Goal: Information Seeking & Learning: Check status

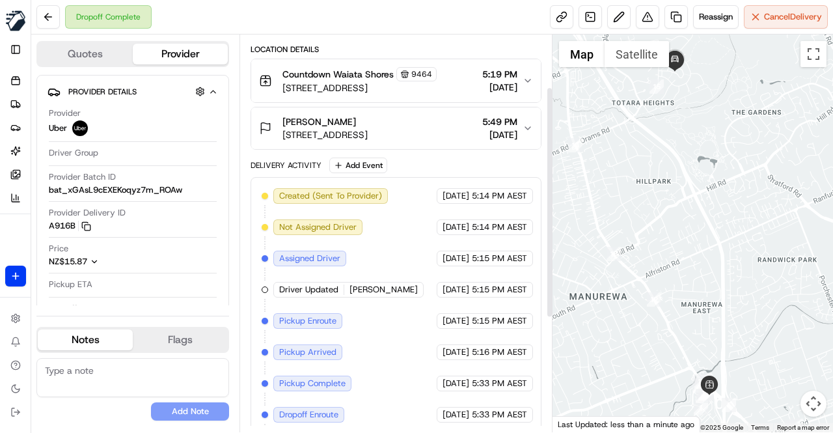
scroll to position [90, 0]
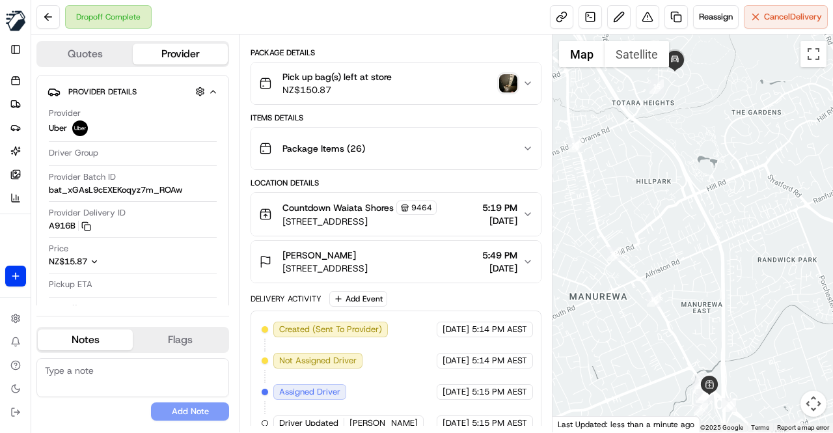
click at [504, 77] on img "button" at bounding box center [508, 83] width 18 height 18
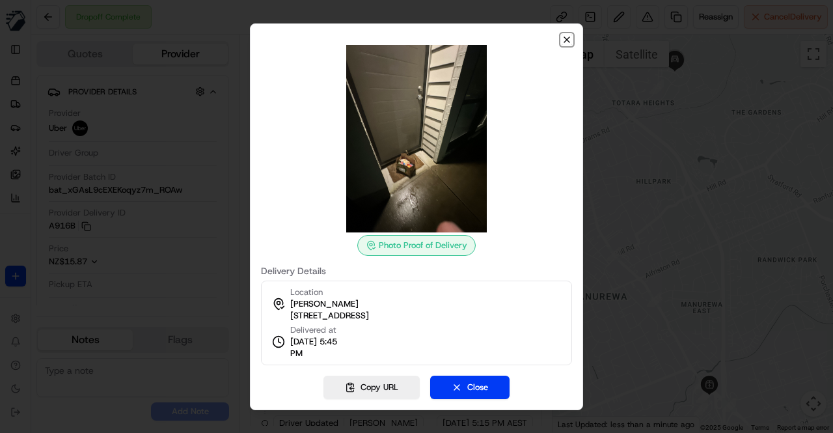
click at [566, 38] on icon "button" at bounding box center [566, 39] width 5 height 5
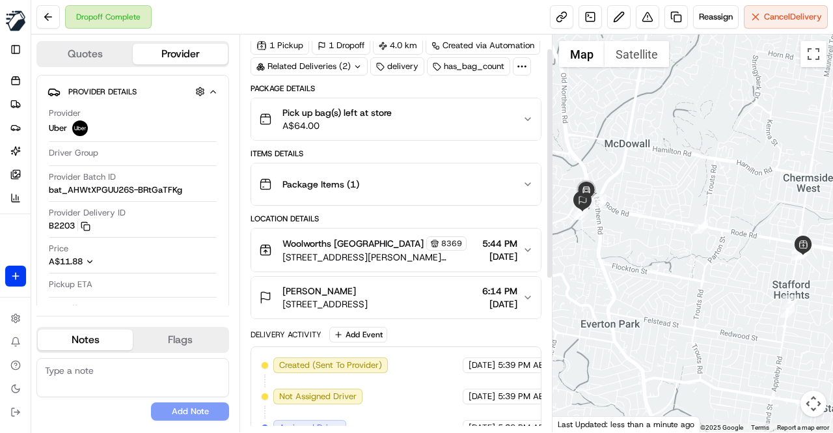
scroll to position [25, 0]
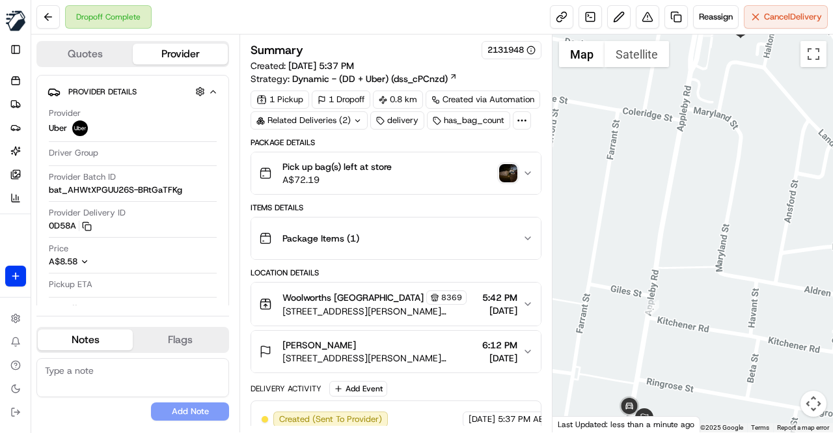
click at [510, 171] on img "button" at bounding box center [508, 173] width 18 height 18
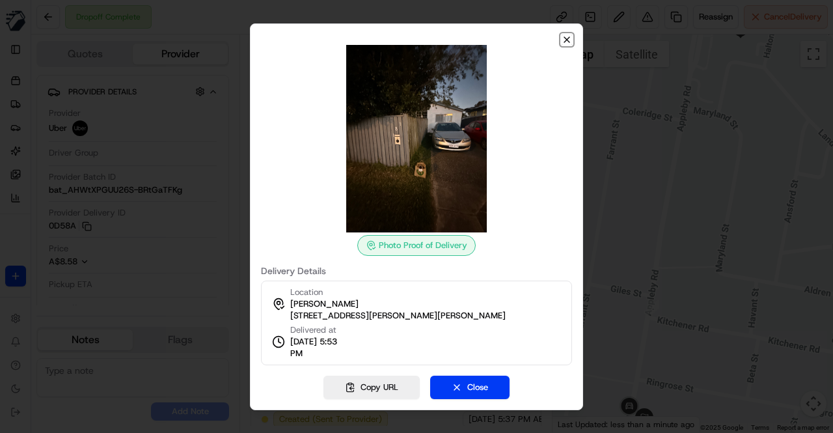
click at [566, 39] on icon "button" at bounding box center [566, 39] width 5 height 5
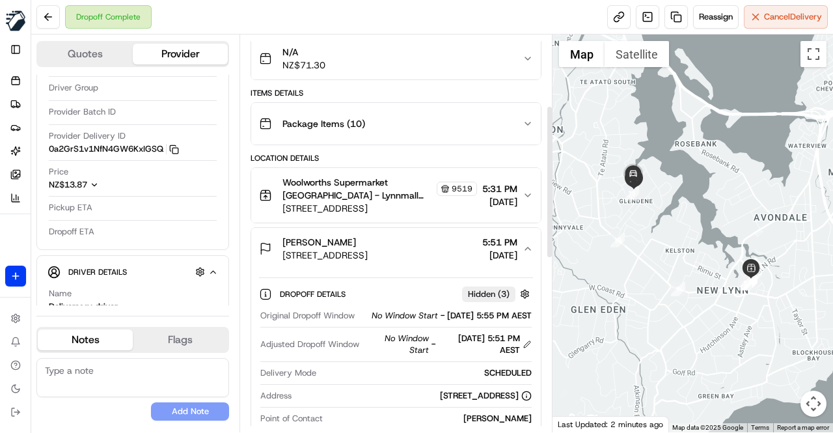
scroll to position [111, 0]
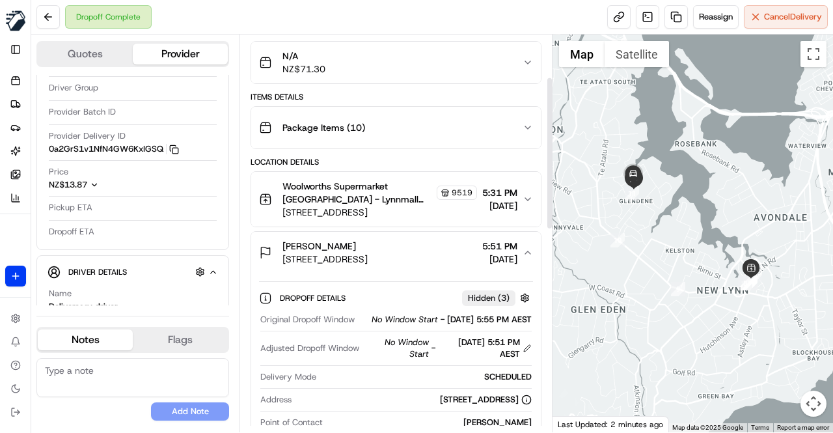
click at [368, 243] on div "Jody Stowers" at bounding box center [324, 245] width 85 height 13
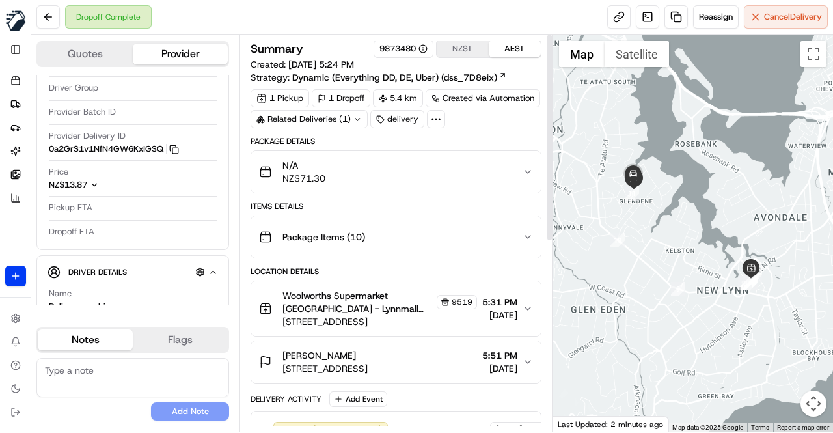
scroll to position [0, 0]
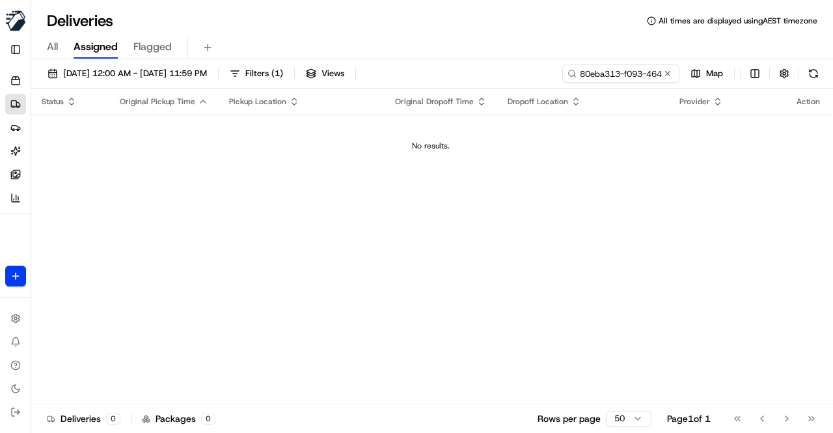
click at [419, 182] on div "Status Original Pickup Time Pickup Location Original Dropoff Time Dropoff Locat…" at bounding box center [430, 247] width 799 height 316
click at [349, 150] on td "No results." at bounding box center [430, 146] width 799 height 62
click at [532, 243] on div "Status Original Pickup Time Pickup Location Original Dropoff Time Dropoff Locat…" at bounding box center [430, 247] width 799 height 316
click at [666, 71] on button at bounding box center [667, 73] width 13 height 13
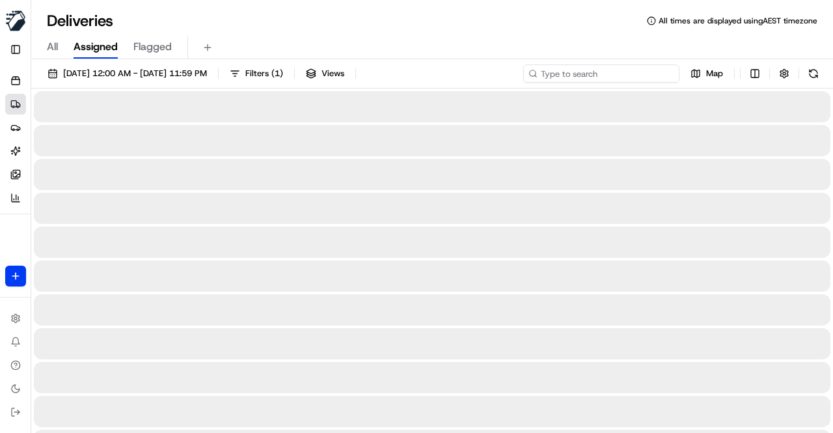
click at [622, 69] on input at bounding box center [601, 73] width 156 height 18
paste input "948b1789-9c4d-4b56-bf13-579c80e87370"
type input "948b1789-9c4d-4b56-bf13-579c80e87370"
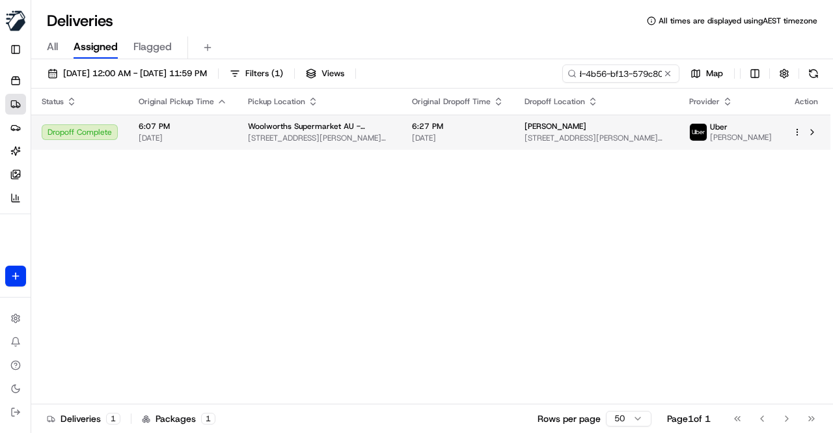
click at [430, 133] on span "[DATE]" at bounding box center [458, 138] width 92 height 10
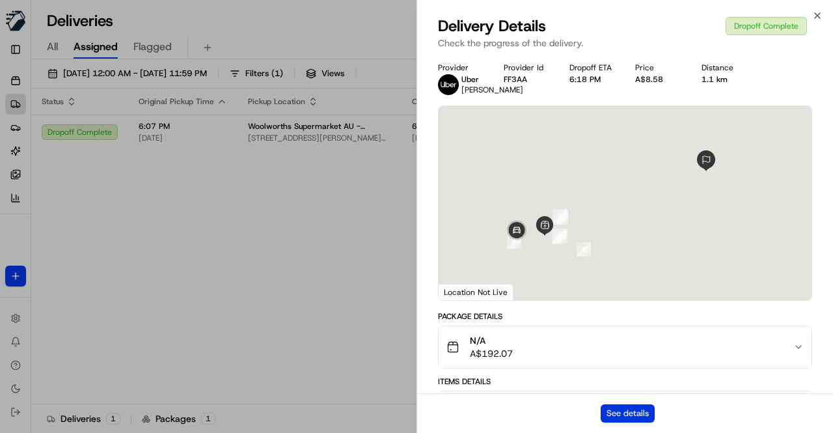
click at [636, 416] on button "See details" at bounding box center [628, 413] width 54 height 18
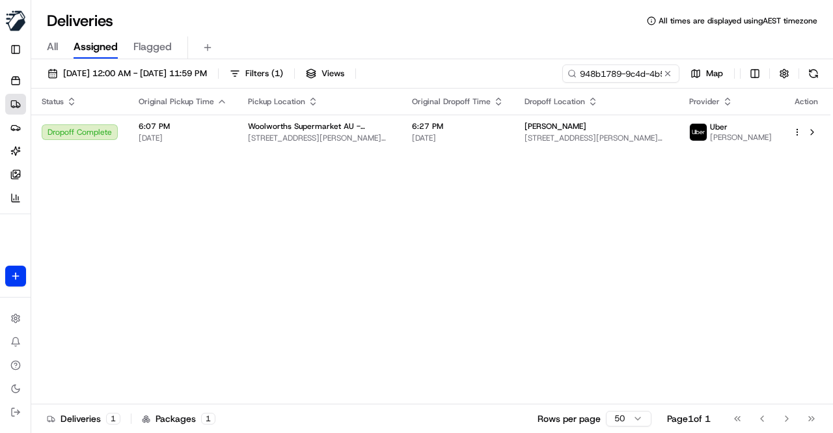
drag, startPoint x: 361, startPoint y: 209, endPoint x: 358, endPoint y: 199, distance: 10.1
click at [667, 75] on button at bounding box center [667, 73] width 13 height 13
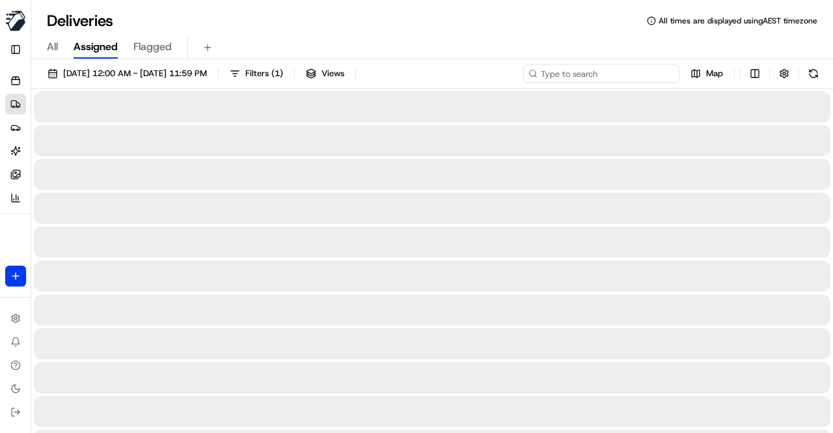
click at [604, 79] on input at bounding box center [601, 73] width 156 height 18
paste input "b3833039-b242-4ddb-87fe-00220b871f70"
type input "b3833039-b242-4ddb-87fe-00220b871f70"
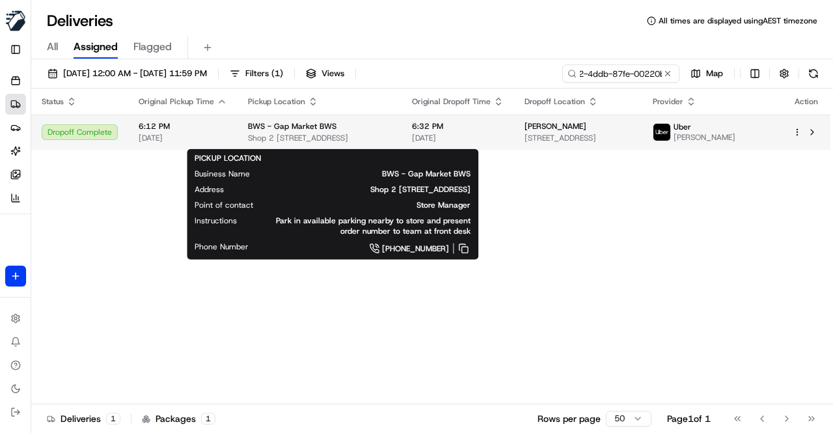
click at [331, 135] on span "Shop 2 974 Waterworks Road, The Gap, QLD 4061, AU" at bounding box center [319, 138] width 143 height 10
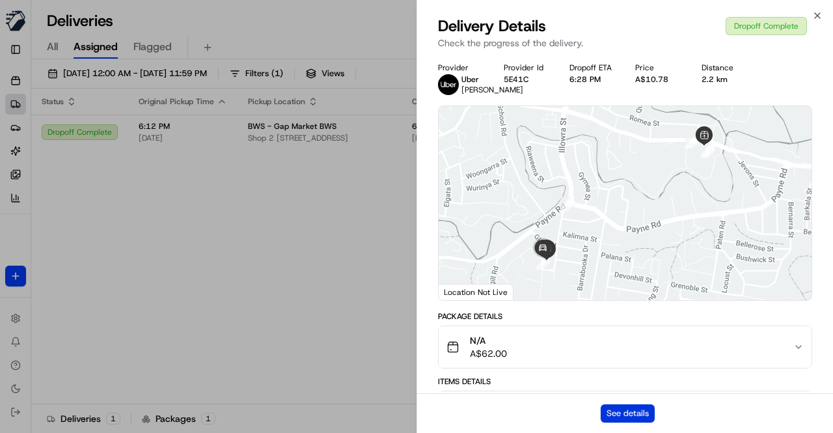
click at [617, 413] on button "See details" at bounding box center [628, 413] width 54 height 18
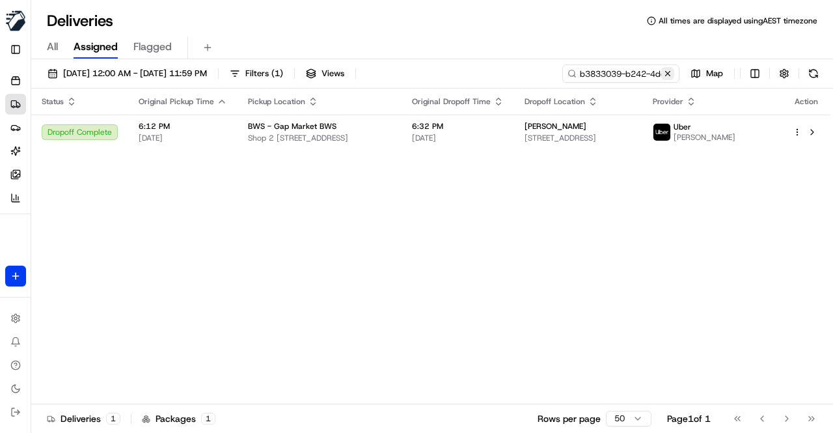
drag, startPoint x: 672, startPoint y: 70, endPoint x: 657, endPoint y: 72, distance: 14.4
click at [671, 70] on button at bounding box center [667, 73] width 13 height 13
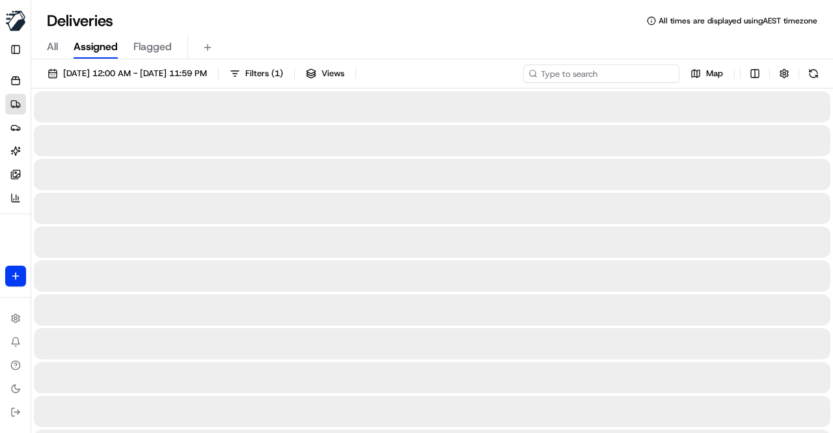
click at [609, 71] on input at bounding box center [601, 73] width 156 height 18
paste input "Selvakumar D."
type input "Selvakumar D."
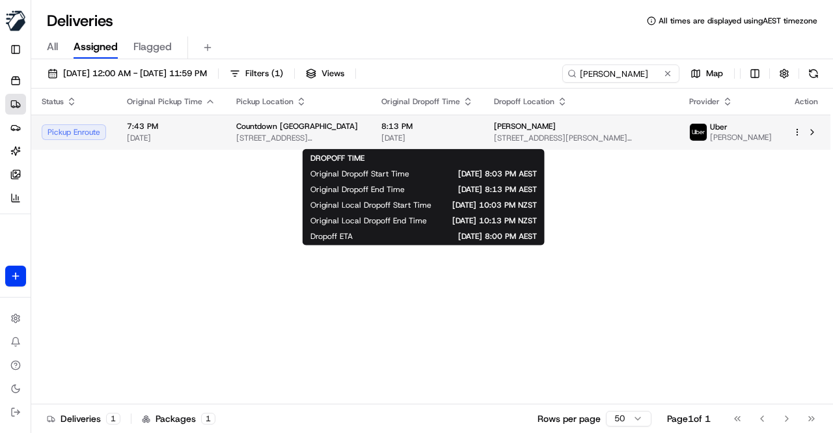
click at [423, 127] on span "8:13 PM" at bounding box center [427, 126] width 92 height 10
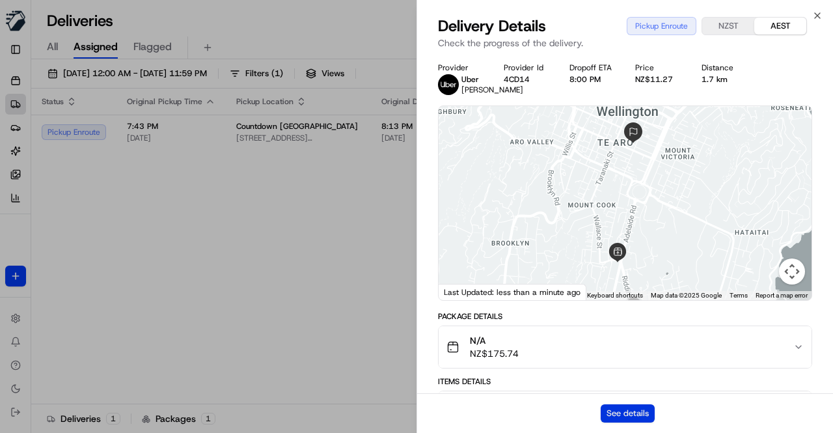
click at [629, 415] on button "See details" at bounding box center [628, 413] width 54 height 18
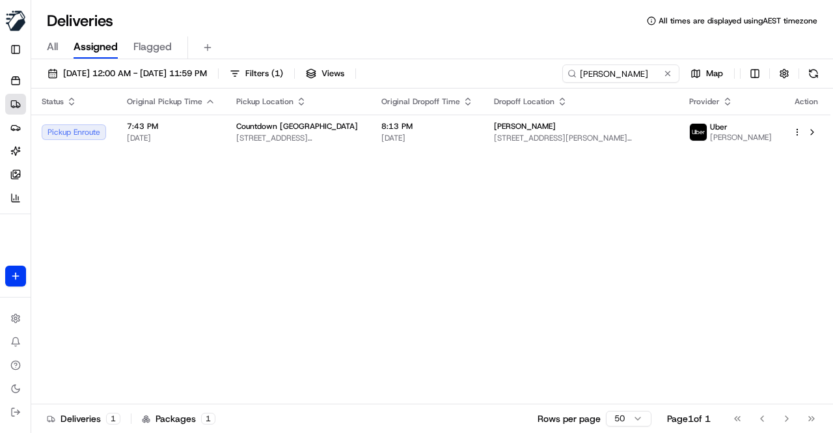
click at [302, 20] on div "Deliveries All times are displayed using AEST timezone" at bounding box center [432, 20] width 802 height 21
click at [670, 74] on button at bounding box center [667, 73] width 13 height 13
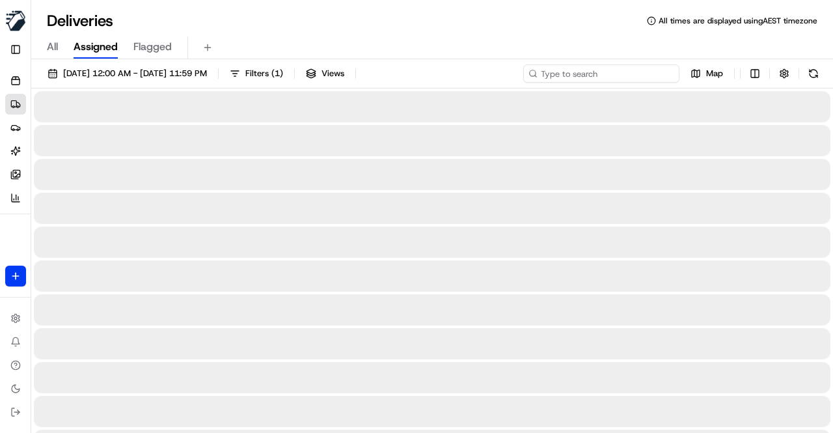
drag, startPoint x: 616, startPoint y: 68, endPoint x: 608, endPoint y: 71, distance: 8.9
click at [616, 68] on input at bounding box center [601, 73] width 156 height 18
paste input "5c577363-199e-4676-aaa4-a101eb2a234a"
type input "5c577363-199e-4676-aaa4-a101eb2a234a"
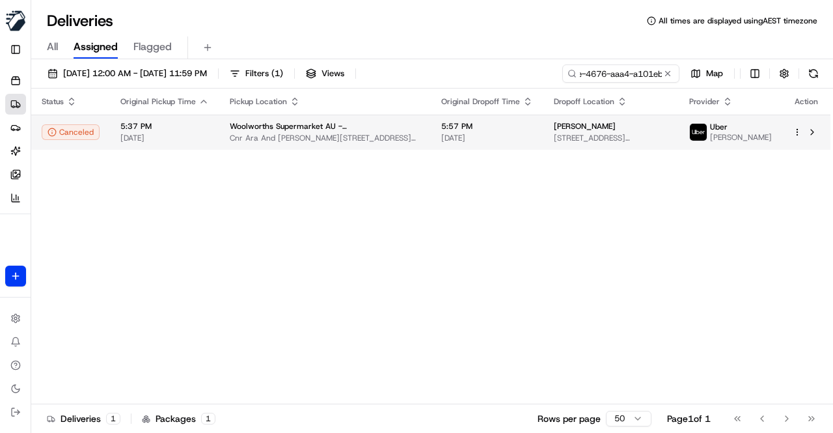
click at [344, 139] on span "Cnr Ara And [PERSON_NAME][STREET_ADDRESS][PERSON_NAME]" at bounding box center [325, 138] width 191 height 10
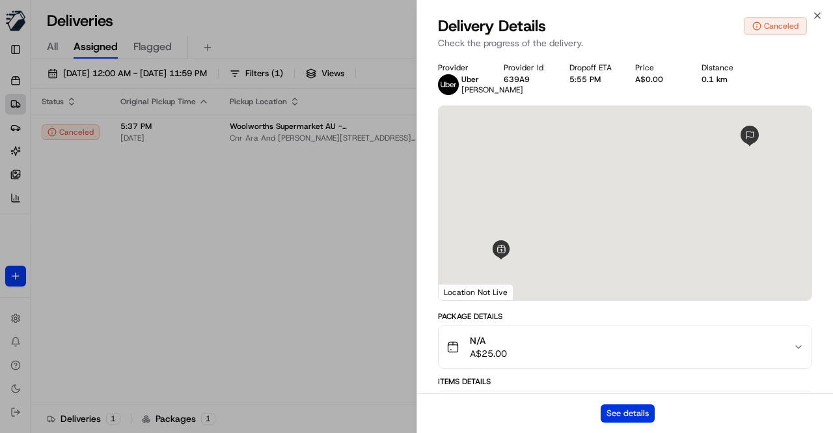
click at [617, 414] on button "See details" at bounding box center [628, 413] width 54 height 18
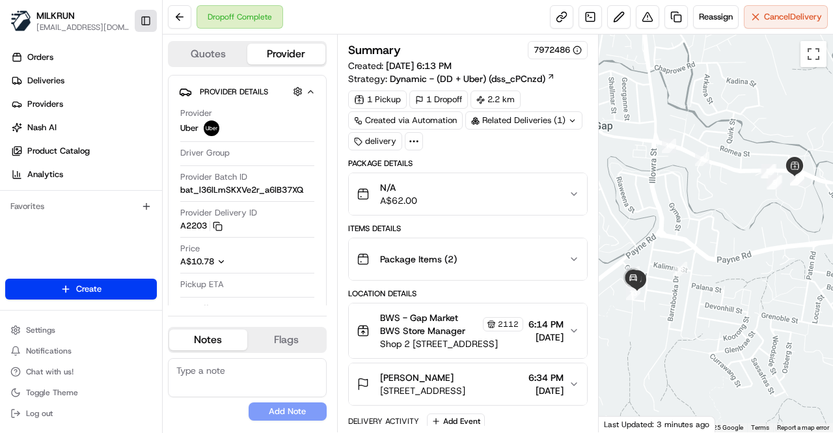
click at [147, 16] on button "Toggle Sidebar" at bounding box center [146, 21] width 22 height 22
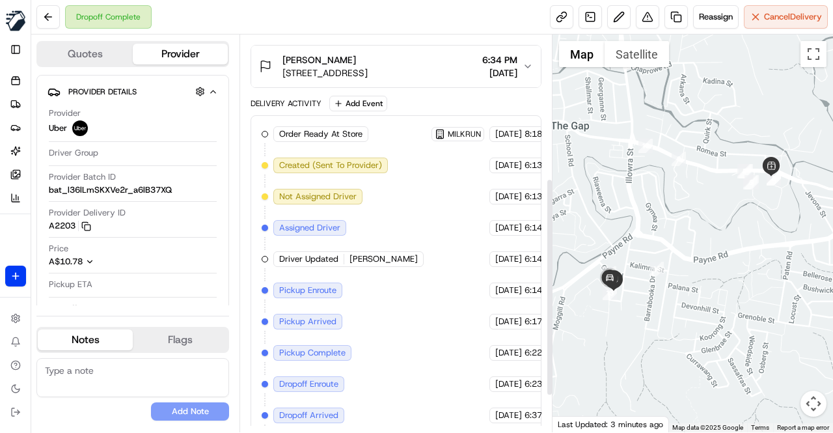
scroll to position [328, 0]
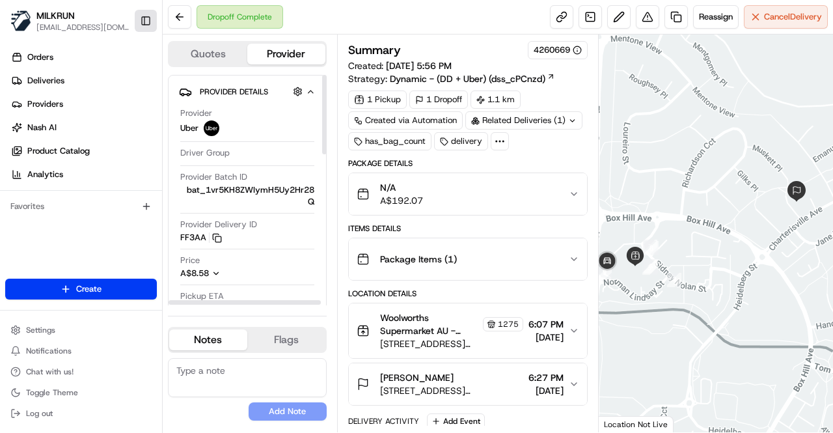
click at [144, 15] on button "Toggle Sidebar" at bounding box center [146, 21] width 22 height 22
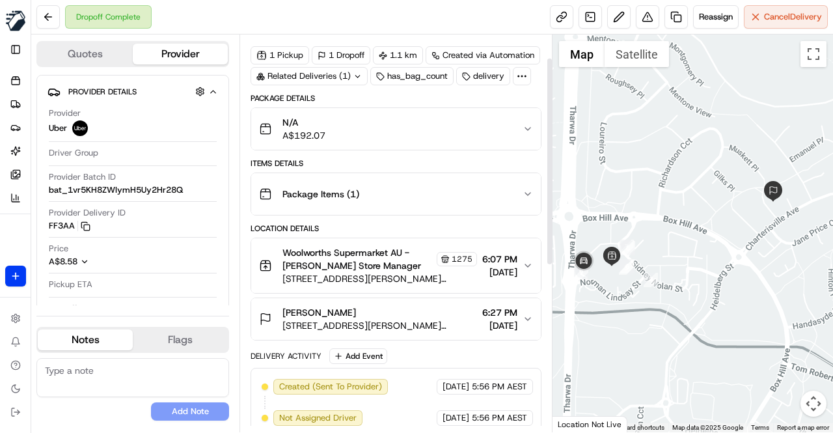
scroll to position [65, 0]
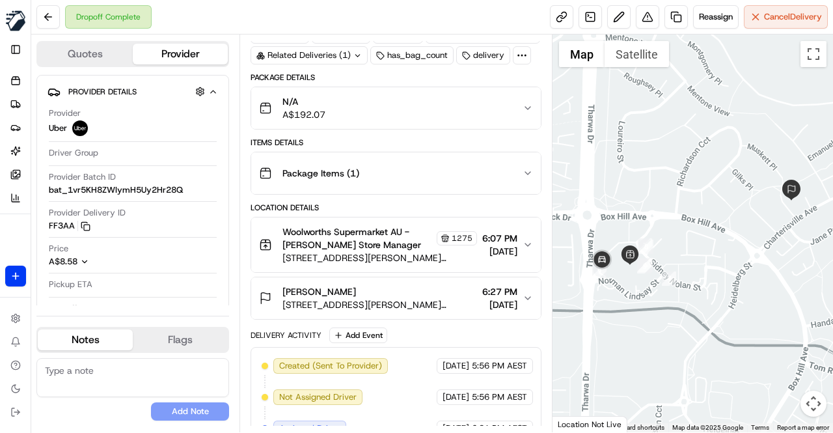
drag, startPoint x: 608, startPoint y: 267, endPoint x: 620, endPoint y: 269, distance: 11.9
click at [627, 267] on div at bounding box center [693, 233] width 280 height 398
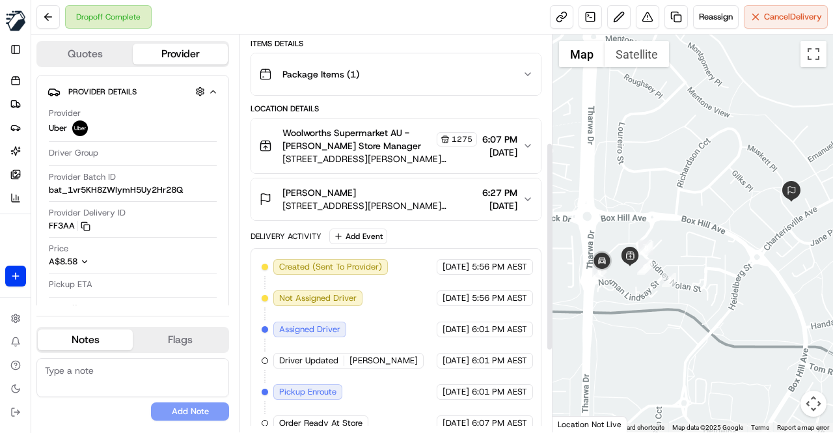
scroll to position [163, 0]
click at [401, 231] on div "Delivery Activity Add Event" at bounding box center [396, 237] width 291 height 16
click at [435, 235] on div "Delivery Activity Add Event" at bounding box center [396, 237] width 291 height 16
click at [426, 234] on div "Delivery Activity Add Event" at bounding box center [396, 237] width 291 height 16
click at [403, 235] on div "Delivery Activity Add Event" at bounding box center [396, 237] width 291 height 16
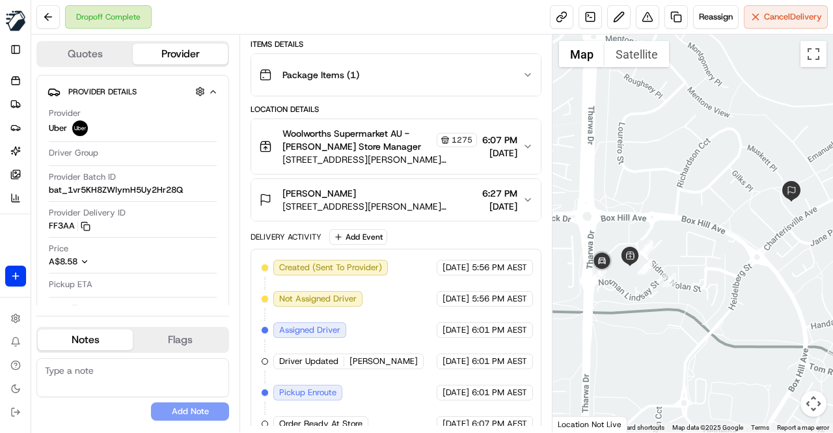
click at [443, 232] on div "Delivery Activity Add Event" at bounding box center [396, 237] width 291 height 16
click at [441, 229] on div "Delivery Activity Add Event" at bounding box center [396, 237] width 291 height 16
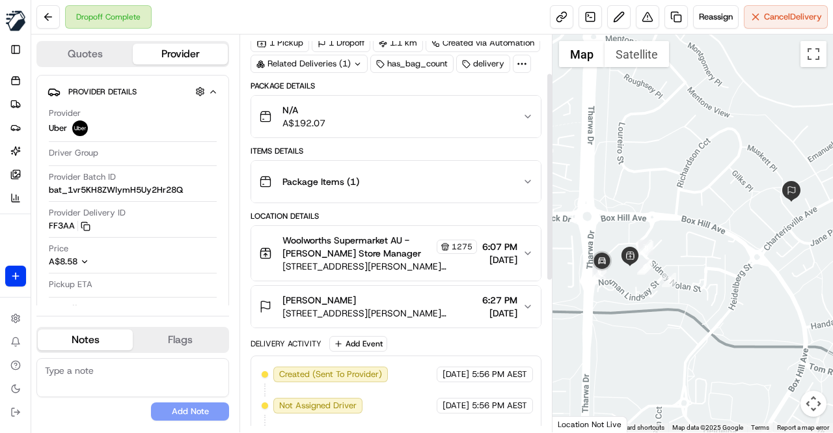
scroll to position [130, 0]
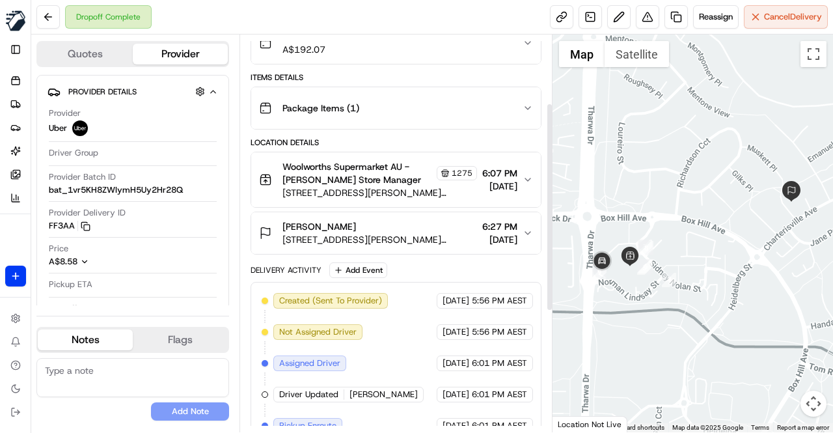
click at [435, 264] on div "Delivery Activity Add Event" at bounding box center [396, 270] width 291 height 16
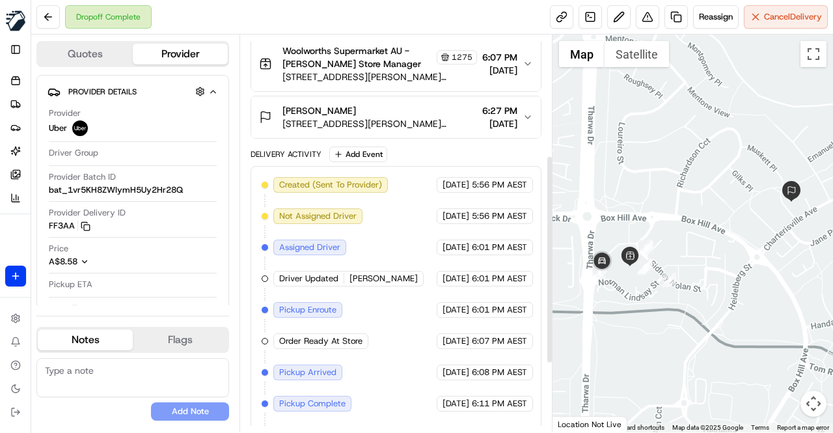
scroll to position [228, 0]
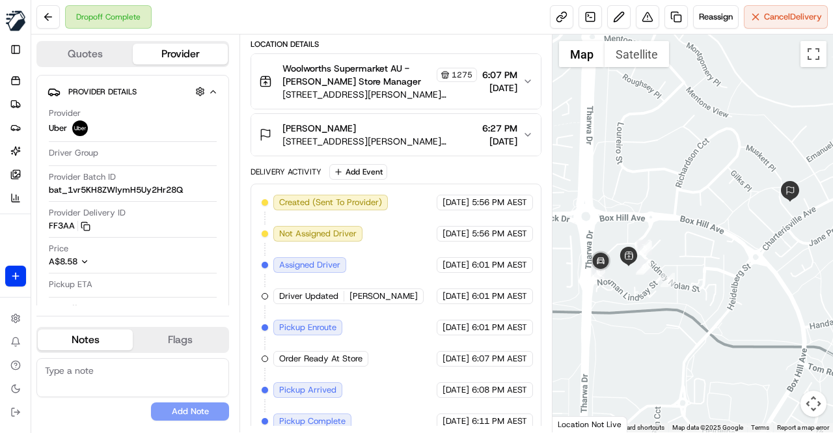
click at [394, 332] on div "Created (Sent To Provider) Uber 16/08/2025 5:56 PM AEST Not Assigned Driver Ube…" at bounding box center [396, 374] width 269 height 359
click at [398, 330] on div "Created (Sent To Provider) Uber 16/08/2025 5:56 PM AEST Not Assigned Driver Ube…" at bounding box center [396, 374] width 269 height 359
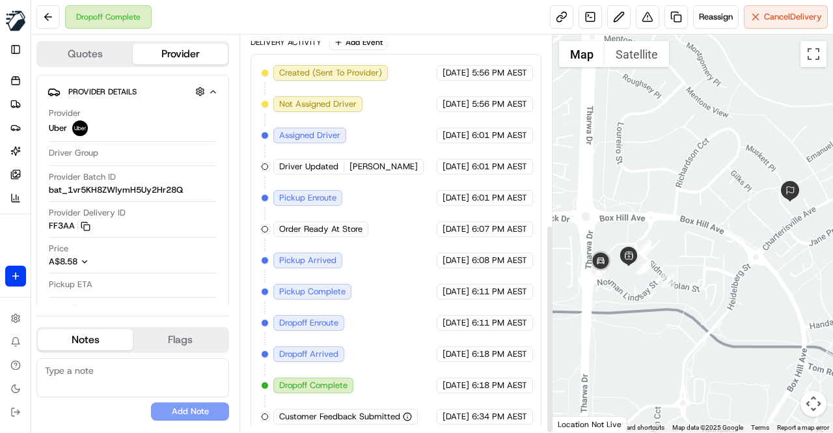
scroll to position [359, 0]
click at [409, 282] on div "Created (Sent To Provider) Uber 16/08/2025 5:56 PM AEST Not Assigned Driver Ube…" at bounding box center [396, 243] width 269 height 359
click at [411, 279] on div "Created (Sent To Provider) Uber 16/08/2025 5:56 PM AEST Not Assigned Driver Ube…" at bounding box center [396, 243] width 269 height 359
click at [385, 275] on div "Created (Sent To Provider) Uber 16/08/2025 5:56 PM AEST Not Assigned Driver Ube…" at bounding box center [396, 243] width 269 height 359
click at [388, 317] on div "Created (Sent To Provider) Uber 16/08/2025 5:56 PM AEST Not Assigned Driver Ube…" at bounding box center [396, 243] width 269 height 359
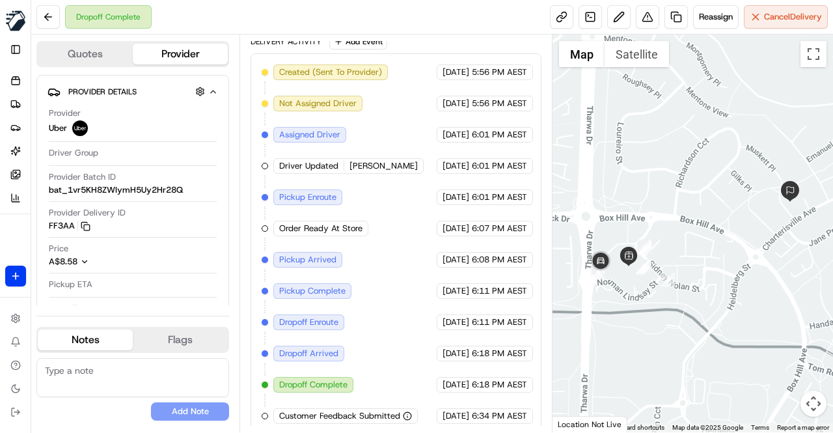
click at [392, 265] on div "Created (Sent To Provider) Uber 16/08/2025 5:56 PM AEST Not Assigned Driver Ube…" at bounding box center [396, 243] width 269 height 359
click at [396, 264] on div "Created (Sent To Provider) Uber 16/08/2025 5:56 PM AEST Not Assigned Driver Ube…" at bounding box center [396, 243] width 269 height 359
click at [396, 244] on div "Created (Sent To Provider) Uber 16/08/2025 5:56 PM AEST Not Assigned Driver Ube…" at bounding box center [396, 243] width 269 height 359
click at [400, 240] on div "Created (Sent To Provider) Uber 16/08/2025 5:56 PM AEST Not Assigned Driver Ube…" at bounding box center [396, 243] width 269 height 359
click at [398, 310] on div "Created (Sent To Provider) Uber 16/08/2025 5:56 PM AEST Not Assigned Driver Ube…" at bounding box center [396, 243] width 269 height 359
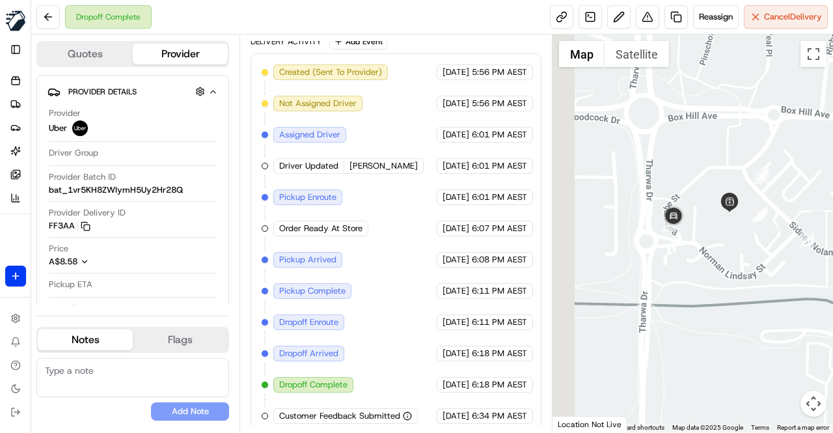
drag, startPoint x: 618, startPoint y: 301, endPoint x: 744, endPoint y: 301, distance: 125.6
click at [744, 301] on div at bounding box center [693, 233] width 280 height 398
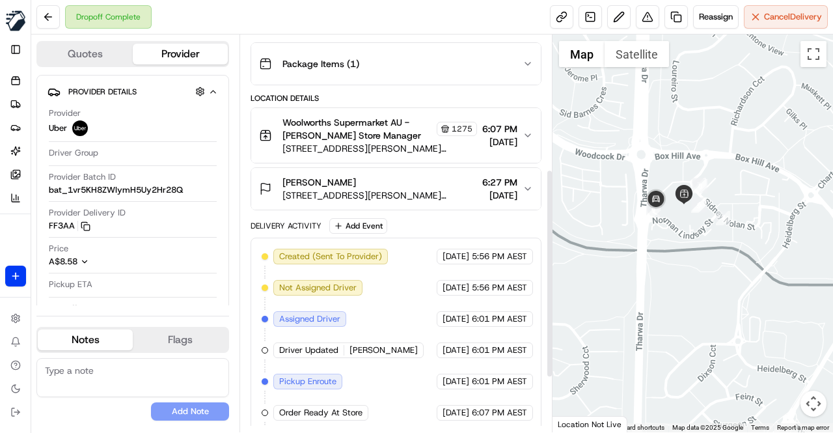
scroll to position [163, 0]
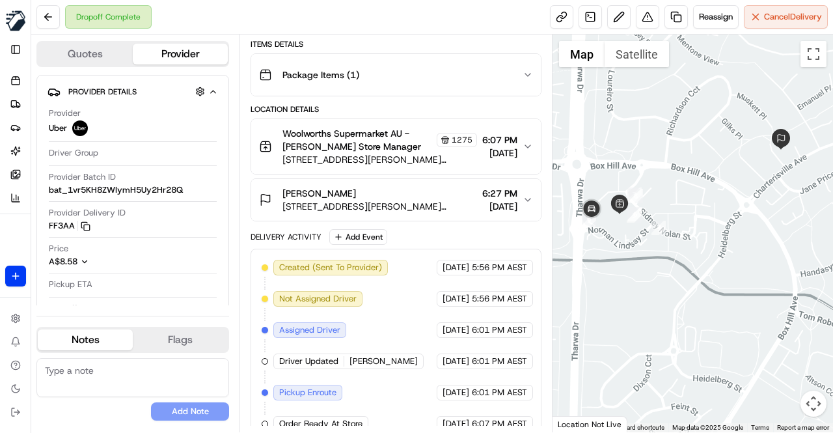
drag, startPoint x: 789, startPoint y: 301, endPoint x: 735, endPoint y: 308, distance: 53.8
click at [735, 308] on div at bounding box center [693, 233] width 280 height 398
click at [417, 229] on div "Delivery Activity Add Event" at bounding box center [396, 237] width 291 height 16
click at [415, 234] on div "Delivery Activity Add Event" at bounding box center [396, 237] width 291 height 16
click at [419, 240] on div "Delivery Activity Add Event" at bounding box center [396, 237] width 291 height 16
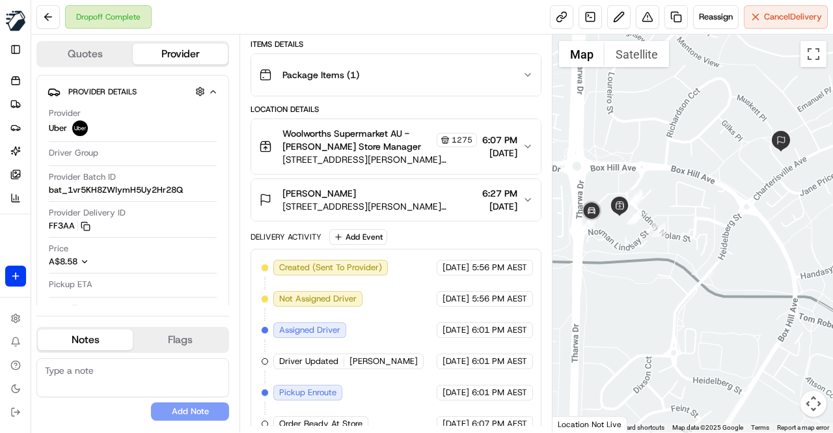
click at [417, 241] on div "Delivery Activity Add Event" at bounding box center [396, 237] width 291 height 16
click at [403, 233] on div "Delivery Activity Add Event" at bounding box center [396, 237] width 291 height 16
click at [405, 235] on div "Delivery Activity Add Event" at bounding box center [396, 237] width 291 height 16
click at [406, 241] on div "Delivery Activity Add Event Created (Sent To Provider) Uber 16/08/2025 5:56 PM …" at bounding box center [396, 429] width 291 height 401
click at [405, 235] on div "Delivery Activity Add Event" at bounding box center [396, 237] width 291 height 16
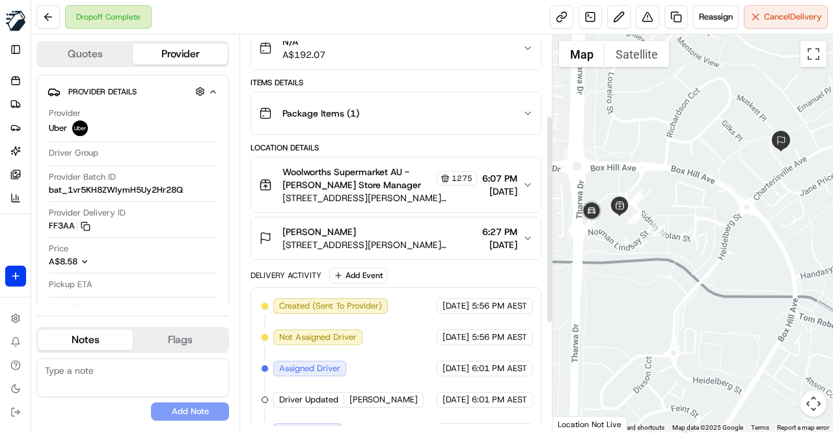
scroll to position [98, 0]
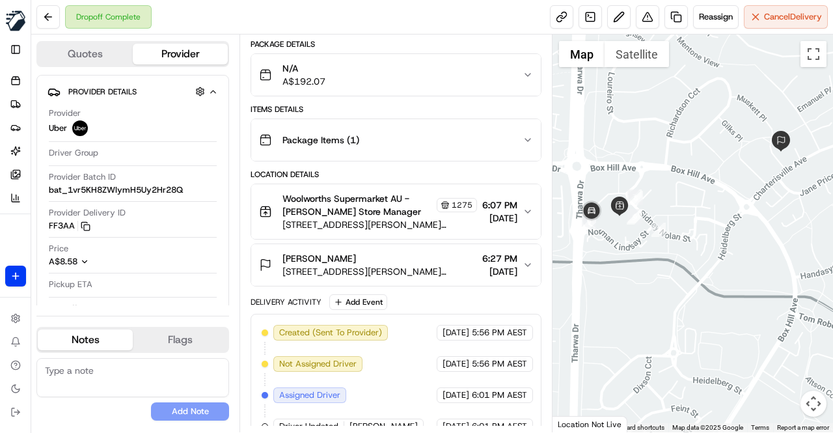
click at [424, 294] on div "Delivery Activity Add Event" at bounding box center [396, 302] width 291 height 16
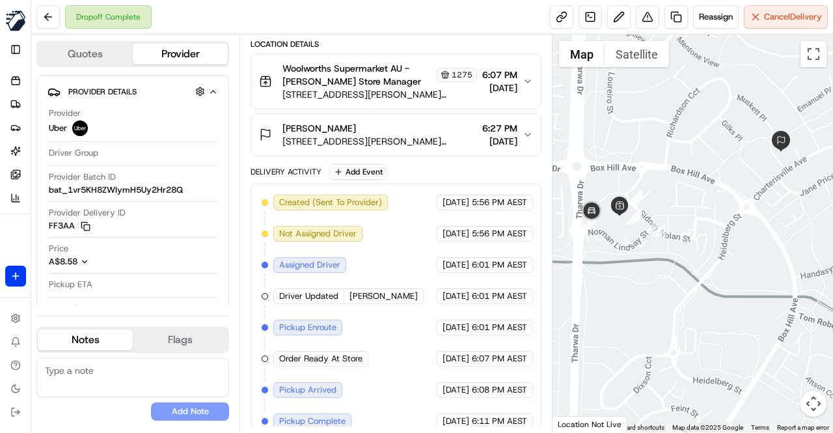
scroll to position [163, 0]
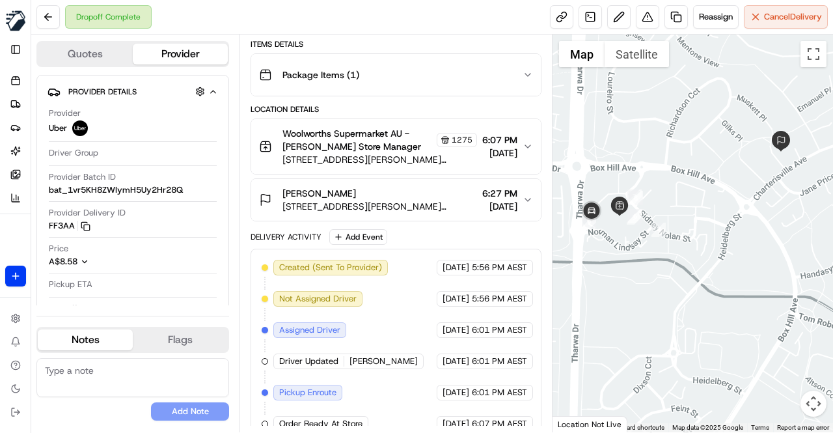
click at [418, 229] on div "Delivery Activity Add Event" at bounding box center [396, 237] width 291 height 16
click at [417, 229] on div "Delivery Activity Add Event" at bounding box center [396, 237] width 291 height 16
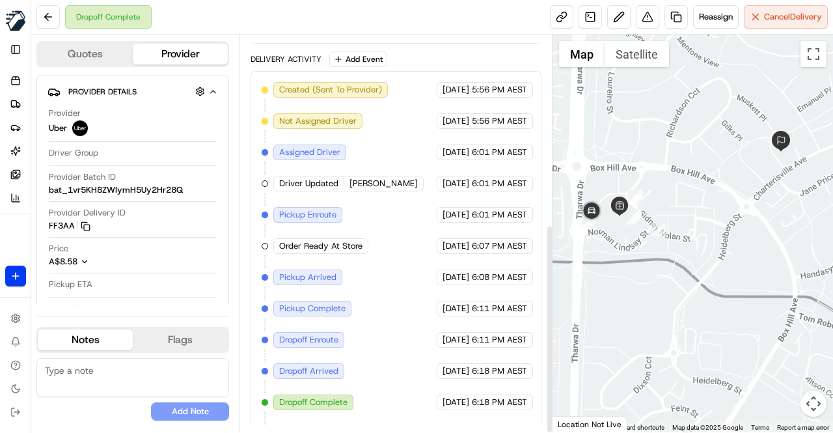
scroll to position [359, 0]
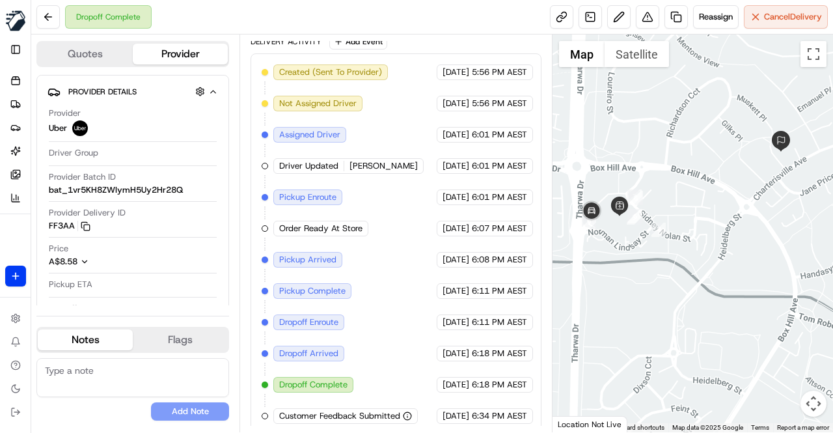
click at [414, 231] on div "Created (Sent To Provider) Uber 16/08/2025 5:56 PM AEST Not Assigned Driver Ube…" at bounding box center [396, 243] width 269 height 359
click at [383, 236] on div "Created (Sent To Provider) Uber 16/08/2025 5:56 PM AEST Not Assigned Driver Ube…" at bounding box center [396, 243] width 269 height 359
click at [398, 228] on div "Created (Sent To Provider) Uber 16/08/2025 5:56 PM AEST Not Assigned Driver Ube…" at bounding box center [396, 243] width 269 height 359
click at [407, 218] on div "Created (Sent To Provider) Uber 16/08/2025 5:56 PM AEST Not Assigned Driver Ube…" at bounding box center [396, 243] width 269 height 359
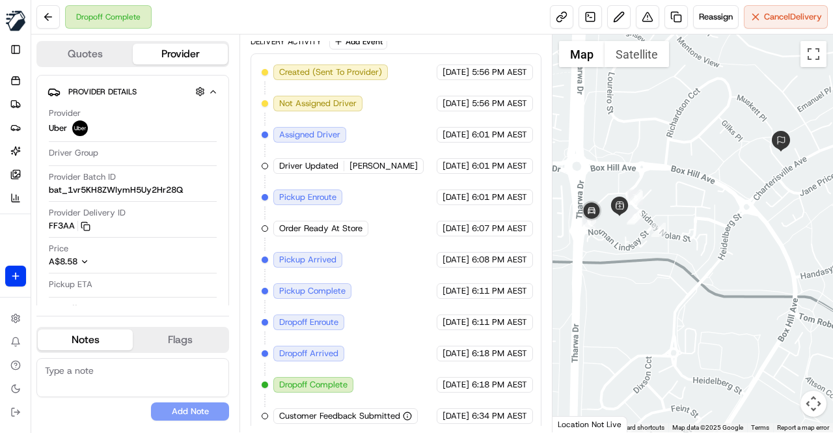
click at [402, 200] on div "Created (Sent To Provider) Uber 16/08/2025 5:56 PM AEST Not Assigned Driver Ube…" at bounding box center [396, 243] width 269 height 359
click at [407, 222] on div "Created (Sent To Provider) Uber 16/08/2025 5:56 PM AEST Not Assigned Driver Ube…" at bounding box center [396, 243] width 269 height 359
click at [405, 221] on div "Created (Sent To Provider) Uber 16/08/2025 5:56 PM AEST Not Assigned Driver Ube…" at bounding box center [396, 243] width 269 height 359
click at [407, 219] on div "Created (Sent To Provider) Uber 16/08/2025 5:56 PM AEST Not Assigned Driver Ube…" at bounding box center [396, 243] width 269 height 359
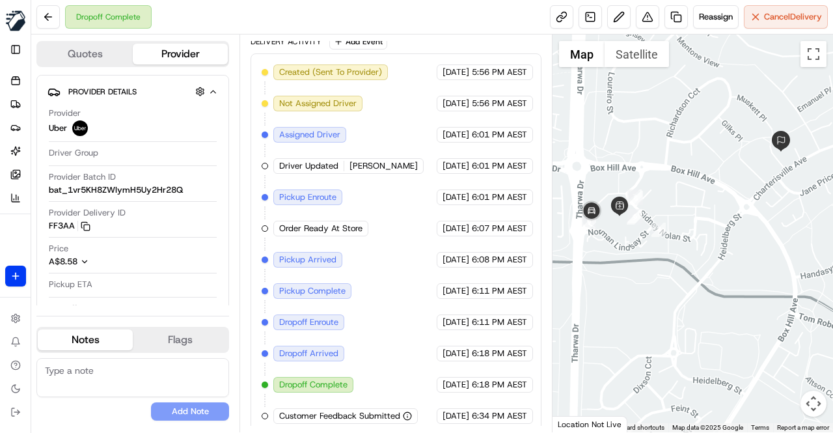
click at [407, 219] on div "Created (Sent To Provider) Uber 16/08/2025 5:56 PM AEST Not Assigned Driver Ube…" at bounding box center [396, 243] width 269 height 359
click at [402, 223] on div "Created (Sent To Provider) Uber 16/08/2025 5:56 PM AEST Not Assigned Driver Ube…" at bounding box center [396, 243] width 269 height 359
click at [406, 221] on div "Created (Sent To Provider) Uber 16/08/2025 5:56 PM AEST Not Assigned Driver Ube…" at bounding box center [396, 243] width 269 height 359
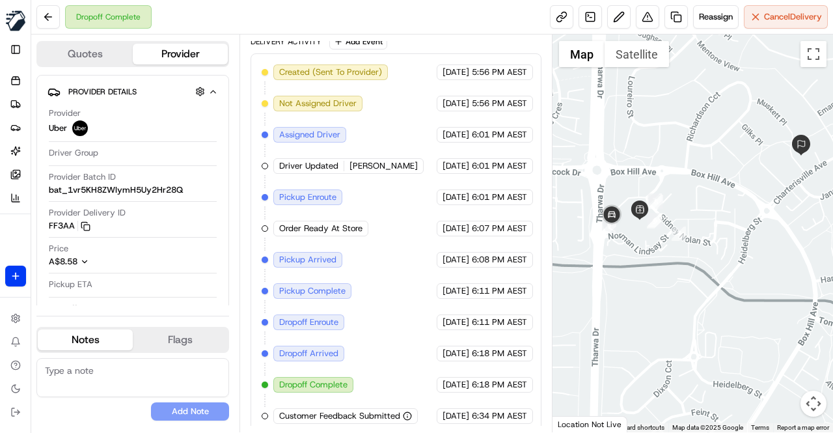
drag, startPoint x: 607, startPoint y: 213, endPoint x: 630, endPoint y: 217, distance: 23.8
click at [630, 217] on div at bounding box center [693, 233] width 280 height 398
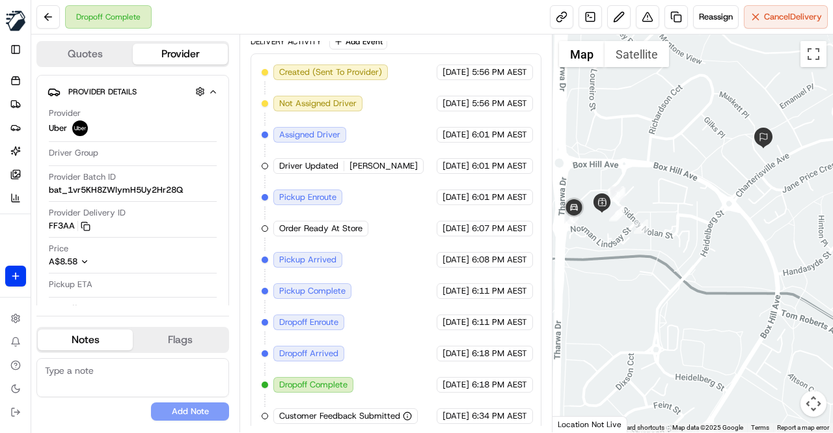
drag, startPoint x: 640, startPoint y: 266, endPoint x: 612, endPoint y: 260, distance: 29.4
click at [612, 260] on div at bounding box center [693, 233] width 280 height 398
click at [386, 260] on div "Created (Sent To Provider) Uber 16/08/2025 5:56 PM AEST Not Assigned Driver Ube…" at bounding box center [396, 243] width 269 height 359
click at [389, 257] on div "Created (Sent To Provider) Uber 16/08/2025 5:56 PM AEST Not Assigned Driver Ube…" at bounding box center [396, 243] width 269 height 359
click at [390, 254] on div "Created (Sent To Provider) Uber 16/08/2025 5:56 PM AEST Not Assigned Driver Ube…" at bounding box center [396, 243] width 269 height 359
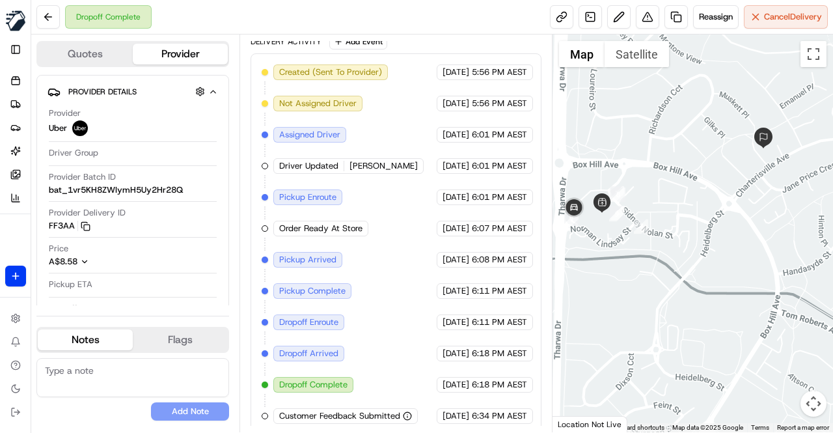
click at [389, 254] on div "Created (Sent To Provider) Uber 16/08/2025 5:56 PM AEST Not Assigned Driver Ube…" at bounding box center [396, 243] width 269 height 359
click at [385, 271] on div "Created (Sent To Provider) Uber 16/08/2025 5:56 PM AEST Not Assigned Driver Ube…" at bounding box center [396, 243] width 269 height 359
click at [388, 270] on div "Created (Sent To Provider) Uber 16/08/2025 5:56 PM AEST Not Assigned Driver Ube…" at bounding box center [396, 243] width 269 height 359
click at [384, 314] on div "Created (Sent To Provider) Uber 16/08/2025 5:56 PM AEST Not Assigned Driver Ube…" at bounding box center [396, 243] width 269 height 359
click at [384, 234] on div "Created (Sent To Provider) Uber 16/08/2025 5:56 PM AEST Not Assigned Driver Ube…" at bounding box center [396, 243] width 269 height 359
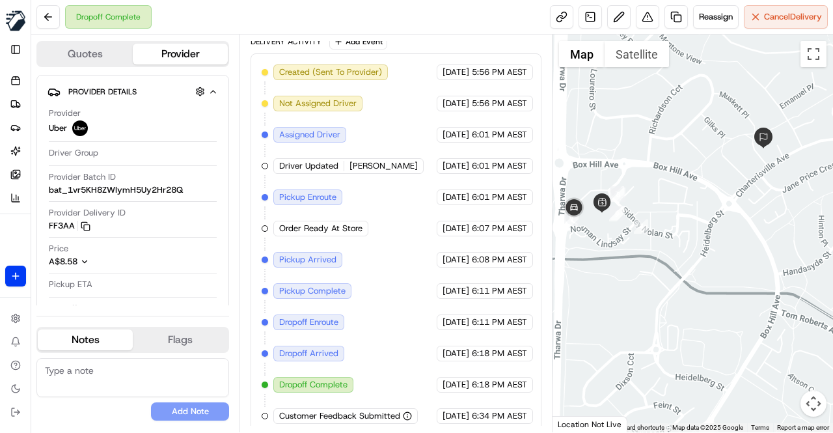
click at [393, 284] on div "Created (Sent To Provider) Uber 16/08/2025 5:56 PM AEST Not Assigned Driver Ube…" at bounding box center [396, 243] width 269 height 359
click at [394, 282] on div "Created (Sent To Provider) Uber 16/08/2025 5:56 PM AEST Not Assigned Driver Ube…" at bounding box center [396, 243] width 269 height 359
click at [617, 20] on button at bounding box center [618, 16] width 23 height 23
click at [652, 20] on button at bounding box center [647, 16] width 23 height 23
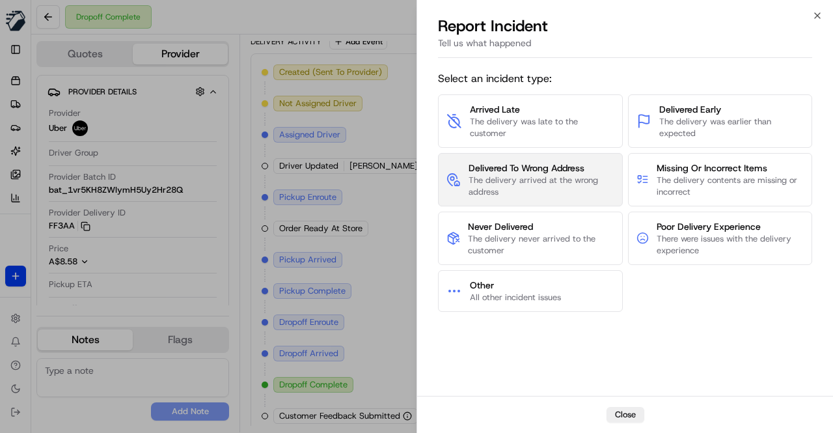
click at [564, 180] on span "The delivery arrived at the wrong address" at bounding box center [542, 185] width 146 height 23
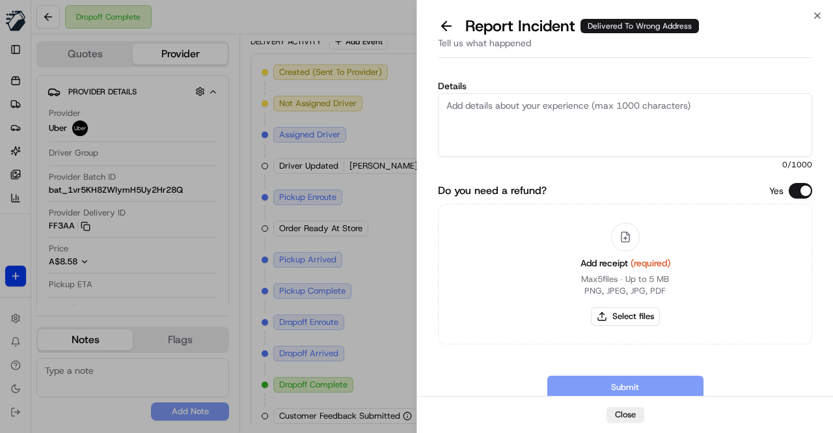
click at [510, 115] on textarea "Details" at bounding box center [625, 125] width 374 height 64
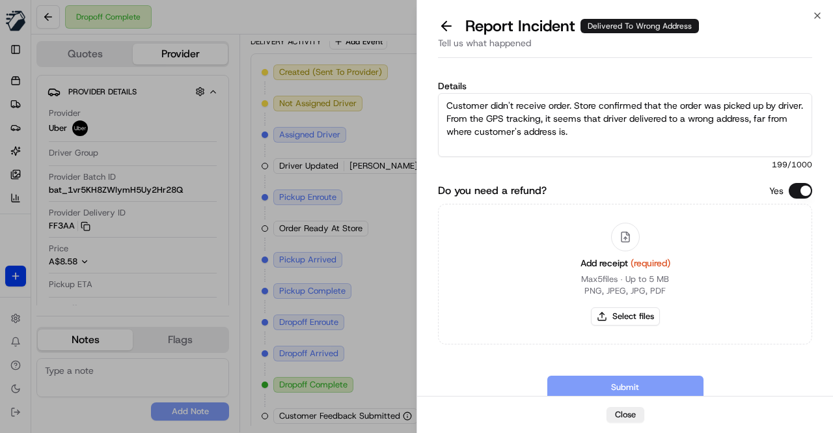
click at [623, 130] on textarea "Customer didn't receive order. Store confirmed that the order was picked up by …" at bounding box center [625, 125] width 374 height 64
click at [622, 131] on textarea "Customer didn't receive order. Store confirmed that the order was picked up by …" at bounding box center [625, 125] width 374 height 64
type textarea "Customer didn't receive order. Store confirmed that the order was picked up by …"
click at [625, 308] on button "Select files" at bounding box center [625, 316] width 69 height 18
type input "C:\fakepath\Invoice Loren 2025-08-16.pdf"
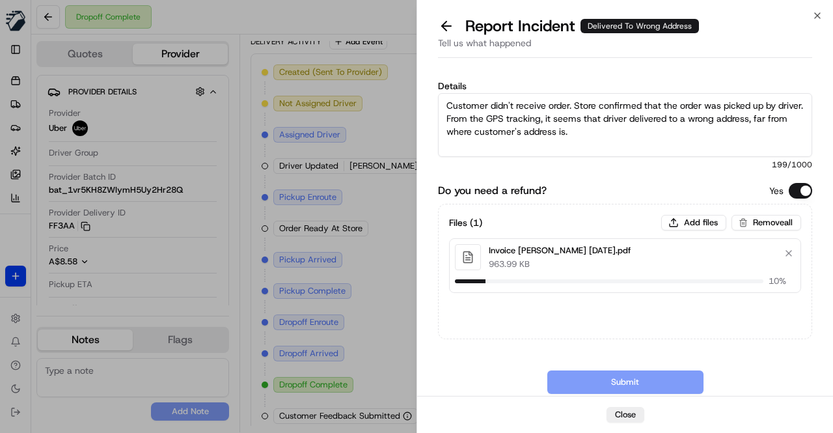
click at [609, 131] on textarea "Customer didn't receive order. Store confirmed that the order was picked up by …" at bounding box center [625, 125] width 374 height 64
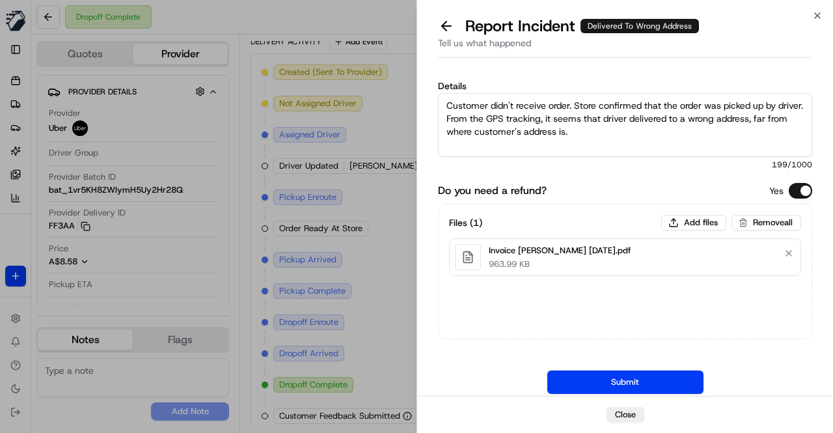
click at [609, 131] on textarea "Customer didn't receive order. Store confirmed that the order was picked up by …" at bounding box center [625, 125] width 374 height 64
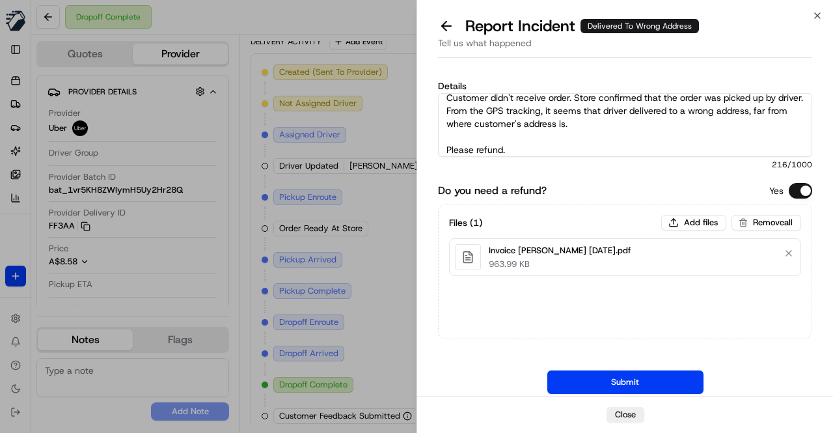
click at [629, 128] on textarea "Customer didn't receive order. Store confirmed that the order was picked up by …" at bounding box center [625, 125] width 374 height 64
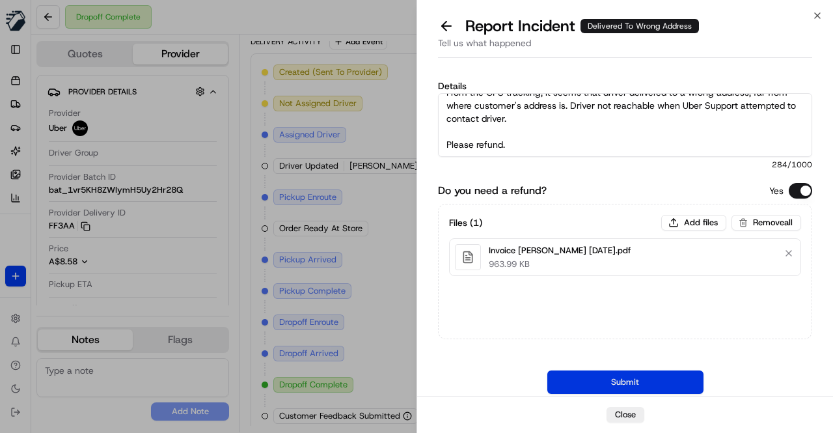
type textarea "Customer didn't receive order. Store confirmed that the order was picked up by …"
click at [642, 378] on button "Submit" at bounding box center [625, 381] width 156 height 23
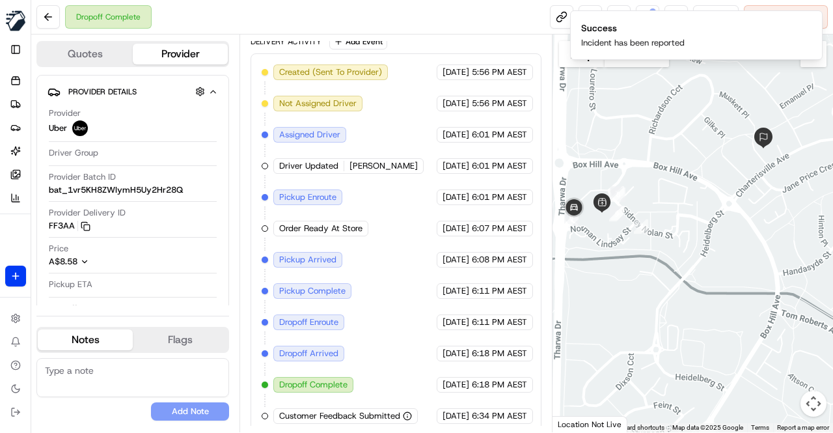
scroll to position [228, 0]
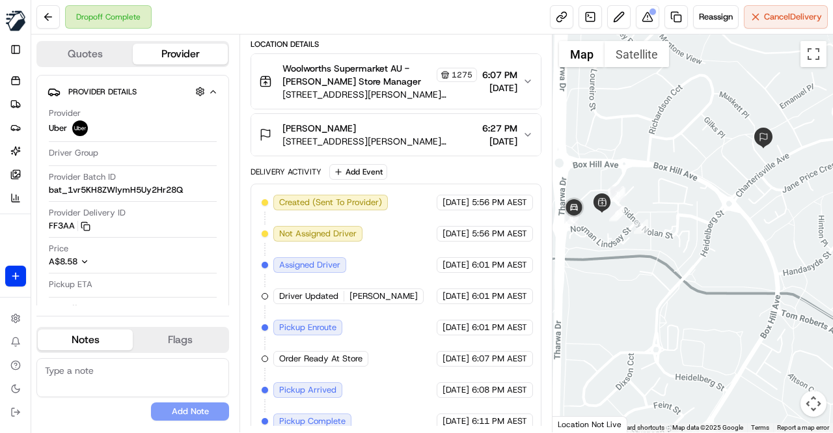
click at [430, 16] on div "Dropoff Complete Reassign Cancel Delivery" at bounding box center [432, 17] width 802 height 34
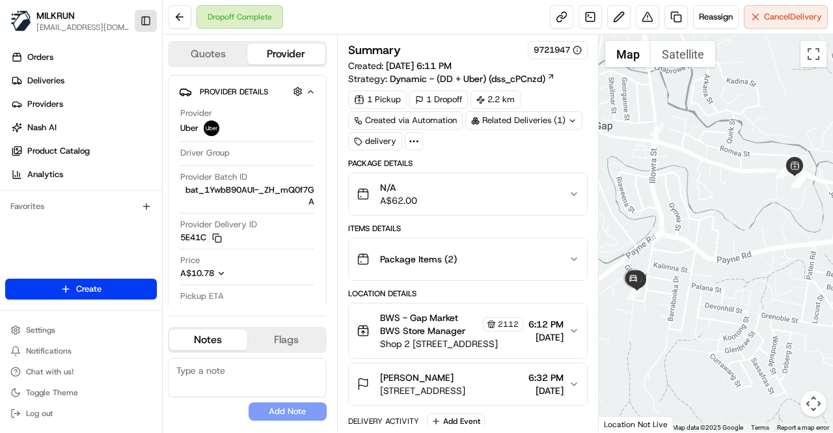
click at [150, 21] on button "Toggle Sidebar" at bounding box center [146, 21] width 22 height 22
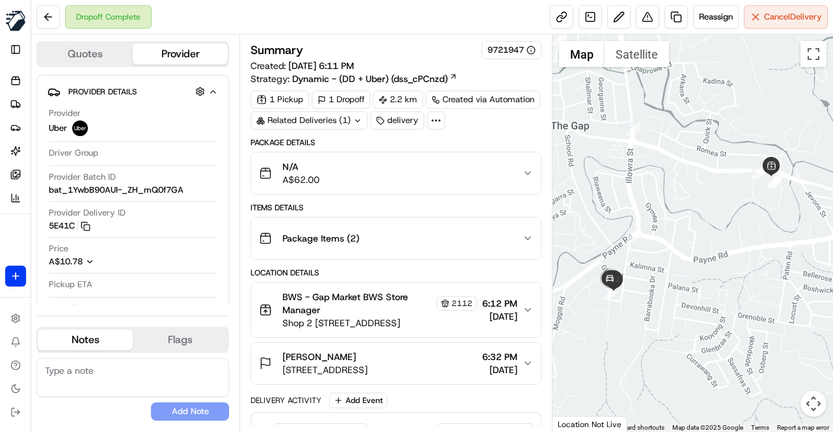
click at [446, 137] on div "Package Details" at bounding box center [396, 142] width 291 height 10
click at [443, 137] on div "Package Details" at bounding box center [396, 142] width 291 height 10
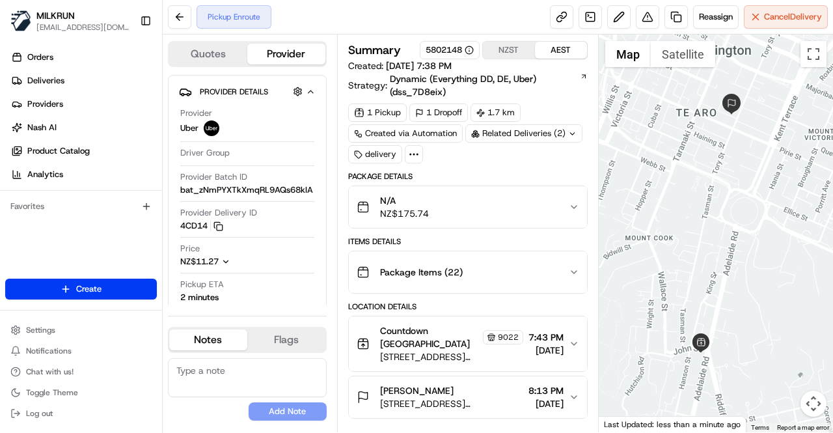
click at [470, 158] on div "1 Pickup 1 Dropoff 1.7 km Created via Automation Related Deliveries (2) delivery" at bounding box center [467, 133] width 239 height 60
click at [146, 20] on button "Toggle Sidebar" at bounding box center [146, 21] width 22 height 22
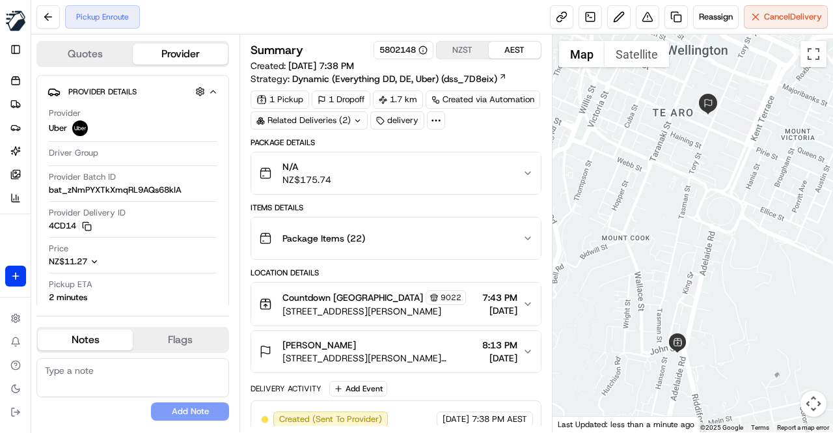
click at [405, 137] on div "Package Details" at bounding box center [396, 142] width 291 height 10
click at [355, 120] on icon at bounding box center [357, 120] width 8 height 8
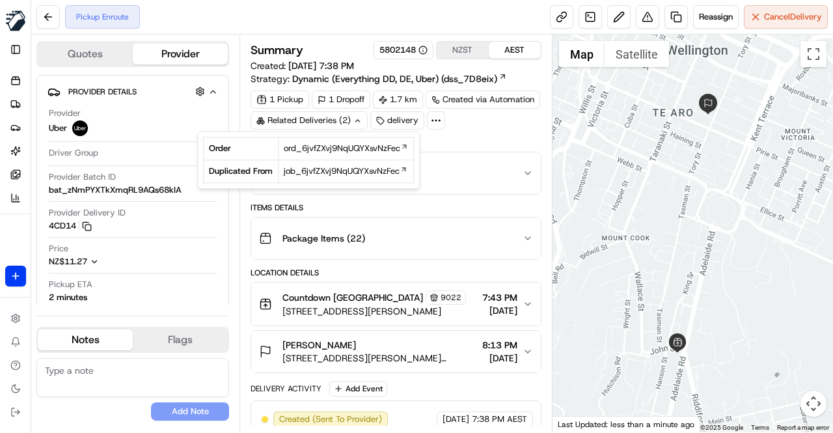
click at [461, 135] on div "Summary 5802148 NZST AEST Created: [DATE] 7:38 PM Strategy: Dynamic (Everything…" at bounding box center [396, 302] width 291 height 522
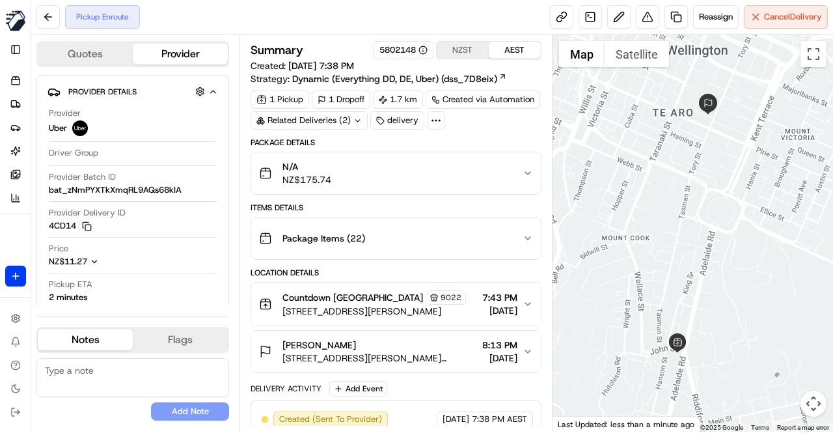
click at [396, 204] on div "Items Details" at bounding box center [396, 207] width 291 height 10
click at [355, 120] on icon at bounding box center [357, 120] width 8 height 8
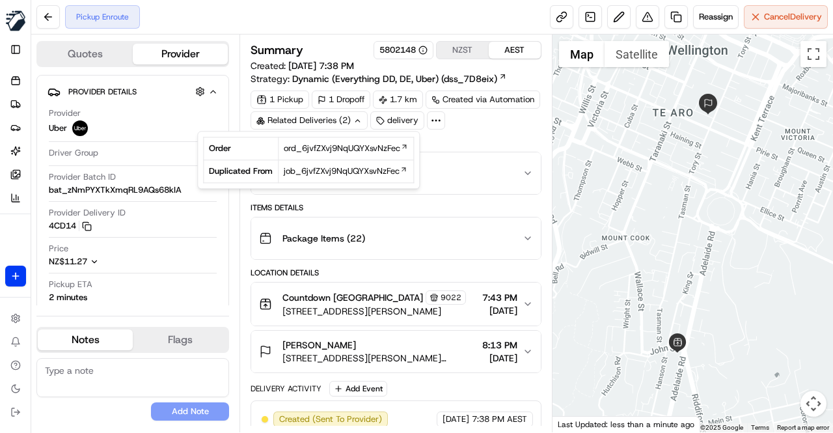
click at [469, 137] on div "Package Details" at bounding box center [396, 142] width 291 height 10
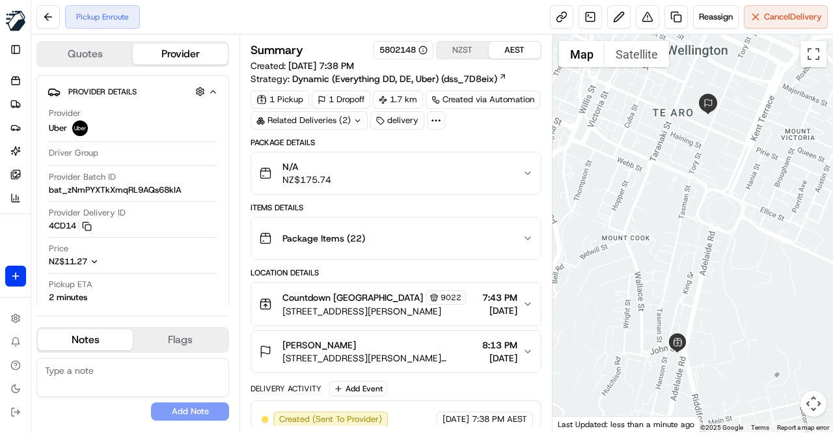
click at [327, 271] on div "Location Details" at bounding box center [396, 272] width 291 height 10
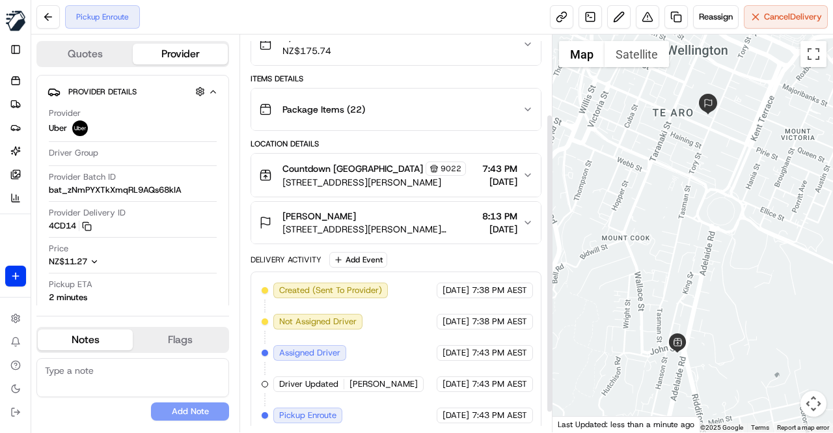
scroll to position [131, 0]
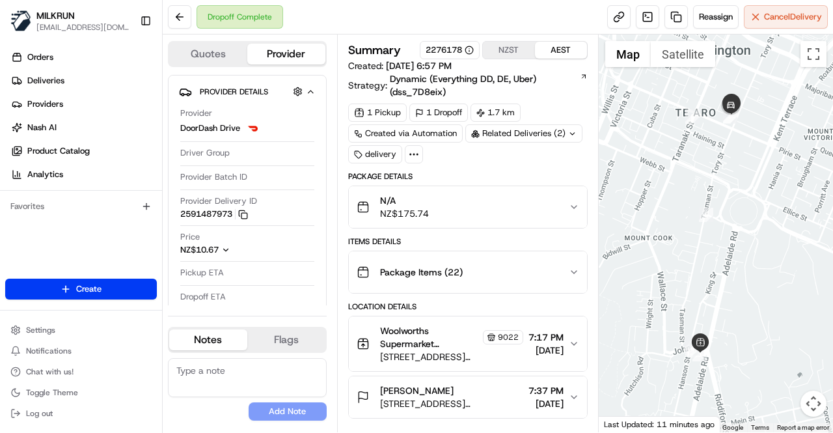
click at [568, 133] on icon at bounding box center [572, 134] width 8 height 8
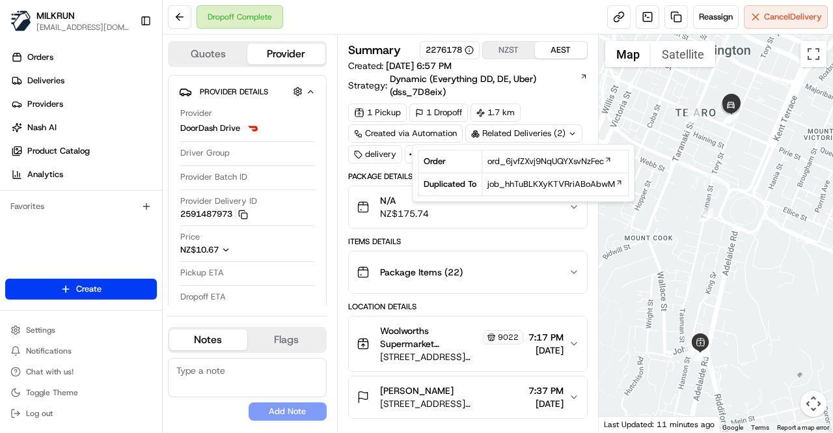
click at [544, 109] on div "1 Pickup 1 Dropoff 1.7 km Created via Automation Related Deliveries (2) delivery" at bounding box center [467, 133] width 239 height 60
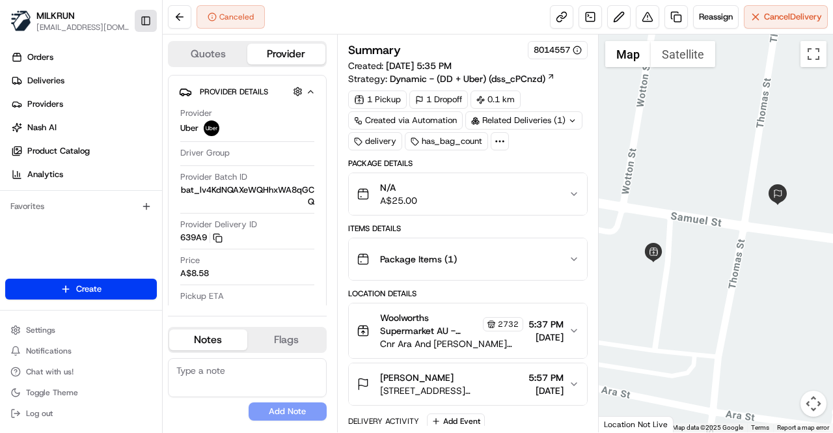
click at [146, 27] on button "Toggle Sidebar" at bounding box center [146, 21] width 22 height 22
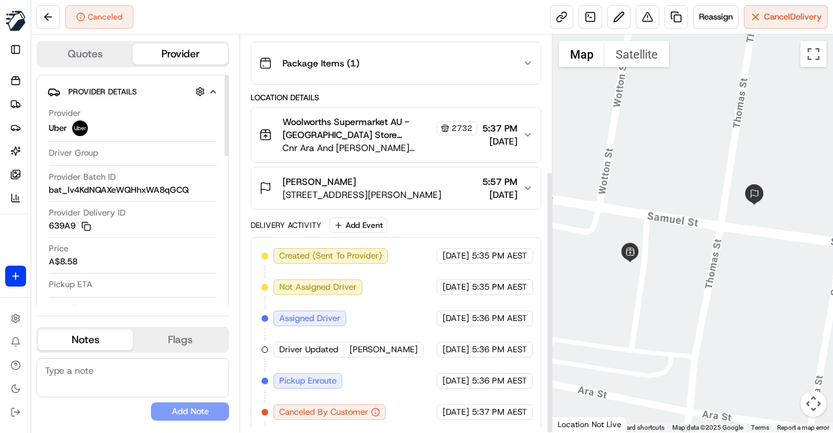
scroll to position [204, 0]
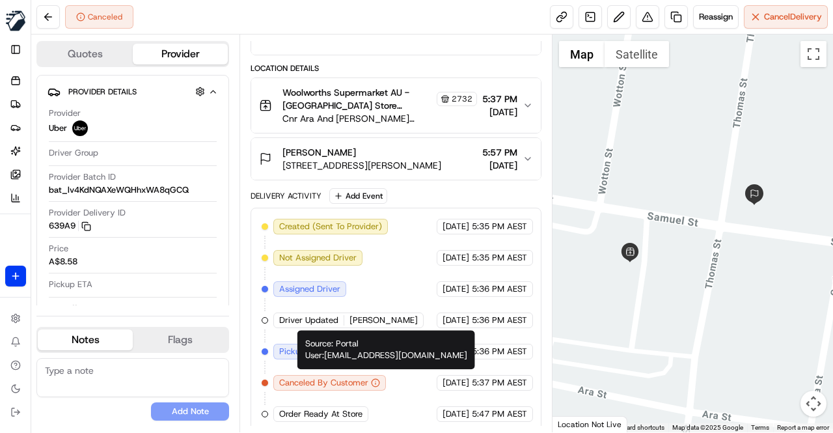
click at [414, 389] on div "Created (Sent To Provider) Uber 16/08/2025 5:35 PM AEST Not Assigned Driver Ube…" at bounding box center [396, 320] width 269 height 203
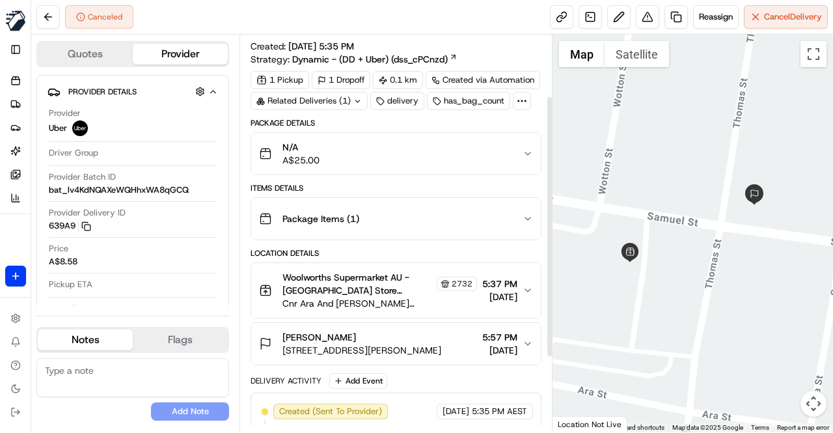
scroll to position [9, 0]
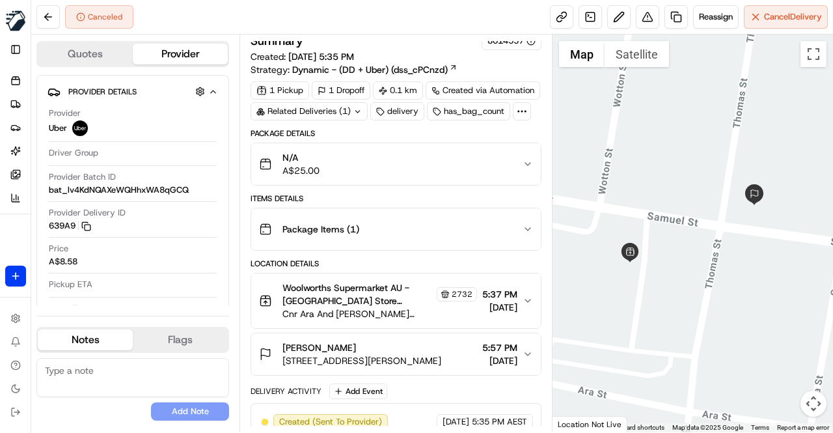
click at [440, 6] on div "Canceled Reassign Cancel Delivery" at bounding box center [432, 17] width 802 height 34
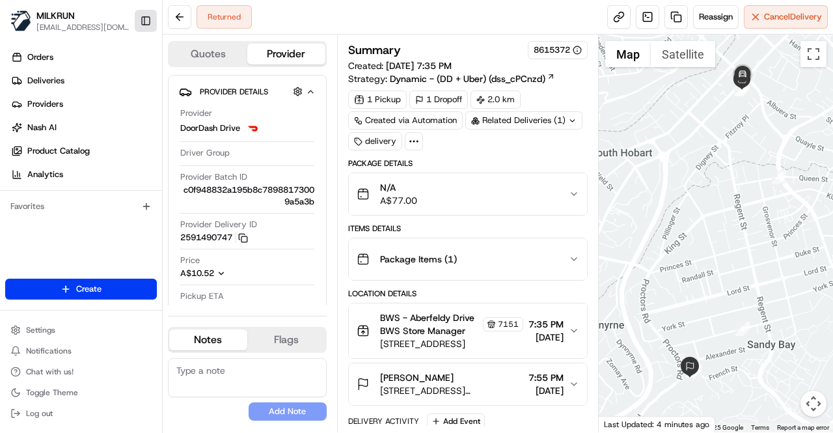
drag, startPoint x: 148, startPoint y: 21, endPoint x: 150, endPoint y: 29, distance: 8.0
click at [147, 21] on button "Toggle Sidebar" at bounding box center [146, 21] width 22 height 22
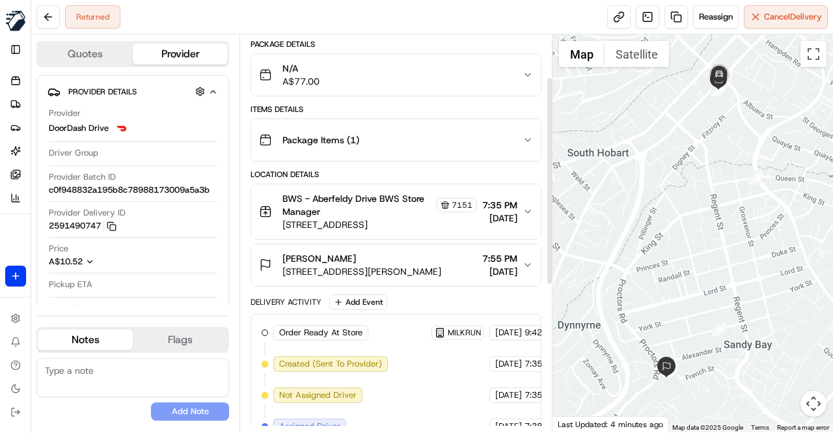
scroll to position [33, 0]
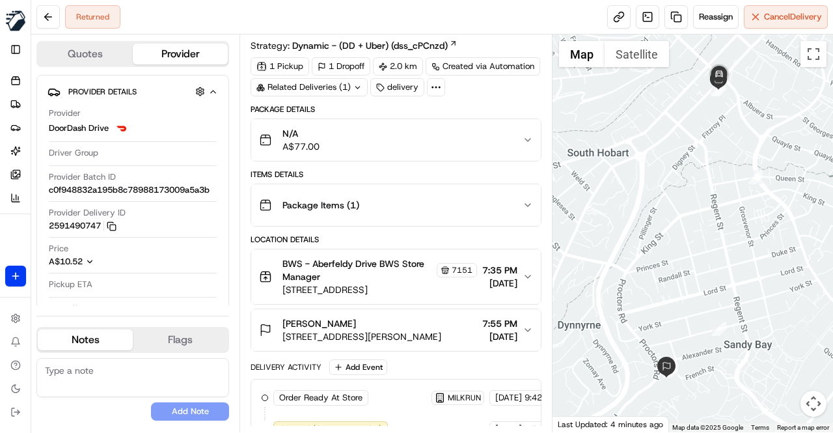
click at [376, 165] on div "Package Details N/A A$77.00 Items Details Package Items ( 1 ) Location Details …" at bounding box center [396, 432] width 291 height 656
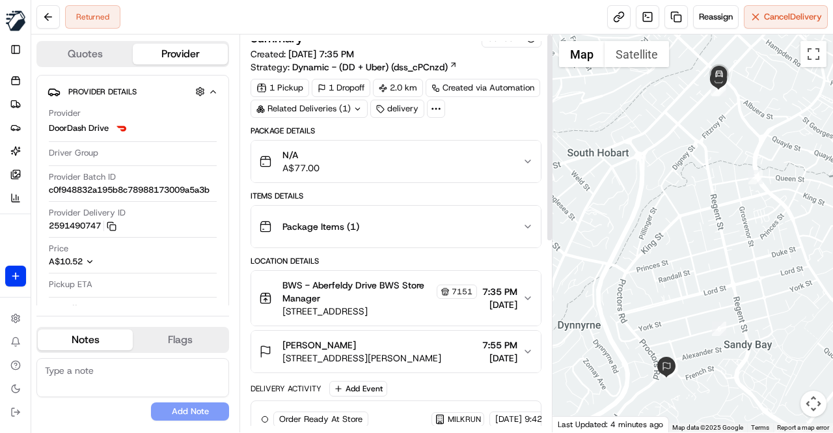
scroll to position [0, 0]
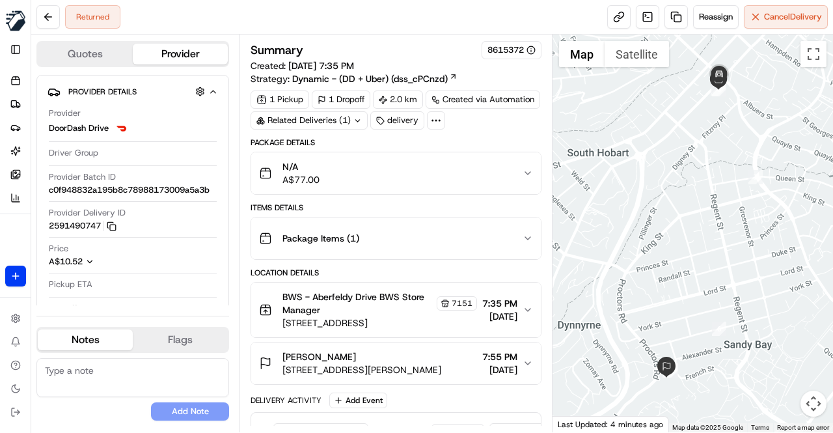
click at [374, 139] on div "Package Details" at bounding box center [396, 142] width 291 height 10
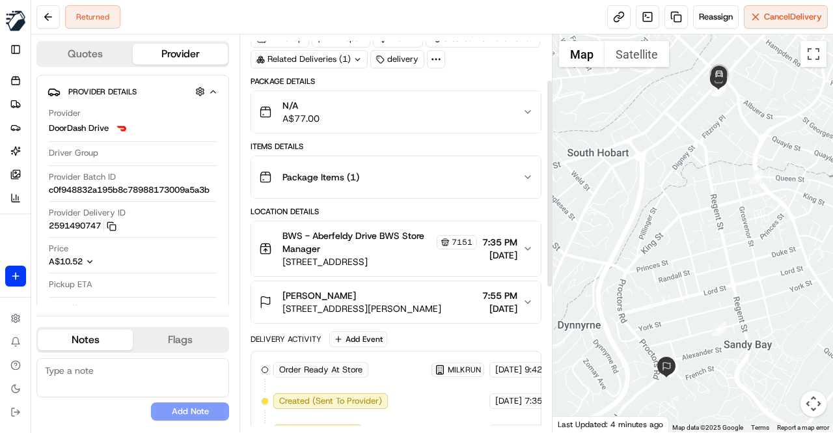
scroll to position [195, 0]
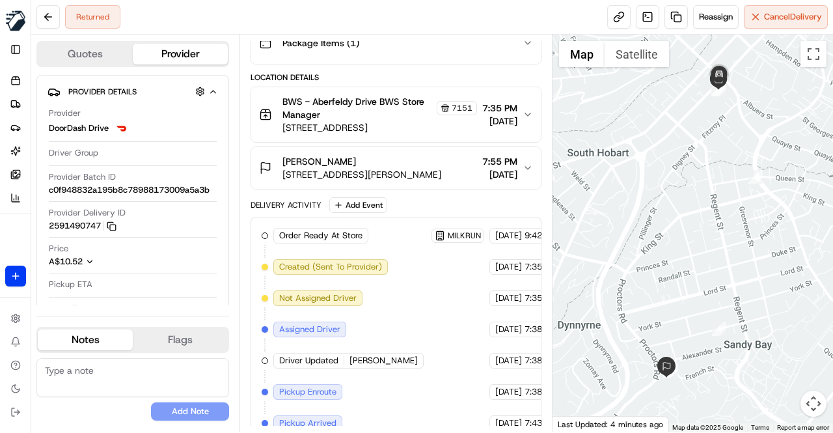
click at [398, 280] on div "Order Ready At Store MILKRUN [DATE] 9:42 AM AEST Created (Sent To Provider) Doo…" at bounding box center [396, 407] width 269 height 359
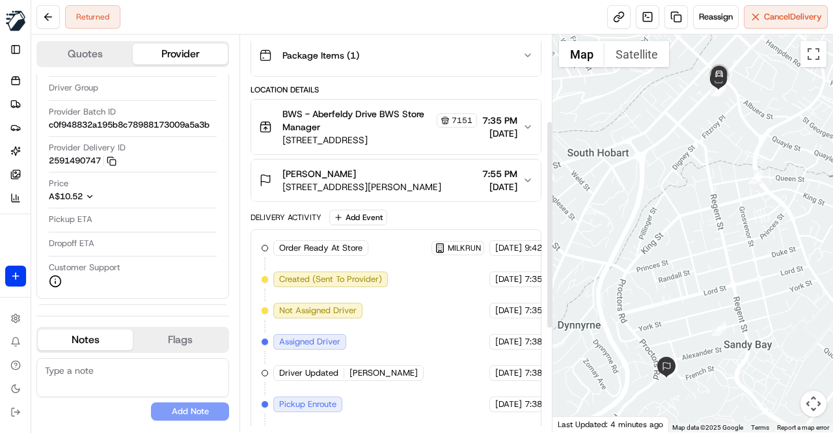
scroll to position [163, 0]
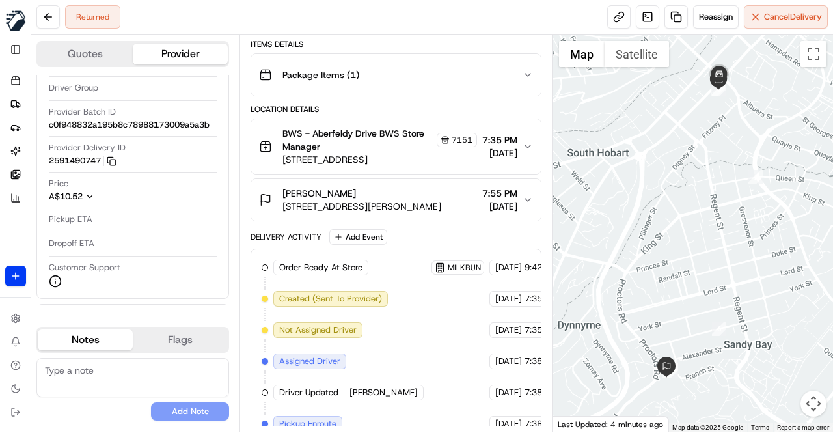
click at [398, 104] on div "Location Details" at bounding box center [396, 109] width 291 height 10
click at [456, 232] on div "Delivery Activity Add Event" at bounding box center [396, 237] width 291 height 16
click at [448, 229] on div "Delivery Activity Add Event" at bounding box center [396, 237] width 291 height 16
click at [444, 229] on div "Delivery Activity Add Event" at bounding box center [396, 237] width 291 height 16
click at [439, 236] on div "Delivery Activity Add Event" at bounding box center [396, 237] width 291 height 16
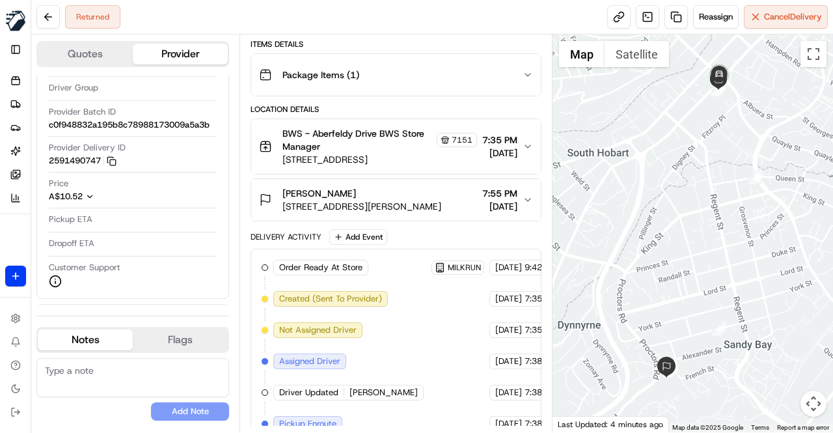
click at [431, 232] on div "Delivery Activity Add Event" at bounding box center [396, 237] width 291 height 16
click at [425, 231] on div "Delivery Activity Add Event" at bounding box center [396, 237] width 291 height 16
click at [403, 234] on div "Delivery Activity Add Event" at bounding box center [396, 237] width 291 height 16
click at [412, 231] on div "Delivery Activity Add Event" at bounding box center [396, 237] width 291 height 16
click at [406, 232] on div "Delivery Activity Add Event" at bounding box center [396, 237] width 291 height 16
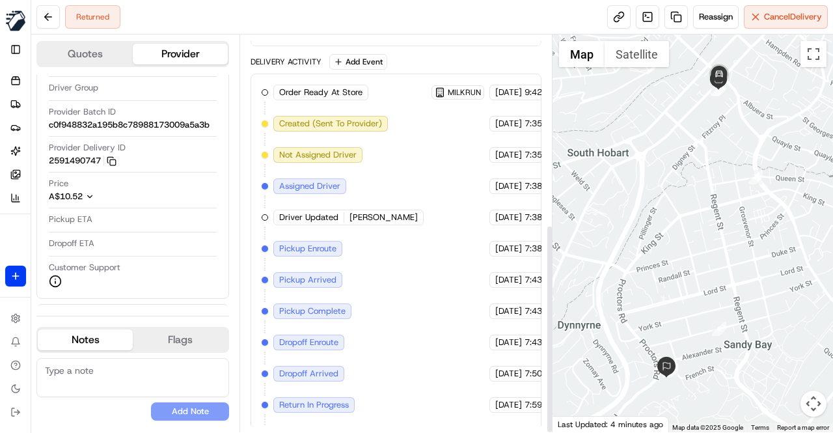
scroll to position [359, 0]
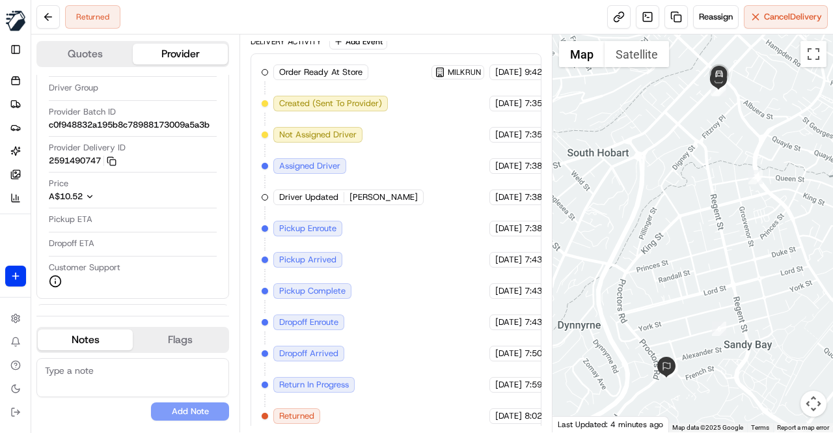
click at [417, 279] on div "Order Ready At Store MILKRUN [DATE] 9:42 AM AEST Created (Sent To Provider) Doo…" at bounding box center [396, 243] width 269 height 359
click at [411, 295] on div "Order Ready At Store MILKRUN [DATE] 9:42 AM AEST Created (Sent To Provider) Doo…" at bounding box center [396, 243] width 269 height 359
click at [400, 307] on div "Order Ready At Store MILKRUN [DATE] 9:42 AM AEST Created (Sent To Provider) Doo…" at bounding box center [396, 243] width 269 height 359
click at [396, 304] on div "Order Ready At Store MILKRUN [DATE] 9:42 AM AEST Created (Sent To Provider) Doo…" at bounding box center [396, 243] width 269 height 359
click at [397, 305] on div "Order Ready At Store MILKRUN [DATE] 9:42 AM AEST Created (Sent To Provider) Doo…" at bounding box center [396, 243] width 269 height 359
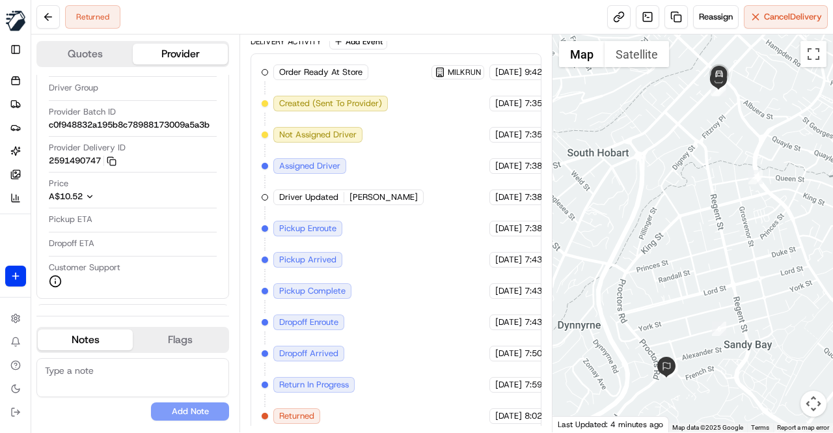
click at [397, 305] on div "Order Ready At Store MILKRUN [DATE] 9:42 AM AEST Created (Sent To Provider) Doo…" at bounding box center [396, 243] width 269 height 359
click at [398, 304] on div "Order Ready At Store MILKRUN [DATE] 9:42 AM AEST Created (Sent To Provider) Doo…" at bounding box center [396, 243] width 269 height 359
click at [373, 178] on div "Order Ready At Store MILKRUN 16/08/2025 9:42 AM AEST Created (Sent To Provider)…" at bounding box center [396, 243] width 269 height 359
click at [400, 223] on div "Order Ready At Store MILKRUN 16/08/2025 9:42 AM AEST Created (Sent To Provider)…" at bounding box center [396, 243] width 269 height 359
click at [400, 355] on div "Order Ready At Store MILKRUN 16/08/2025 9:42 AM AEST Created (Sent To Provider)…" at bounding box center [396, 243] width 269 height 359
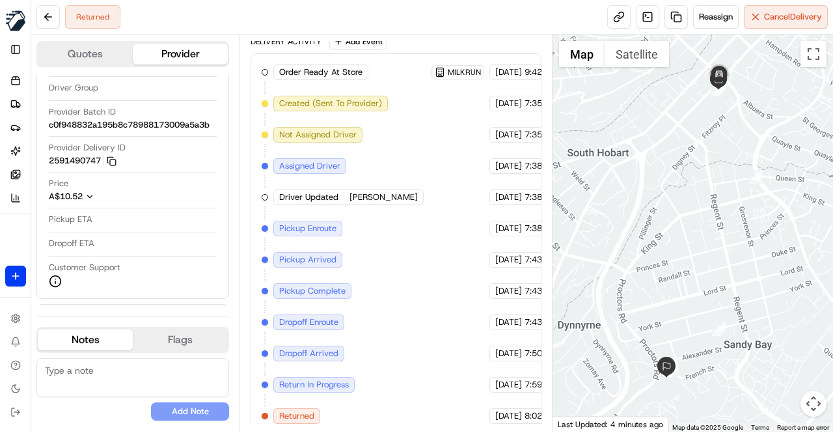
click at [417, 271] on div "Order Ready At Store MILKRUN 16/08/2025 9:42 AM AEST Created (Sent To Provider)…" at bounding box center [396, 243] width 269 height 359
click at [414, 253] on div "Order Ready At Store MILKRUN 16/08/2025 9:42 AM AEST Created (Sent To Provider)…" at bounding box center [396, 243] width 269 height 359
click at [395, 169] on div "Order Ready At Store MILKRUN 16/08/2025 9:42 AM AEST Created (Sent To Provider)…" at bounding box center [396, 243] width 269 height 359
click at [392, 213] on div "Order Ready At Store MILKRUN 16/08/2025 9:42 AM AEST Created (Sent To Provider)…" at bounding box center [396, 243] width 269 height 359
click at [390, 213] on div "Order Ready At Store MILKRUN 16/08/2025 9:42 AM AEST Created (Sent To Provider)…" at bounding box center [396, 243] width 269 height 359
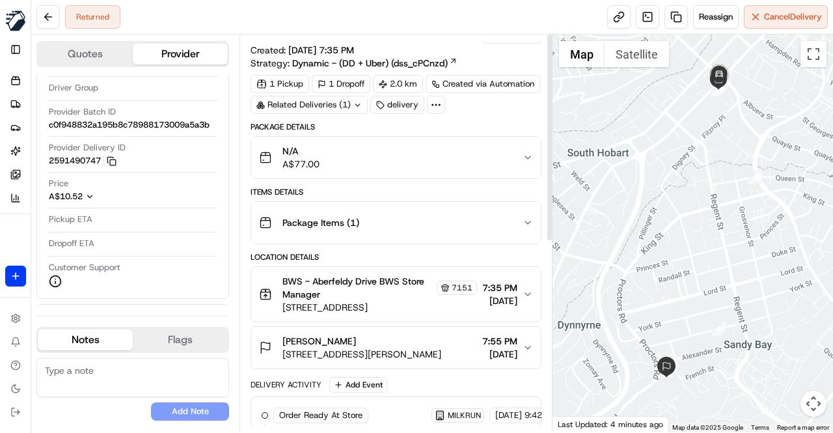
scroll to position [0, 0]
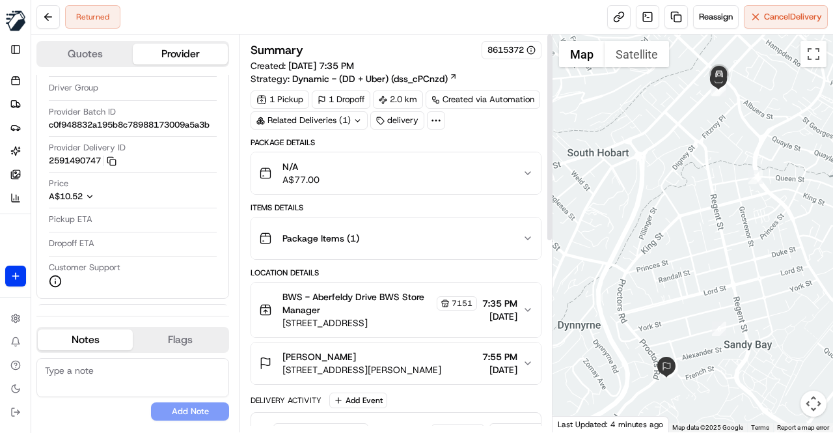
click at [396, 172] on div "N/A A$77.00" at bounding box center [391, 173] width 264 height 26
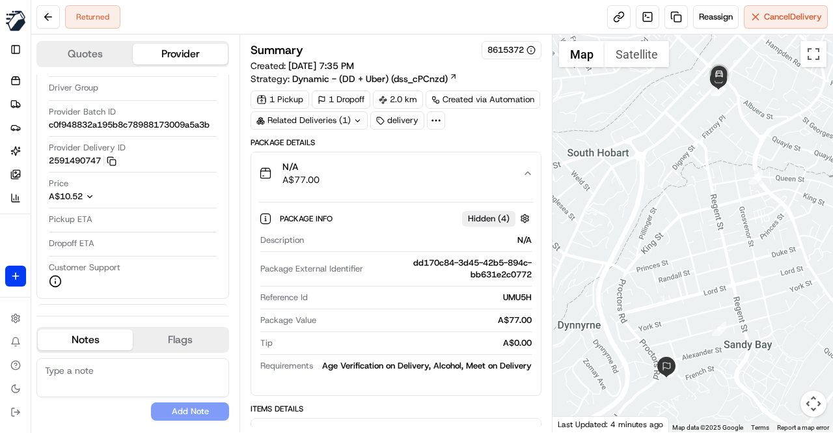
click at [396, 172] on div "N/A A$77.00" at bounding box center [391, 173] width 264 height 26
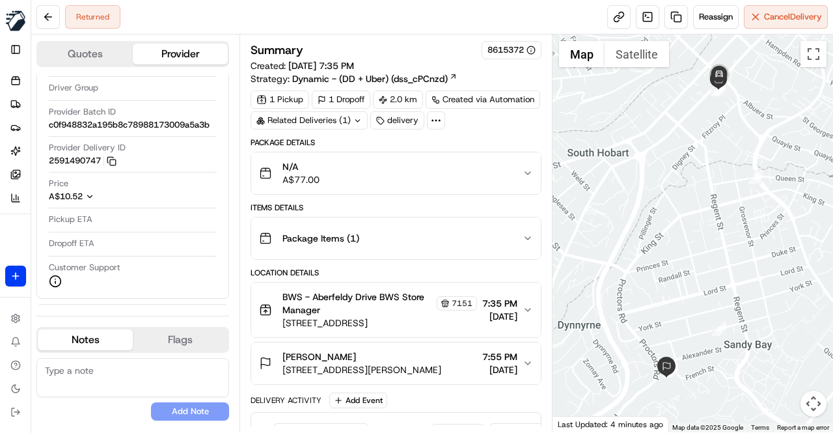
click at [402, 267] on div "Location Details" at bounding box center [396, 272] width 291 height 10
click at [374, 205] on div "Items Details" at bounding box center [396, 207] width 291 height 10
click at [394, 141] on div "Package Details" at bounding box center [396, 142] width 291 height 10
click at [676, 18] on link at bounding box center [675, 16] width 23 height 23
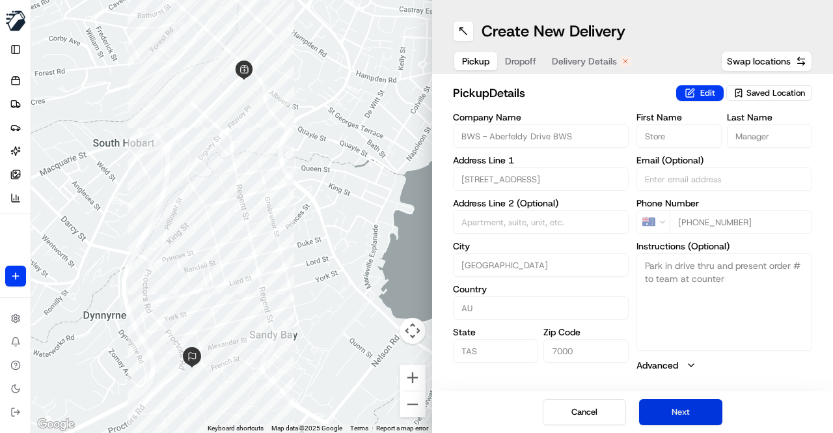
click at [677, 415] on button "Next" at bounding box center [680, 412] width 83 height 26
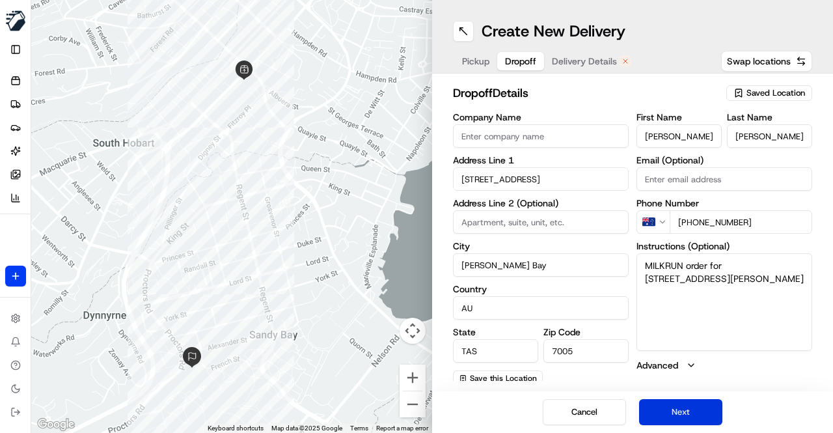
click at [677, 415] on button "Next" at bounding box center [680, 412] width 83 height 26
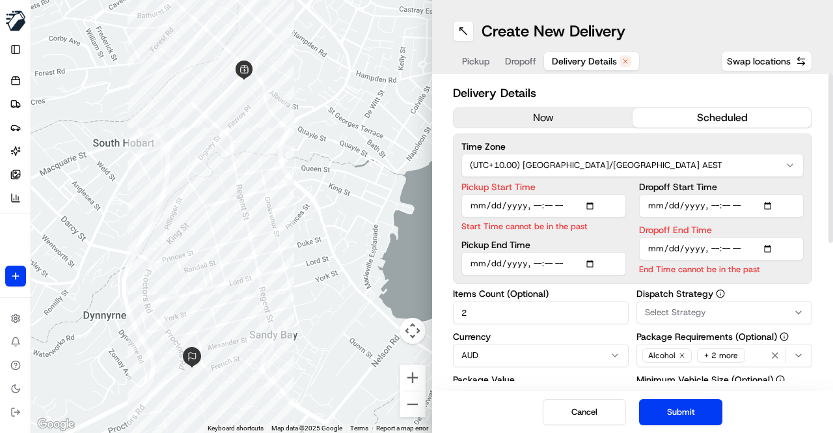
click at [549, 116] on button "now" at bounding box center [543, 118] width 179 height 20
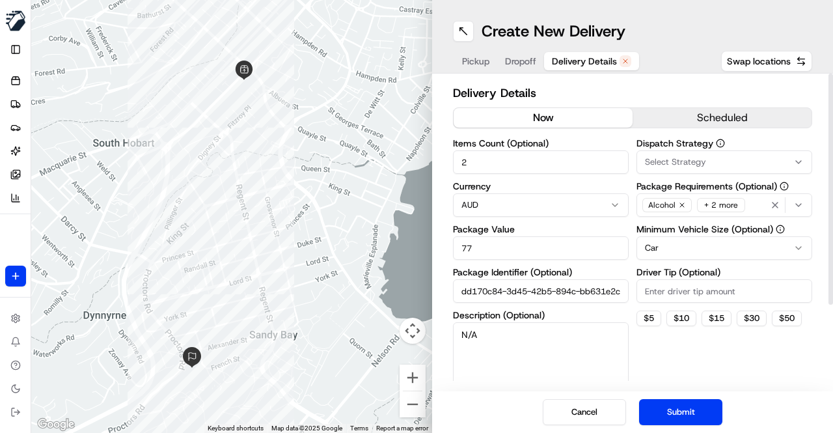
click at [724, 209] on div "+ 2 more" at bounding box center [721, 205] width 48 height 14
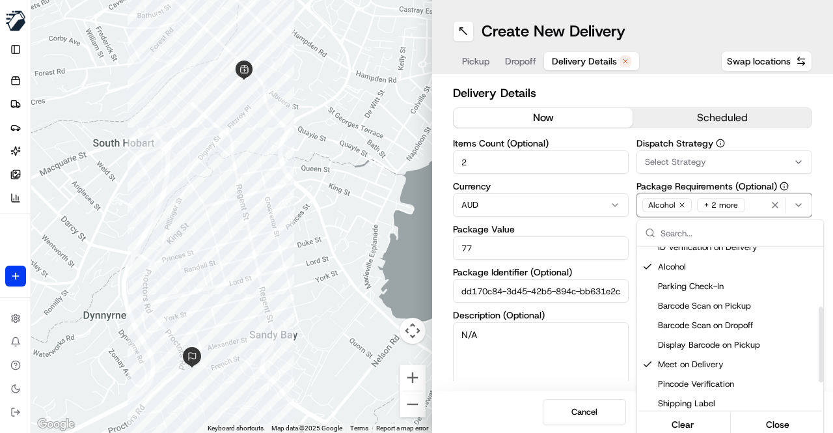
scroll to position [130, 0]
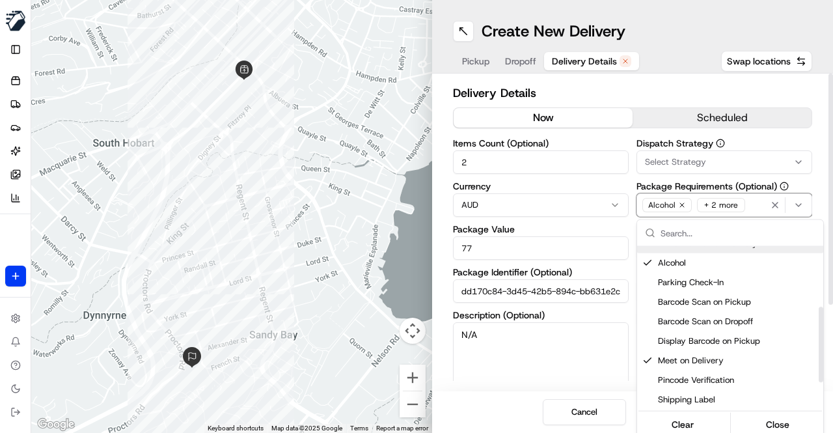
click at [820, 179] on html "MILKRUN ytandyonolay@woolworths.com.au Toggle Sidebar Orders Deliveries Provide…" at bounding box center [416, 216] width 833 height 433
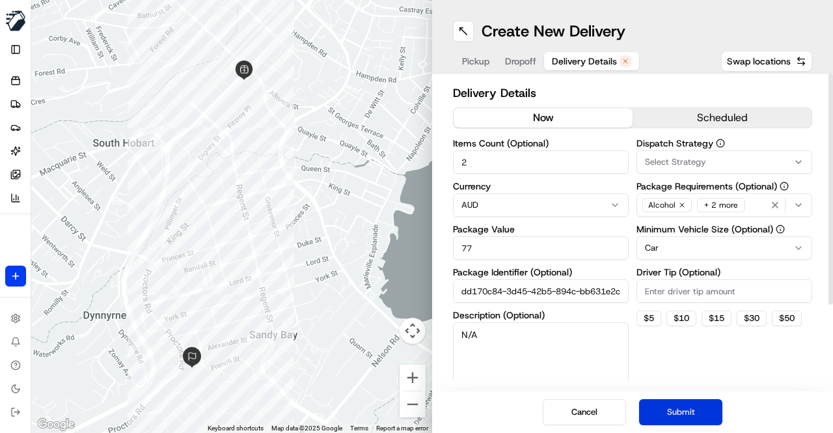
click at [685, 412] on button "Submit" at bounding box center [680, 412] width 83 height 26
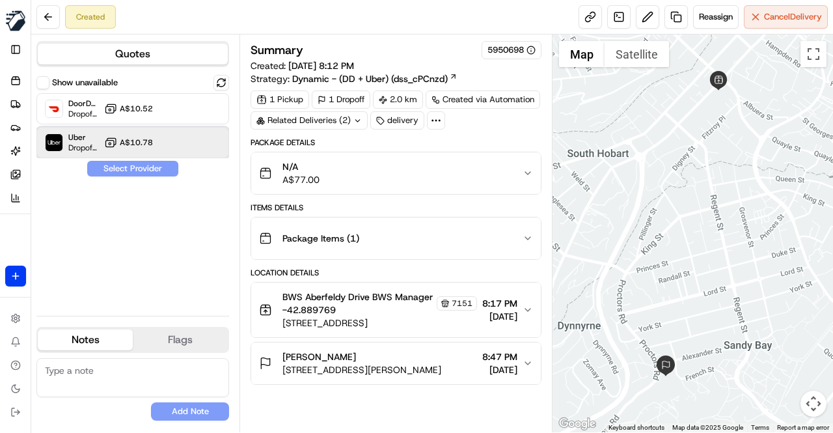
click at [159, 143] on div "Uber Dropoff ETA 17 minutes A$10.78" at bounding box center [132, 142] width 193 height 31
click at [151, 169] on button "Assign Provider" at bounding box center [133, 169] width 92 height 16
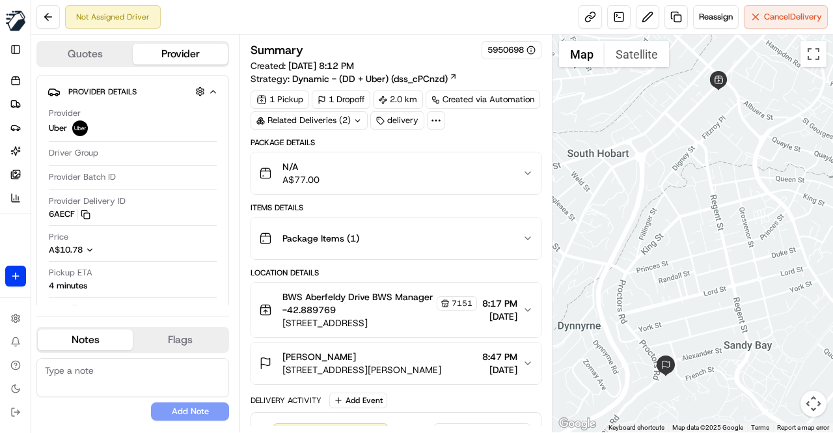
click at [351, 198] on div "Package Details N/A A$77.00 Items Details Package Items ( 1 ) Location Details …" at bounding box center [396, 309] width 291 height 344
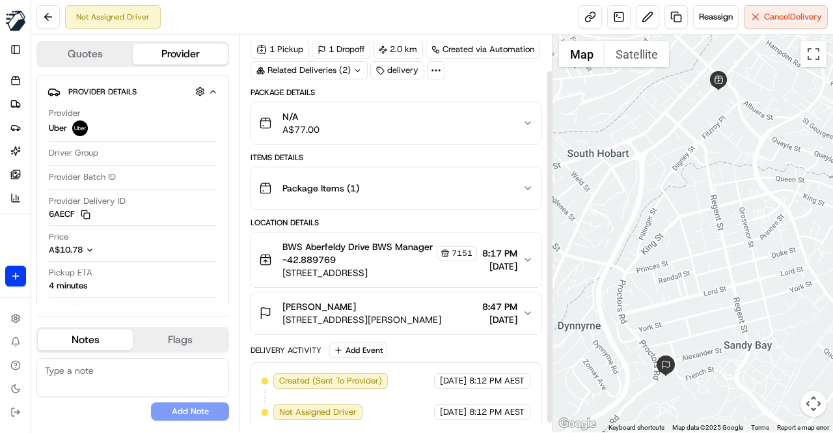
scroll to position [51, 0]
click at [432, 156] on div "Items Details" at bounding box center [396, 157] width 291 height 10
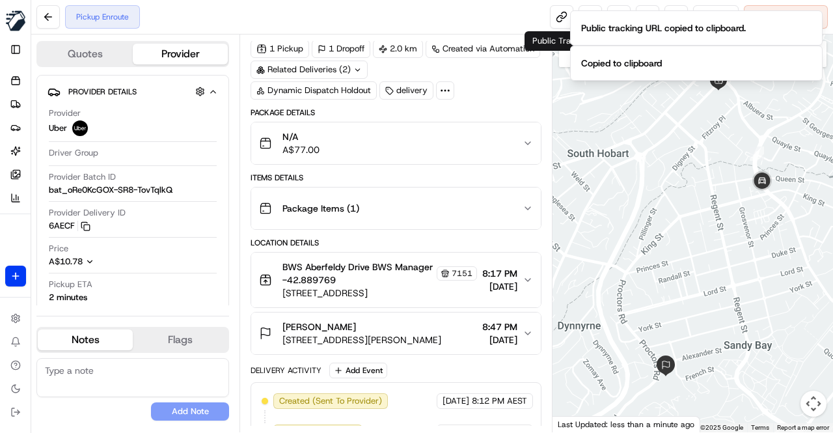
click at [405, 149] on div "N/A A$77.00" at bounding box center [391, 143] width 264 height 26
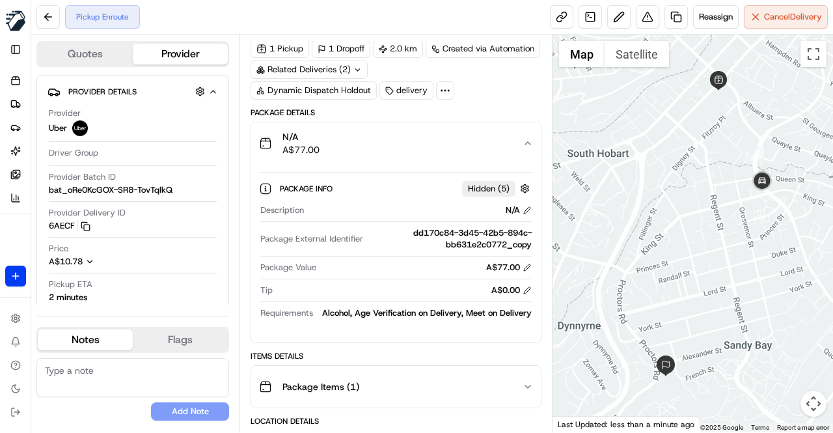
click at [405, 149] on div "N/A A$77.00" at bounding box center [391, 143] width 264 height 26
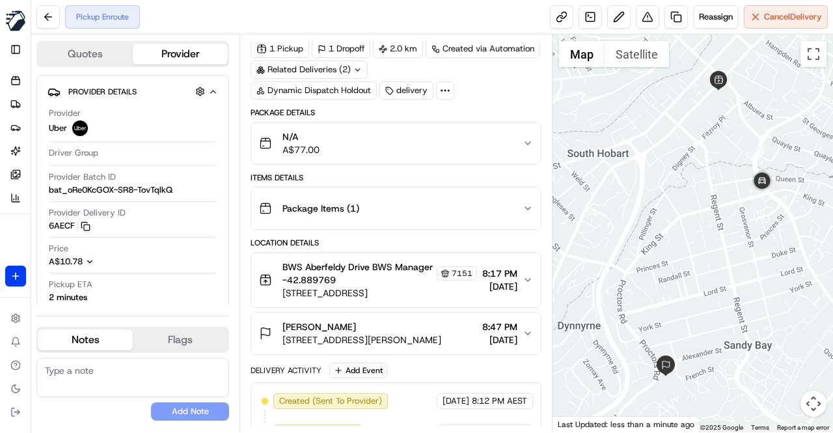
click at [390, 174] on div "Items Details" at bounding box center [396, 177] width 291 height 10
click at [393, 233] on div "Package Details N/A A$77.00 Items Details Package Items ( 1 ) Location Details …" at bounding box center [396, 325] width 291 height 437
click at [318, 173] on div "Items Details" at bounding box center [396, 177] width 291 height 10
click at [337, 113] on div "Package Details" at bounding box center [396, 112] width 291 height 10
click at [338, 109] on div "Package Details" at bounding box center [396, 112] width 291 height 10
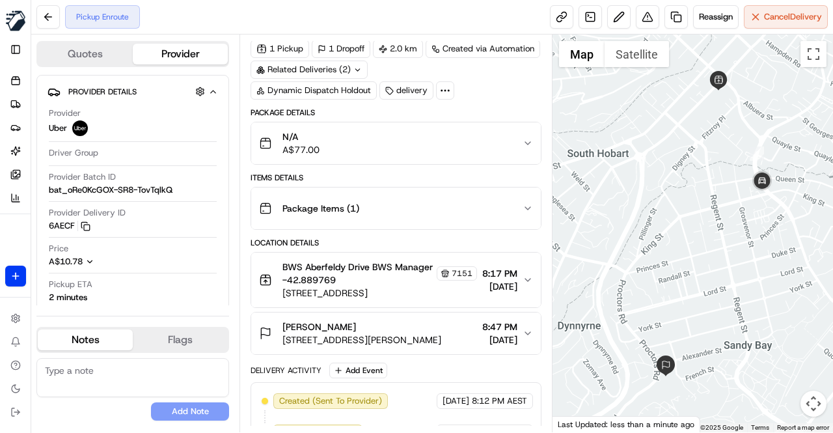
click at [348, 172] on div "Items Details" at bounding box center [396, 177] width 291 height 10
click at [346, 172] on div "Items Details" at bounding box center [396, 177] width 291 height 10
click at [357, 148] on div "N/A A$77.00" at bounding box center [391, 143] width 264 height 26
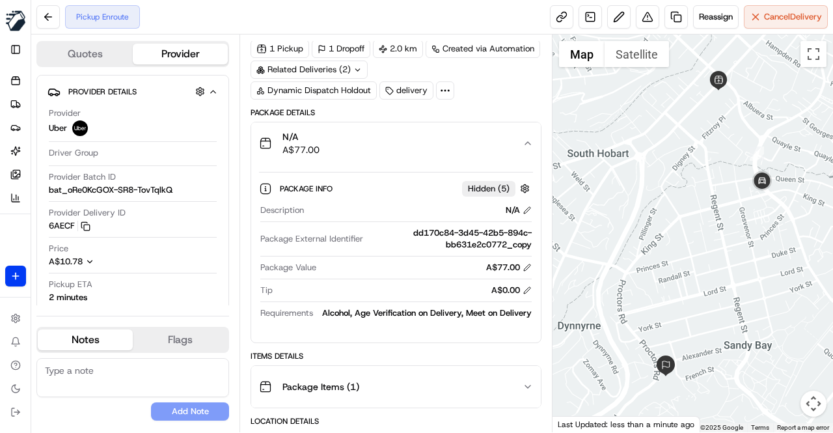
click at [354, 148] on div "N/A A$77.00" at bounding box center [391, 143] width 264 height 26
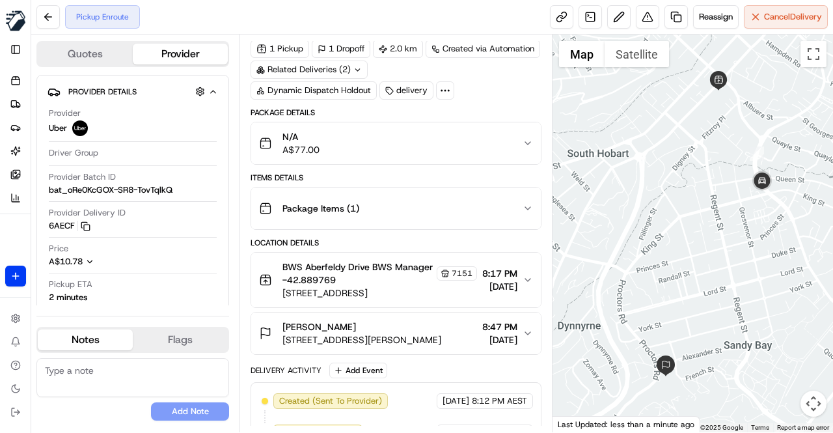
click at [348, 172] on div "Items Details" at bounding box center [396, 177] width 291 height 10
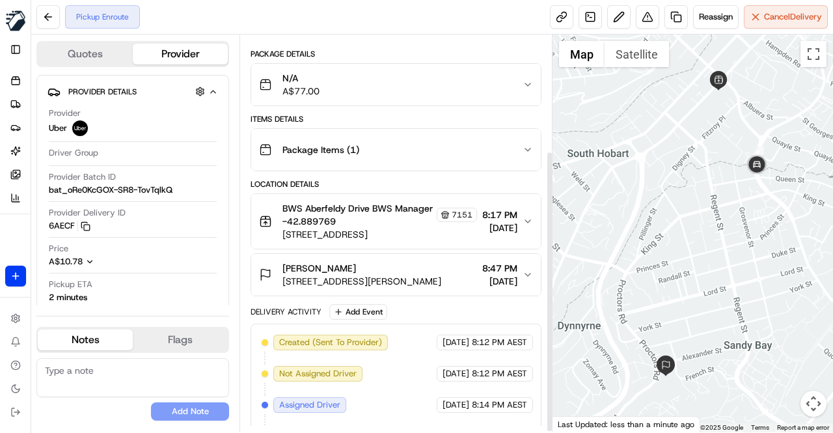
scroll to position [163, 0]
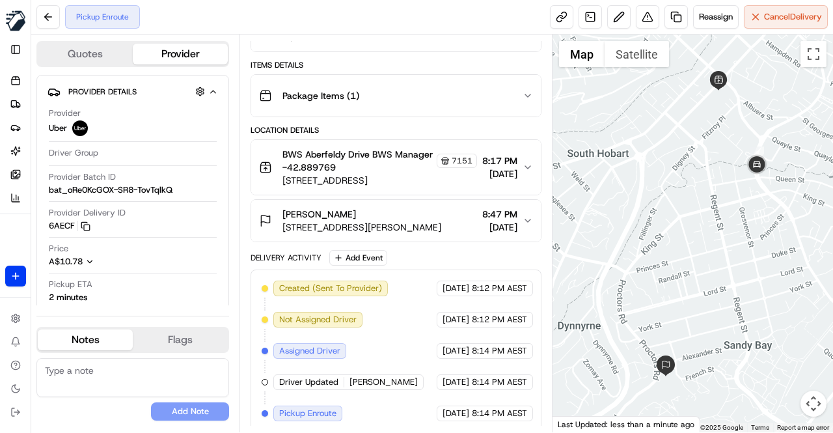
click at [401, 250] on div "Delivery Activity Add Event" at bounding box center [396, 258] width 291 height 16
click at [403, 253] on div "Delivery Activity Add Event" at bounding box center [396, 258] width 291 height 16
click at [406, 253] on div "Delivery Activity Add Event" at bounding box center [396, 258] width 291 height 16
click at [616, 18] on button at bounding box center [618, 16] width 23 height 23
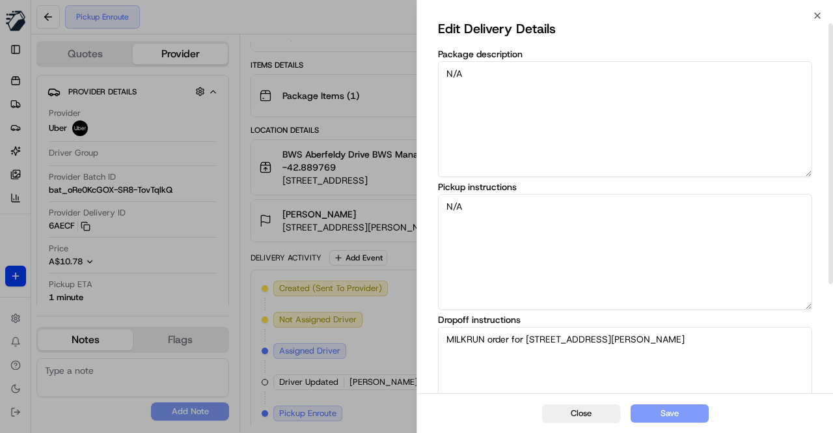
scroll to position [65, 0]
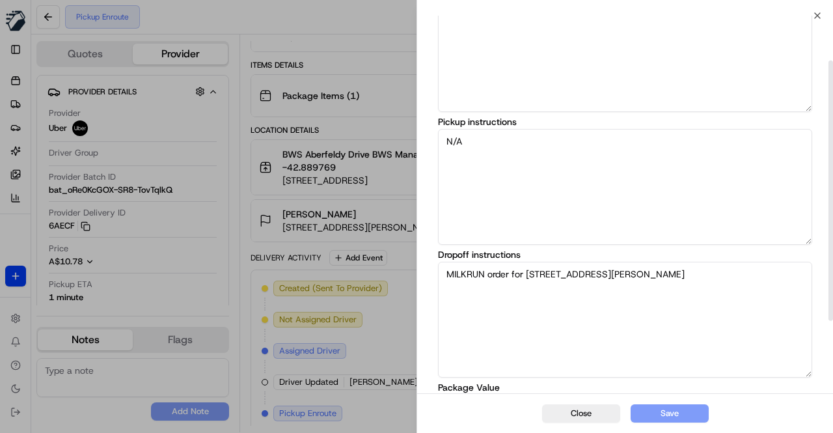
click at [715, 288] on textarea "MILKRUN order for 19 French Street, Sandy Bay, TAS 7005, AU" at bounding box center [625, 320] width 374 height 116
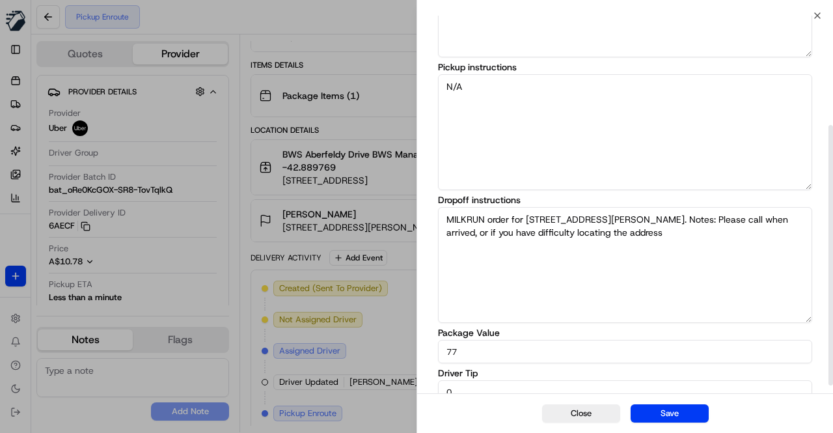
scroll to position [171, 0]
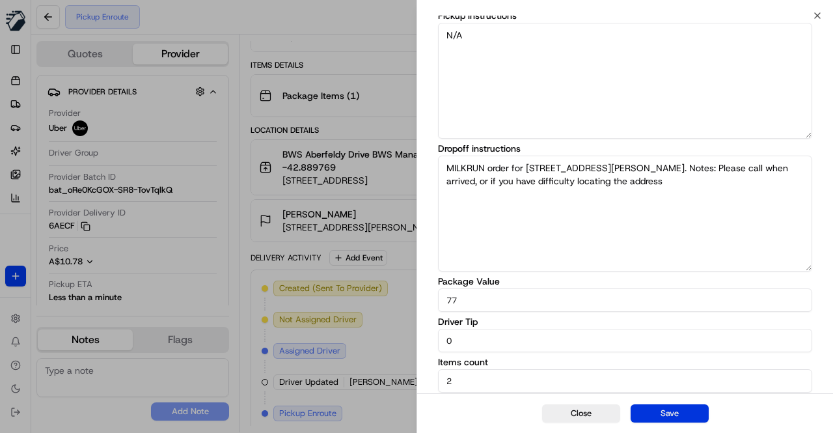
click at [663, 409] on button "Save" at bounding box center [670, 413] width 78 height 18
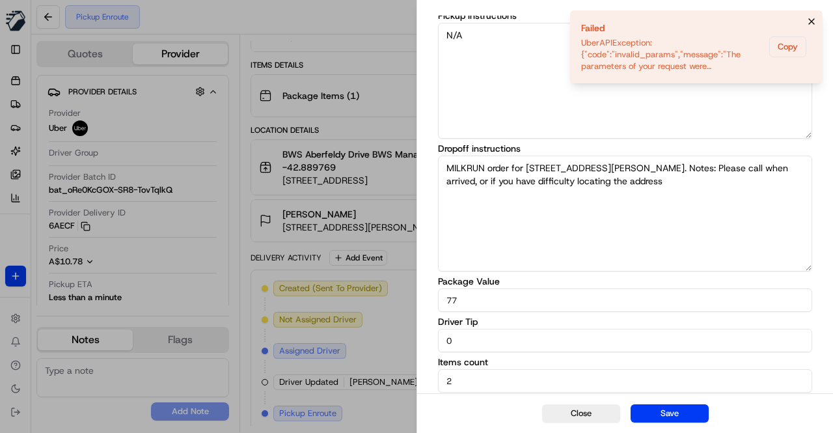
click at [812, 19] on icon "Notifications (F8)" at bounding box center [811, 21] width 10 height 10
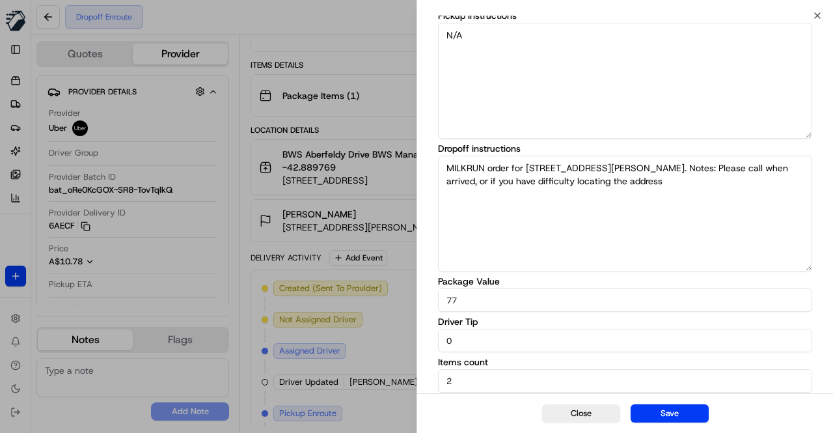
click at [707, 184] on textarea "MILKRUN order for 19 French Street, Sandy Bay, TAS 7005, AU. Notes: Please call…" at bounding box center [625, 214] width 374 height 116
drag, startPoint x: 711, startPoint y: 176, endPoint x: 696, endPoint y: 247, distance: 71.9
click at [707, 179] on textarea "MILKRUN order for 19 French Street, Sandy Bay, TAS 7005, AU. Notes: Please call…" at bounding box center [625, 214] width 374 height 116
click at [676, 407] on button "Save" at bounding box center [670, 413] width 78 height 18
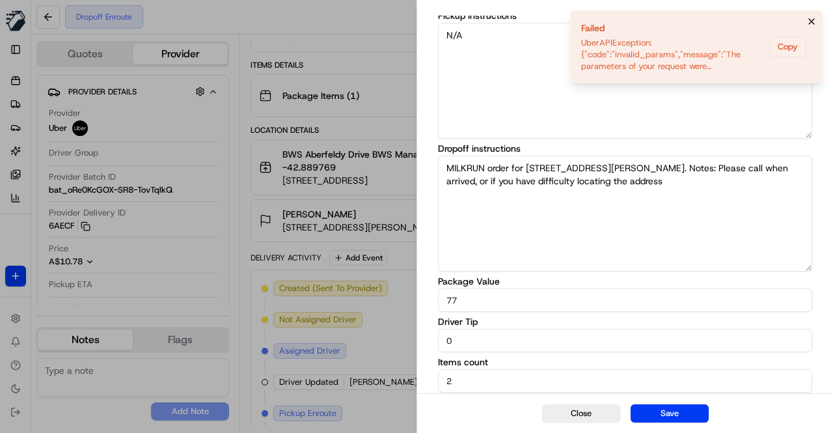
click at [809, 21] on icon "Notifications (F8)" at bounding box center [811, 21] width 10 height 10
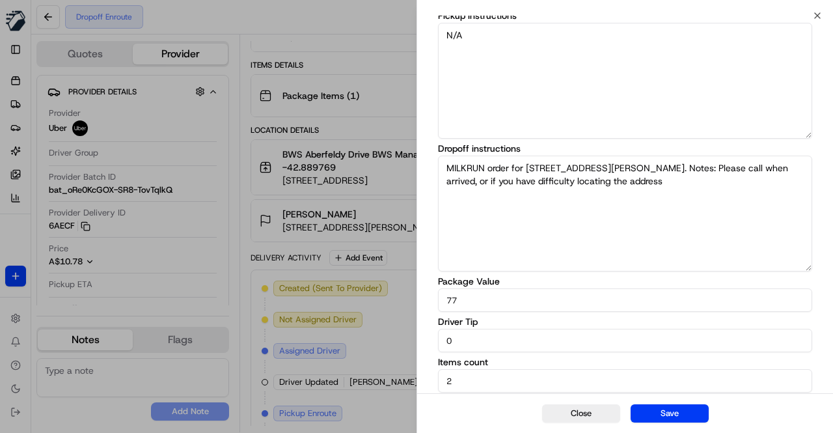
drag, startPoint x: 715, startPoint y: 167, endPoint x: 738, endPoint y: 197, distance: 38.0
click at [738, 197] on textarea "MILKRUN order for 19 French Street, Sandy Bay, TAS 7005, AU. Notes: Please call…" at bounding box center [625, 214] width 374 height 116
type textarea "MILKRUN order for 19 French Street, Sandy Bay, TAS 7005, AU."
click at [586, 411] on button "Close" at bounding box center [581, 413] width 78 height 18
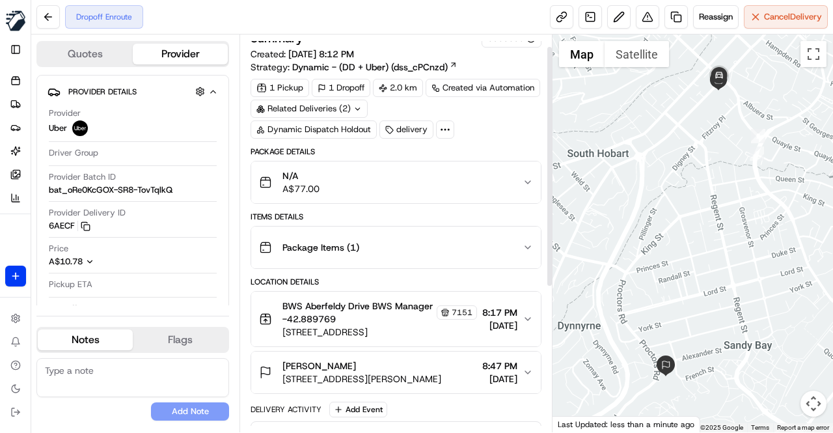
scroll to position [0, 0]
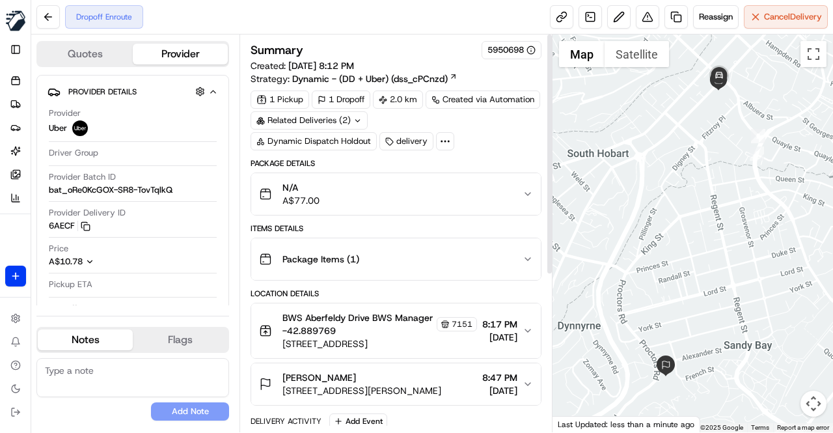
click at [460, 149] on div "Summary 5950698 Created: 16/08/2025 8:12 PM Strategy: Dynamic - (DD + Uber) (ds…" at bounding box center [396, 365] width 291 height 648
click at [473, 144] on div "1 Pickup 1 Dropoff 2.0 km Created via Automation Related Deliveries (2) Dynamic…" at bounding box center [396, 120] width 291 height 60
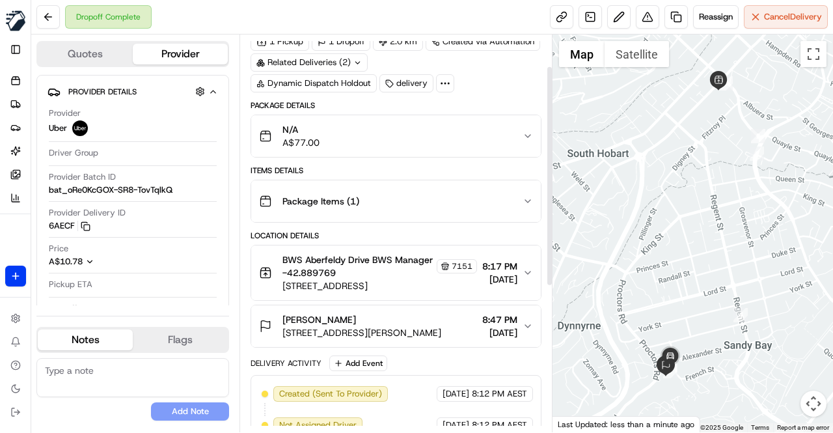
scroll to position [57, 0]
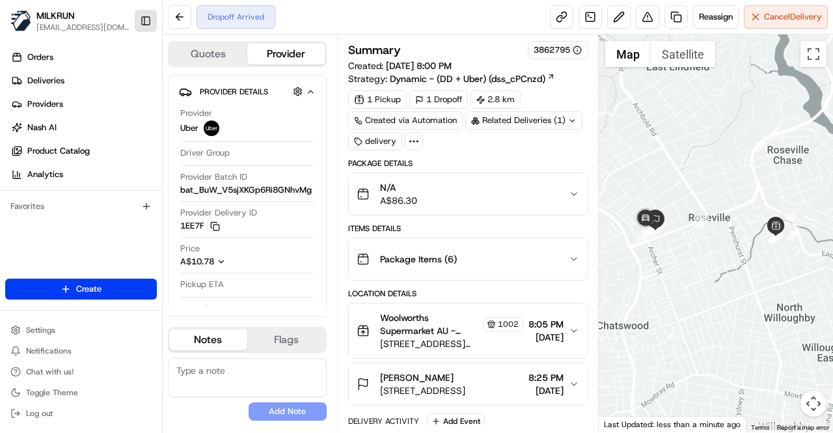
click at [152, 23] on button "Toggle Sidebar" at bounding box center [146, 21] width 22 height 22
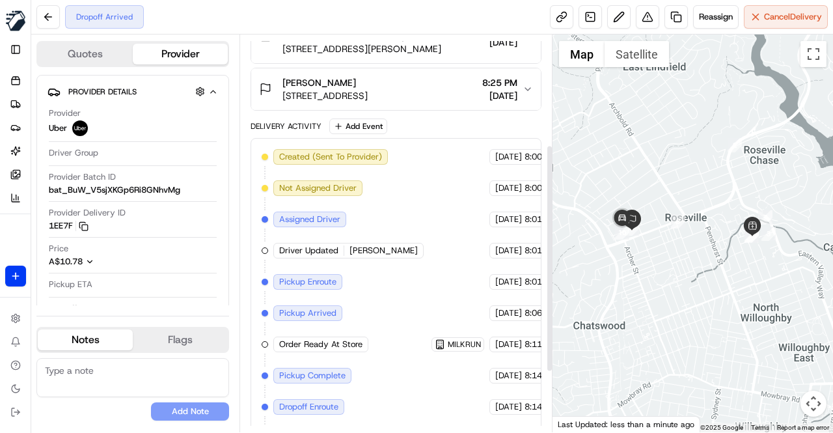
scroll to position [297, 0]
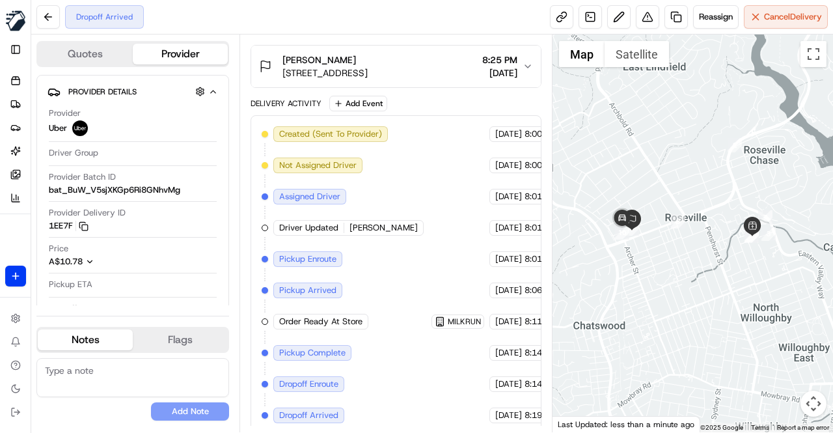
click at [394, 269] on div "Created (Sent To Provider) Uber [DATE] 8:00 PM AEST Not Assigned Driver Uber [D…" at bounding box center [396, 274] width 269 height 297
click at [385, 274] on div "Created (Sent To Provider) Uber [DATE] 8:00 PM AEST Not Assigned Driver Uber [D…" at bounding box center [396, 274] width 269 height 297
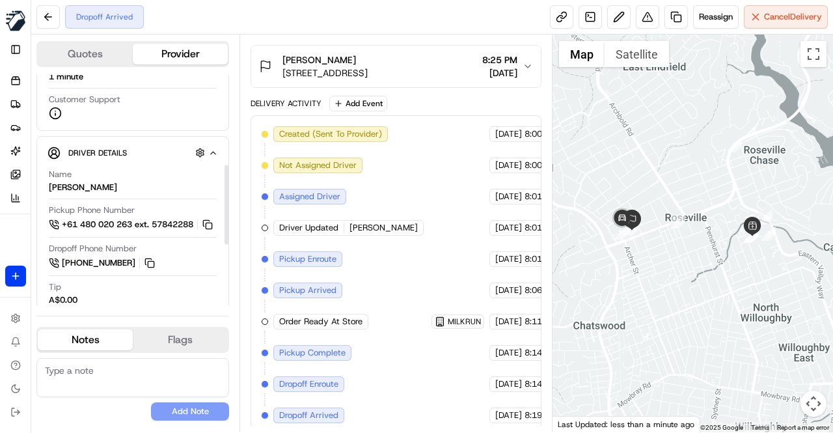
scroll to position [260, 0]
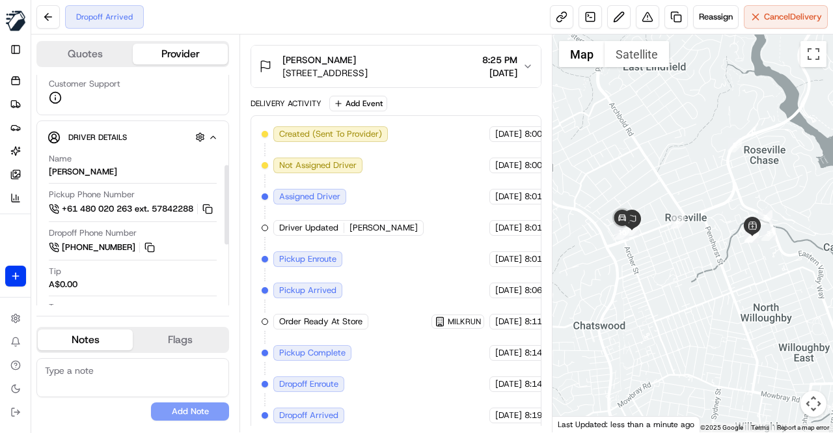
click at [366, 279] on div "Created (Sent To Provider) Uber [DATE] 8:00 PM AEST Not Assigned Driver Uber [D…" at bounding box center [396, 274] width 269 height 297
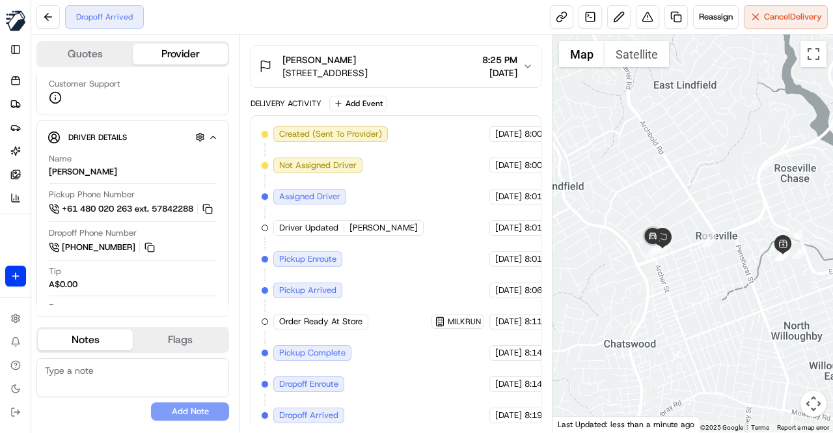
drag, startPoint x: 615, startPoint y: 262, endPoint x: 649, endPoint y: 282, distance: 39.4
click at [649, 282] on div at bounding box center [693, 233] width 280 height 398
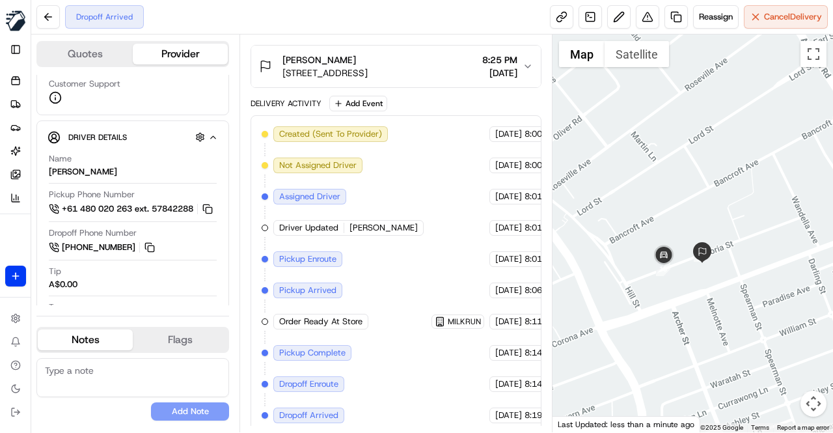
drag, startPoint x: 701, startPoint y: 270, endPoint x: 673, endPoint y: 296, distance: 38.2
click at [673, 296] on div at bounding box center [693, 233] width 280 height 398
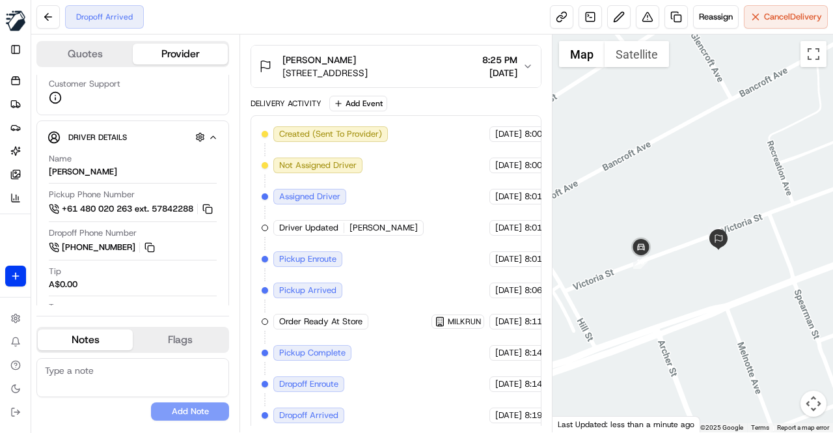
click at [378, 295] on div "Created (Sent To Provider) Uber 16/08/2025 8:00 PM AEST Not Assigned Driver Ube…" at bounding box center [396, 274] width 269 height 297
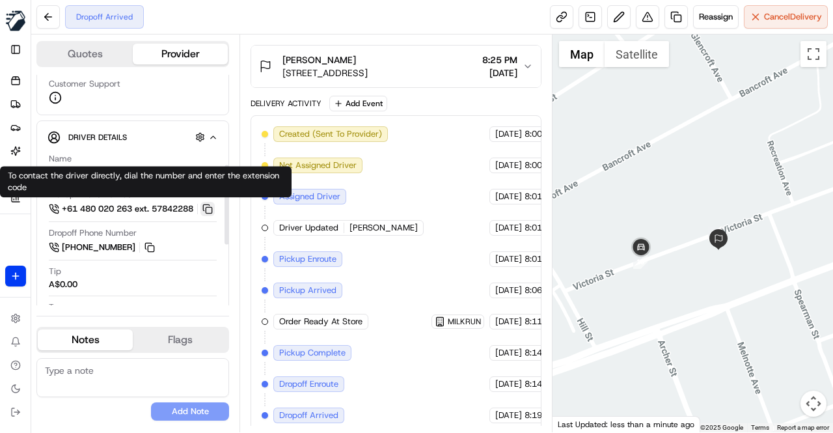
click at [212, 208] on button at bounding box center [207, 209] width 14 height 14
click at [213, 206] on button at bounding box center [207, 209] width 14 height 14
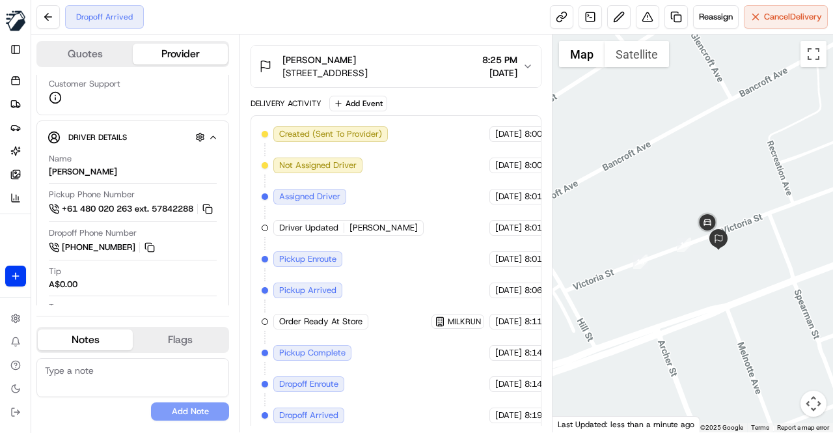
click at [420, 256] on div "Created (Sent To Provider) Uber 16/08/2025 8:00 PM AEST Not Assigned Driver Ube…" at bounding box center [396, 274] width 269 height 297
click at [415, 254] on div "Created (Sent To Provider) Uber 16/08/2025 8:00 PM AEST Not Assigned Driver Ube…" at bounding box center [396, 274] width 269 height 297
click at [406, 259] on div "Created (Sent To Provider) Uber 16/08/2025 8:00 PM AEST Not Assigned Driver Ube…" at bounding box center [396, 274] width 269 height 297
click at [407, 260] on div "Created (Sent To Provider) Uber 16/08/2025 8:00 PM AEST Not Assigned Driver Ube…" at bounding box center [396, 274] width 269 height 297
click at [403, 265] on div "Created (Sent To Provider) Uber 16/08/2025 8:00 PM AEST Not Assigned Driver Ube…" at bounding box center [396, 274] width 269 height 297
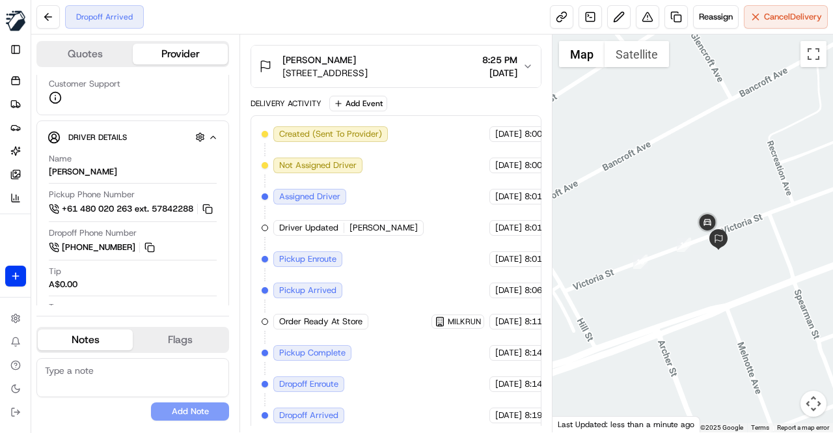
click at [390, 270] on div "Created (Sent To Provider) Uber 16/08/2025 8:00 PM AEST Not Assigned Driver Ube…" at bounding box center [396, 274] width 269 height 297
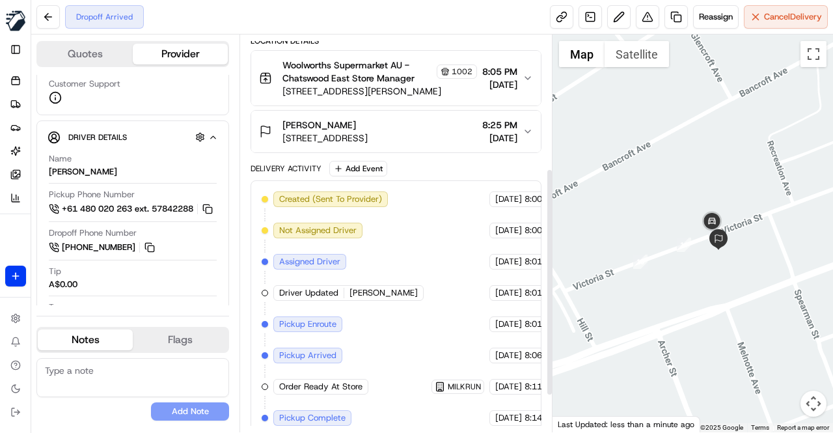
scroll to position [297, 0]
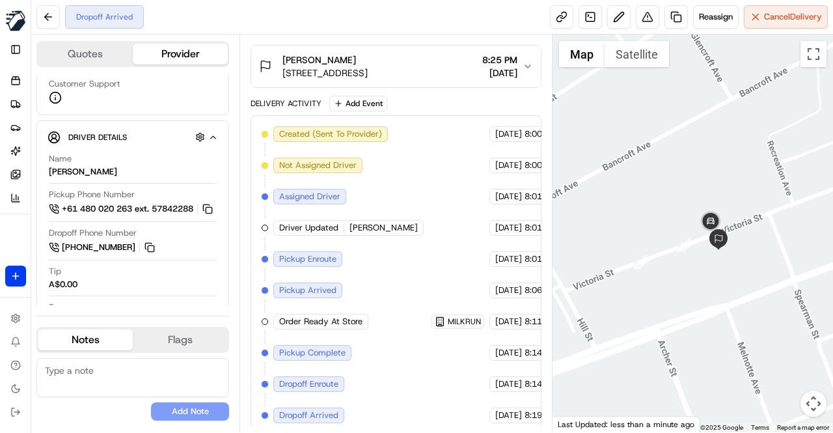
click at [403, 247] on div "Created (Sent To Provider) Uber 16/08/2025 8:00 PM AEST Not Assigned Driver Ube…" at bounding box center [396, 274] width 269 height 297
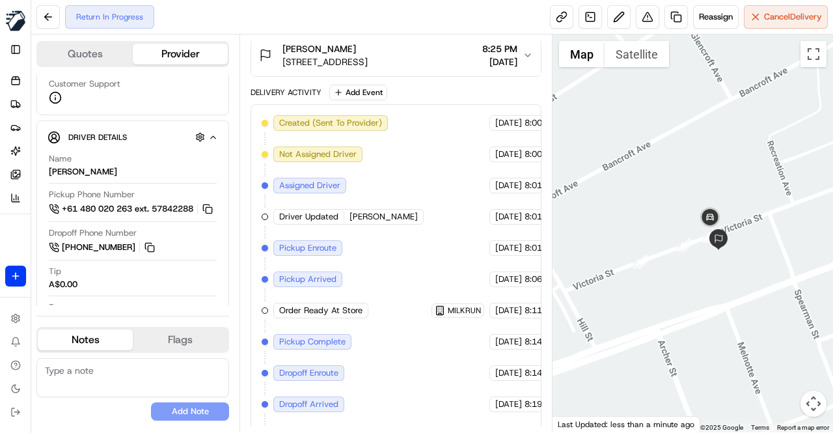
scroll to position [328, 0]
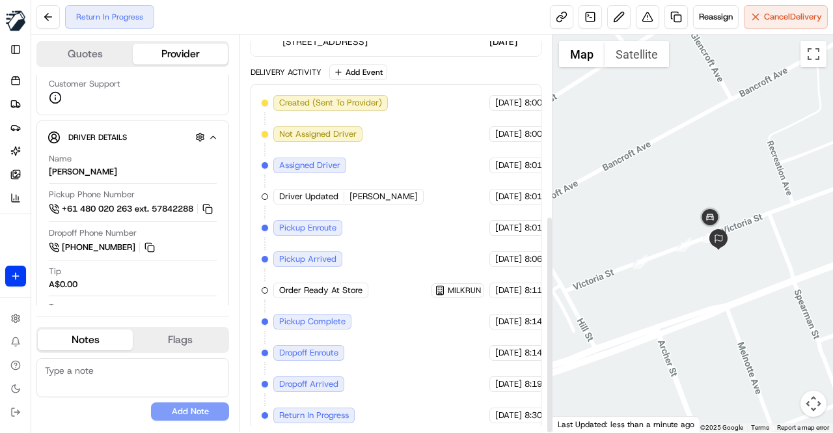
click at [409, 348] on div "Created (Sent To Provider) Uber 16/08/2025 8:00 PM AEST Not Assigned Driver Ube…" at bounding box center [396, 259] width 269 height 328
click at [407, 314] on div "Created (Sent To Provider) Uber 16/08/2025 8:00 PM AEST Not Assigned Driver Ube…" at bounding box center [396, 259] width 269 height 328
click at [397, 308] on div "Created (Sent To Provider) Uber 16/08/2025 8:00 PM AEST Not Assigned Driver Ube…" at bounding box center [396, 259] width 269 height 328
click at [394, 230] on div "Created (Sent To Provider) Uber 16/08/2025 8:00 PM AEST Not Assigned Driver Ube…" at bounding box center [396, 259] width 269 height 328
click at [388, 230] on div "Created (Sent To Provider) Uber 16/08/2025 8:00 PM AEST Not Assigned Driver Ube…" at bounding box center [396, 259] width 269 height 328
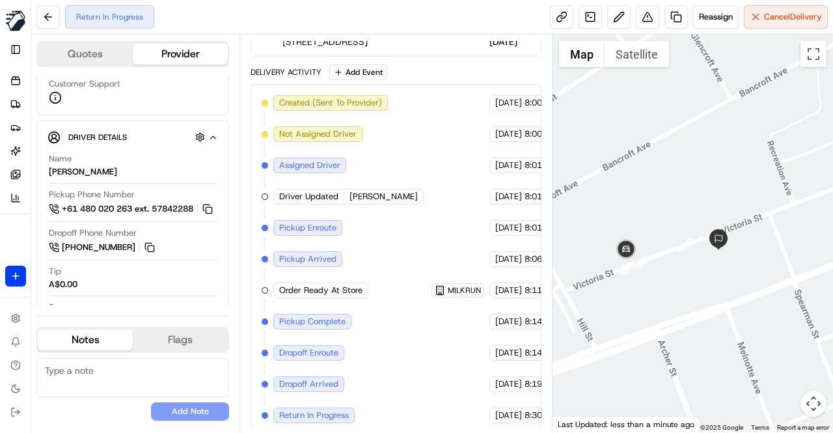
click at [402, 238] on div "Created (Sent To Provider) Uber 16/08/2025 8:00 PM AEST Not Assigned Driver Ube…" at bounding box center [396, 259] width 269 height 328
click at [403, 239] on div "Created (Sent To Provider) Uber 16/08/2025 8:00 PM AEST Not Assigned Driver Ube…" at bounding box center [396, 259] width 269 height 328
click at [399, 238] on div "Created (Sent To Provider) Uber 16/08/2025 8:00 PM AEST Not Assigned Driver Ube…" at bounding box center [396, 259] width 269 height 328
click at [398, 238] on div "Created (Sent To Provider) Uber 16/08/2025 8:00 PM AEST Not Assigned Driver Ube…" at bounding box center [396, 259] width 269 height 328
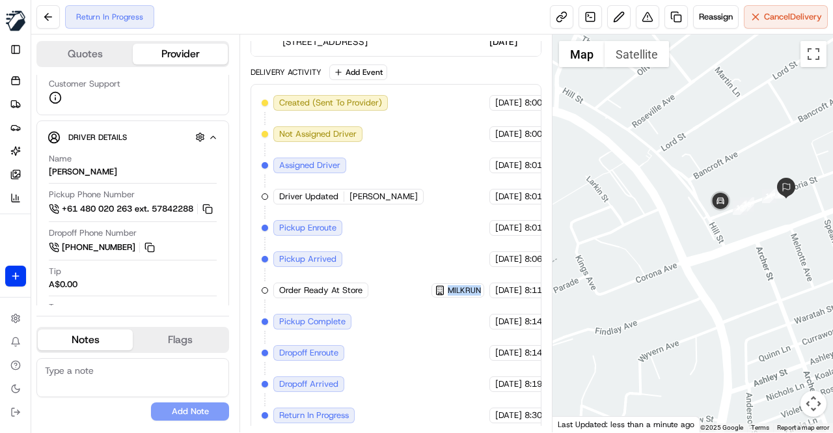
drag, startPoint x: 638, startPoint y: 298, endPoint x: 757, endPoint y: 244, distance: 130.8
click at [757, 244] on div at bounding box center [693, 233] width 280 height 398
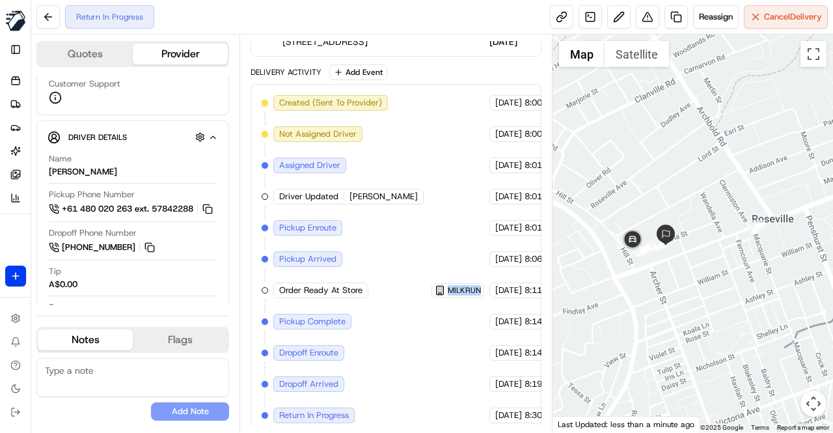
drag, startPoint x: 640, startPoint y: 302, endPoint x: 612, endPoint y: 305, distance: 28.8
click at [612, 305] on div at bounding box center [693, 233] width 280 height 398
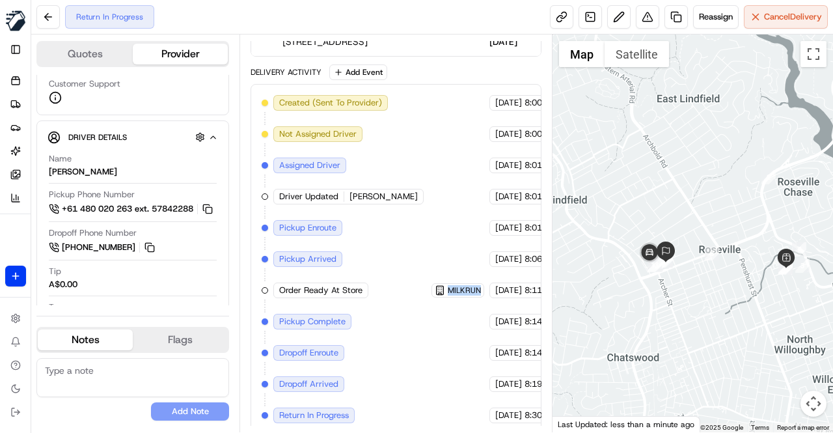
drag, startPoint x: 660, startPoint y: 308, endPoint x: 668, endPoint y: 305, distance: 8.5
click at [668, 305] on div at bounding box center [693, 233] width 280 height 398
click at [418, 225] on div "Created (Sent To Provider) Uber 16/08/2025 8:00 PM AEST Not Assigned Driver Ube…" at bounding box center [396, 259] width 269 height 328
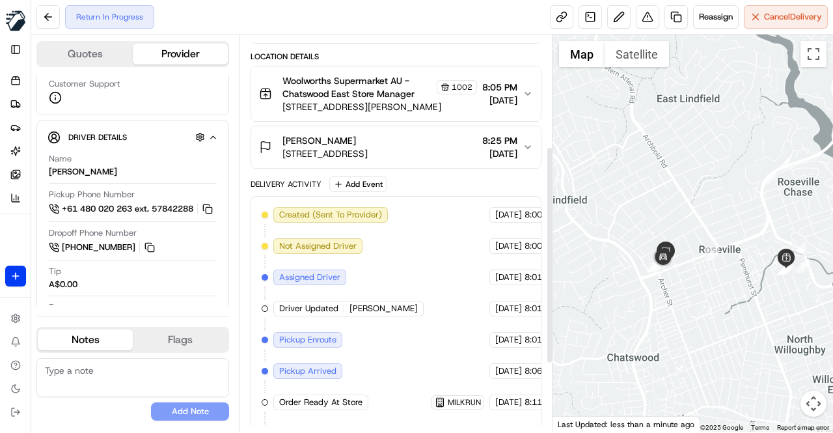
scroll to position [198, 0]
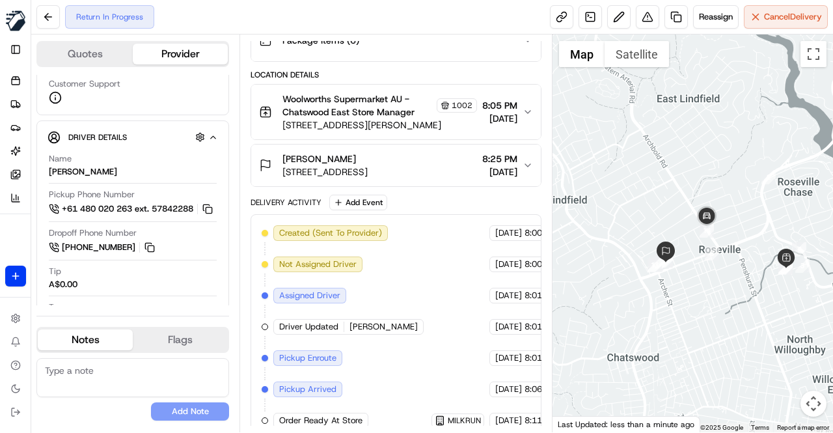
click at [419, 189] on div "Package Details N/A A$86.30 Items Details Package Items ( 6 ) Location Details …" at bounding box center [396, 251] width 291 height 625
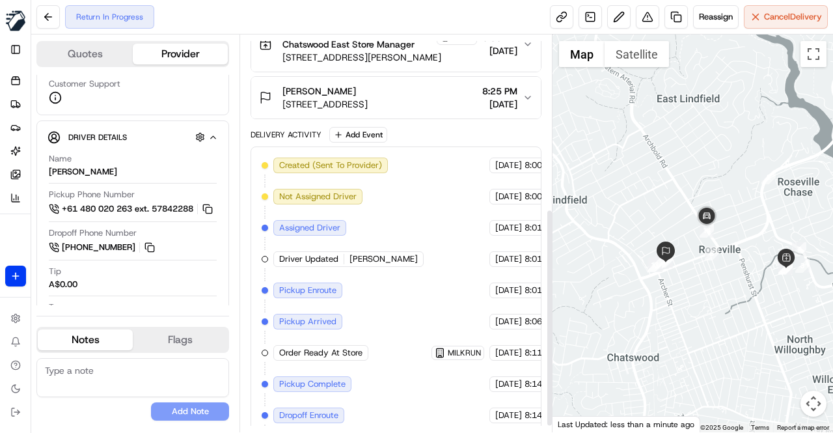
scroll to position [328, 0]
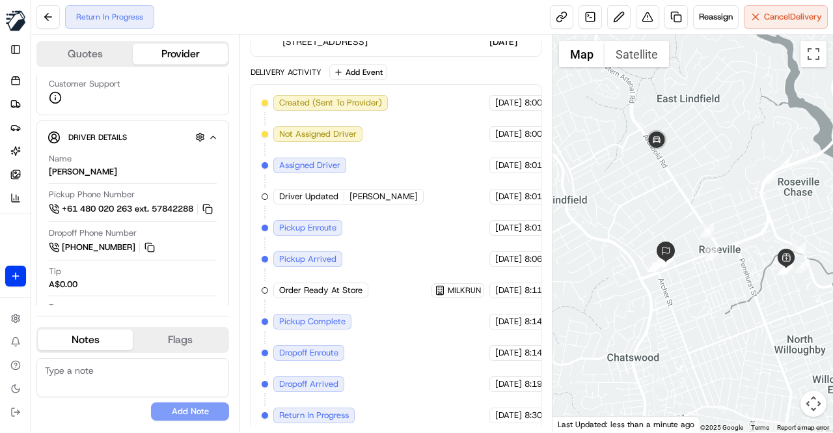
click at [387, 240] on div "Created (Sent To Provider) Uber 16/08/2025 8:00 PM AEST Not Assigned Driver Ube…" at bounding box center [396, 259] width 269 height 328
click at [400, 230] on div "Created (Sent To Provider) Uber 16/08/2025 8:00 PM AEST Not Assigned Driver Ube…" at bounding box center [396, 259] width 269 height 328
click at [396, 230] on div "Created (Sent To Provider) Uber 16/08/2025 8:00 PM AEST Not Assigned Driver Ube…" at bounding box center [396, 259] width 269 height 328
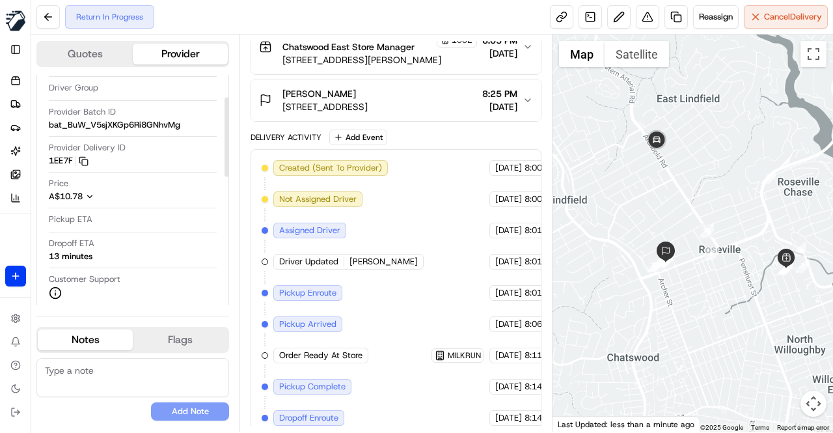
scroll to position [0, 0]
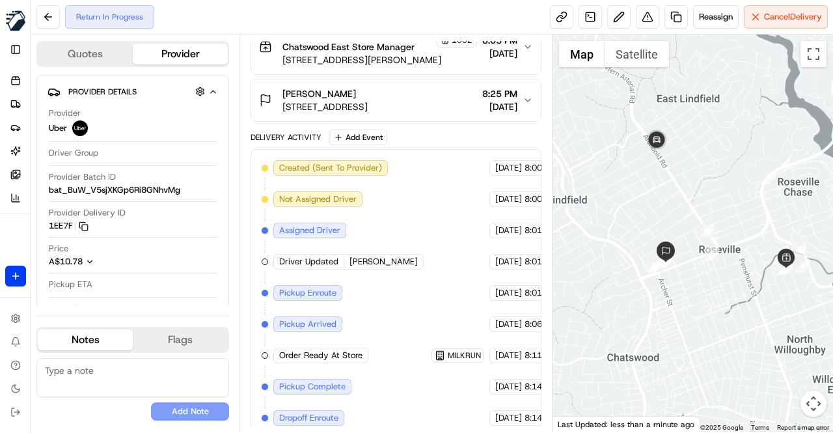
click at [403, 249] on div "Created (Sent To Provider) Uber 16/08/2025 8:00 PM AEST Not Assigned Driver Ube…" at bounding box center [396, 324] width 269 height 328
click at [407, 257] on div "Created (Sent To Provider) Uber 16/08/2025 8:00 PM AEST Not Assigned Driver Ube…" at bounding box center [396, 324] width 269 height 328
click at [400, 265] on div "Created (Sent To Provider) Uber 16/08/2025 8:00 PM AEST Not Assigned Driver Ube…" at bounding box center [396, 324] width 269 height 328
click at [408, 265] on div "Created (Sent To Provider) Uber 16/08/2025 8:00 PM AEST Not Assigned Driver Ube…" at bounding box center [396, 324] width 269 height 328
click at [411, 266] on div "Created (Sent To Provider) Uber 16/08/2025 8:00 PM AEST Not Assigned Driver Ube…" at bounding box center [396, 324] width 269 height 328
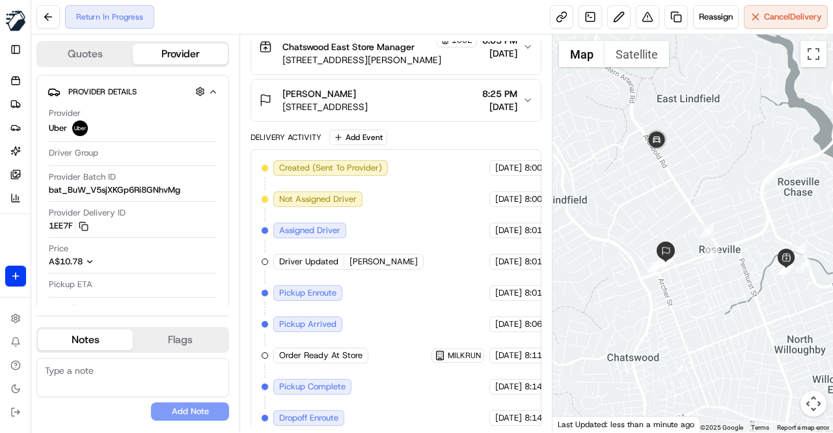
click at [410, 266] on div "Created (Sent To Provider) Uber 16/08/2025 8:00 PM AEST Not Assigned Driver Ube…" at bounding box center [396, 324] width 269 height 328
click at [420, 260] on div "Created (Sent To Provider) Uber 16/08/2025 8:00 PM AEST Not Assigned Driver Ube…" at bounding box center [396, 324] width 269 height 328
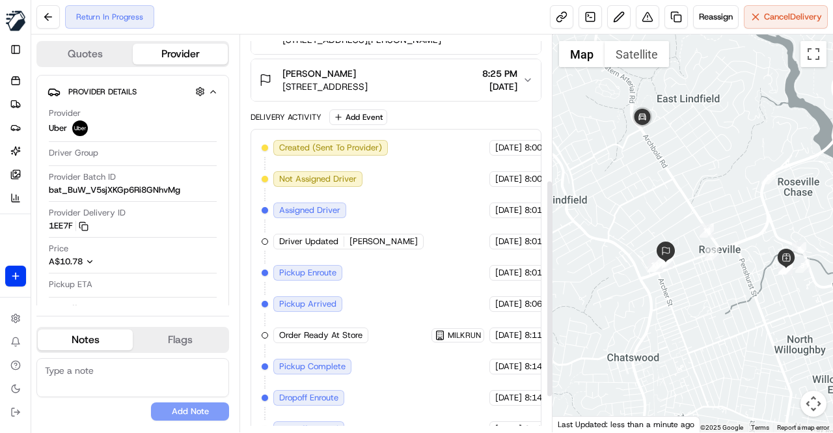
scroll to position [263, 0]
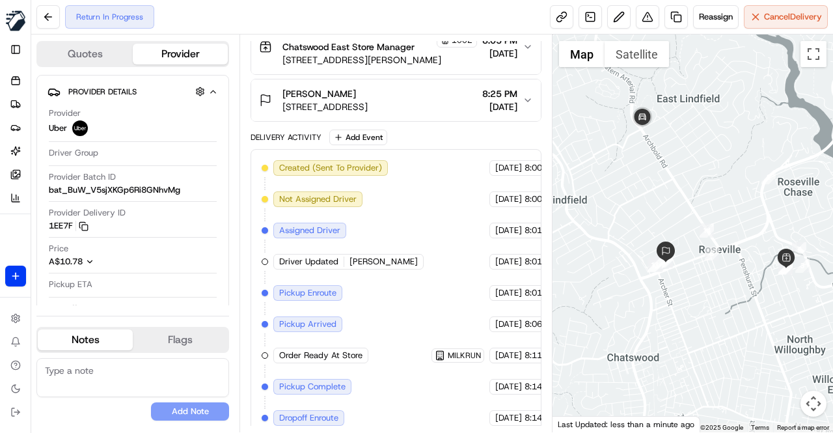
click at [416, 241] on div "Created (Sent To Provider) Uber 16/08/2025 8:00 PM AEST Not Assigned Driver Ube…" at bounding box center [396, 324] width 269 height 328
click at [416, 243] on div "Created (Sent To Provider) Uber 16/08/2025 8:00 PM AEST Not Assigned Driver Ube…" at bounding box center [396, 324] width 269 height 328
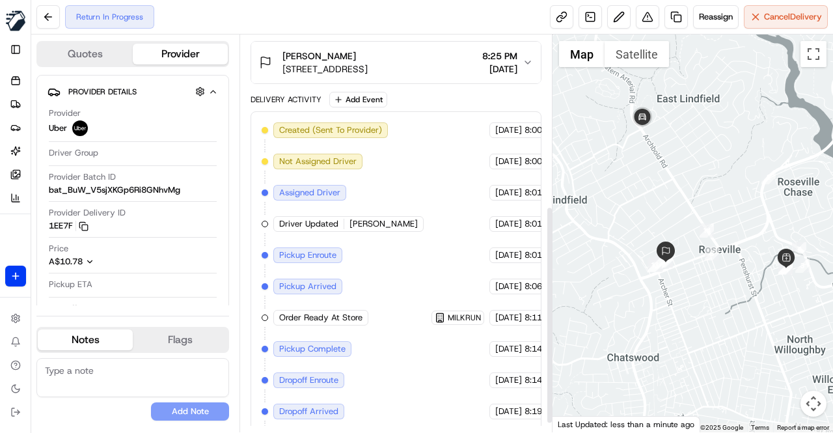
scroll to position [328, 0]
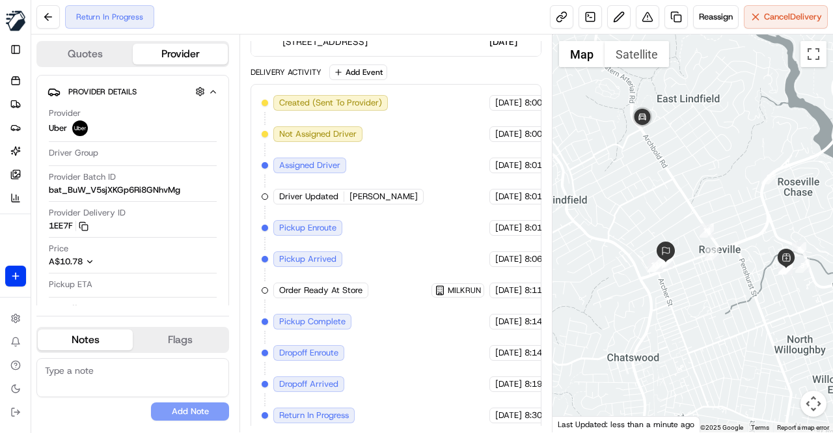
click at [416, 243] on div "Created (Sent To Provider) Uber 16/08/2025 8:00 PM AEST Not Assigned Driver Ube…" at bounding box center [396, 259] width 269 height 328
click at [405, 228] on div "Created (Sent To Provider) Uber 16/08/2025 8:00 PM AEST Not Assigned Driver Ube…" at bounding box center [396, 259] width 269 height 328
click at [411, 228] on div "Created (Sent To Provider) Uber 16/08/2025 8:00 PM AEST Not Assigned Driver Ube…" at bounding box center [396, 259] width 269 height 328
click at [412, 228] on div "Created (Sent To Provider) Uber 16/08/2025 8:00 PM AEST Not Assigned Driver Ube…" at bounding box center [396, 259] width 269 height 328
click at [420, 185] on div "Created (Sent To Provider) Uber 16/08/2025 8:00 PM AEST Not Assigned Driver Ube…" at bounding box center [396, 259] width 269 height 328
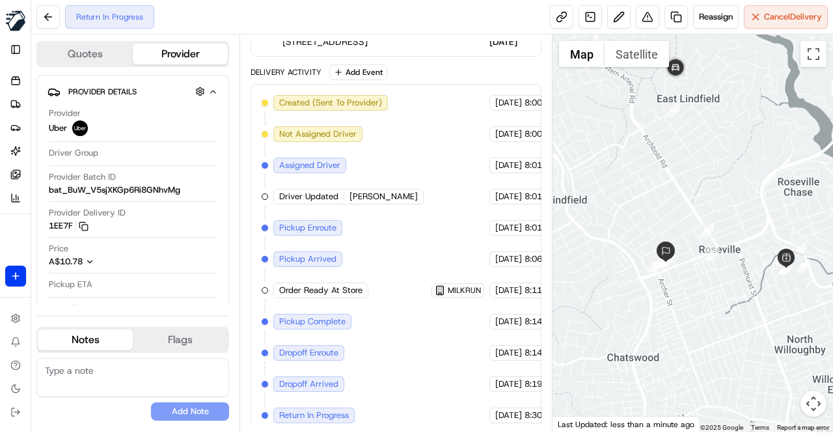
click at [430, 181] on div "Created (Sent To Provider) Uber 16/08/2025 8:00 PM AEST Not Assigned Driver Ube…" at bounding box center [396, 259] width 269 height 328
click at [430, 180] on div "Created (Sent To Provider) Uber 16/08/2025 8:00 PM AEST Not Assigned Driver Ube…" at bounding box center [396, 259] width 269 height 328
click at [418, 191] on div "Created (Sent To Provider) Uber 16/08/2025 8:00 PM AEST Not Assigned Driver Ube…" at bounding box center [396, 259] width 269 height 328
click at [414, 187] on div "Created (Sent To Provider) Uber 16/08/2025 8:00 PM AEST Not Assigned Driver Ube…" at bounding box center [396, 259] width 269 height 328
click at [418, 184] on div "Created (Sent To Provider) Uber 16/08/2025 8:00 PM AEST Not Assigned Driver Ube…" at bounding box center [396, 259] width 269 height 328
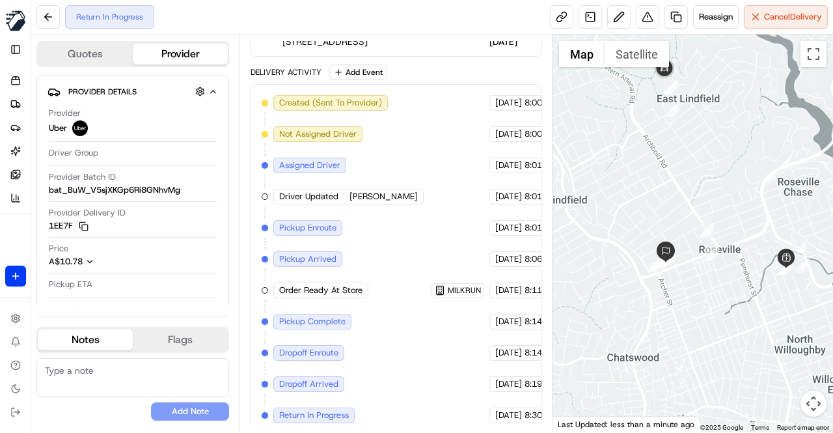
click at [398, 239] on div "Created (Sent To Provider) Uber 16/08/2025 8:00 PM AEST Not Assigned Driver Ube…" at bounding box center [396, 259] width 269 height 328
click at [395, 176] on div "Created (Sent To Provider) Uber 16/08/2025 8:00 PM AEST Not Assigned Driver Ube…" at bounding box center [396, 259] width 269 height 328
click at [402, 199] on div "Created (Sent To Provider) Uber 16/08/2025 8:00 PM AEST Not Assigned Driver Ube…" at bounding box center [396, 259] width 269 height 328
click at [407, 191] on div "Created (Sent To Provider) Uber 16/08/2025 8:00 PM AEST Not Assigned Driver Ube…" at bounding box center [396, 259] width 269 height 328
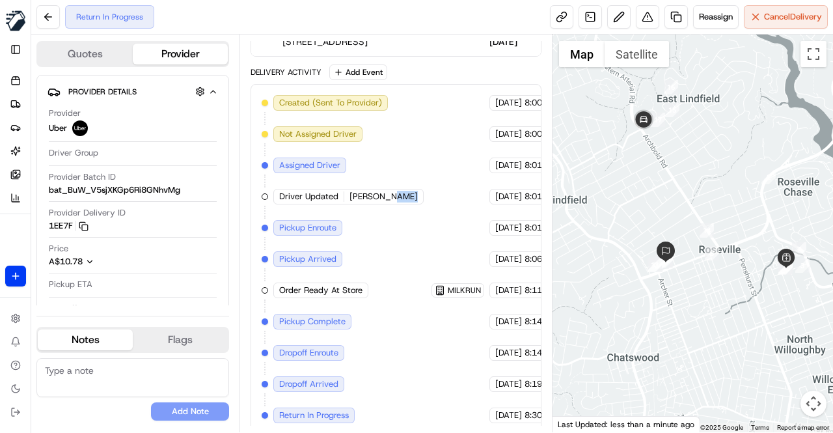
click at [407, 191] on div "Created (Sent To Provider) Uber 16/08/2025 8:00 PM AEST Not Assigned Driver Ube…" at bounding box center [396, 259] width 269 height 328
click at [407, 188] on div "Created (Sent To Provider) Uber 16/08/2025 8:00 PM AEST Not Assigned Driver Ube…" at bounding box center [396, 259] width 269 height 328
click at [382, 165] on div "Created (Sent To Provider) Uber 16/08/2025 8:00 PM AEST Not Assigned Driver Ube…" at bounding box center [396, 259] width 269 height 328
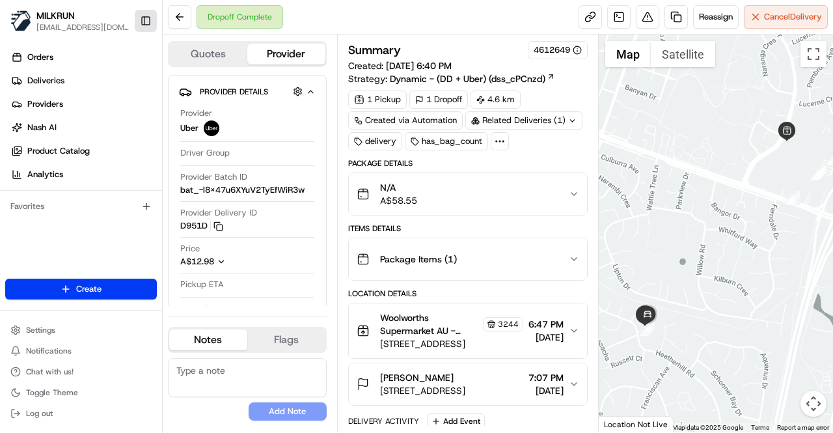
click at [150, 23] on button "Toggle Sidebar" at bounding box center [146, 21] width 22 height 22
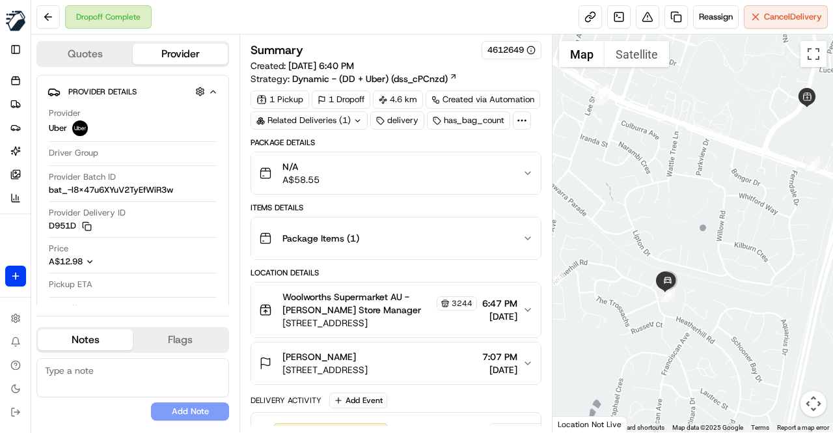
drag, startPoint x: 591, startPoint y: 262, endPoint x: 497, endPoint y: 264, distance: 93.7
click at [620, 227] on div at bounding box center [693, 233] width 280 height 398
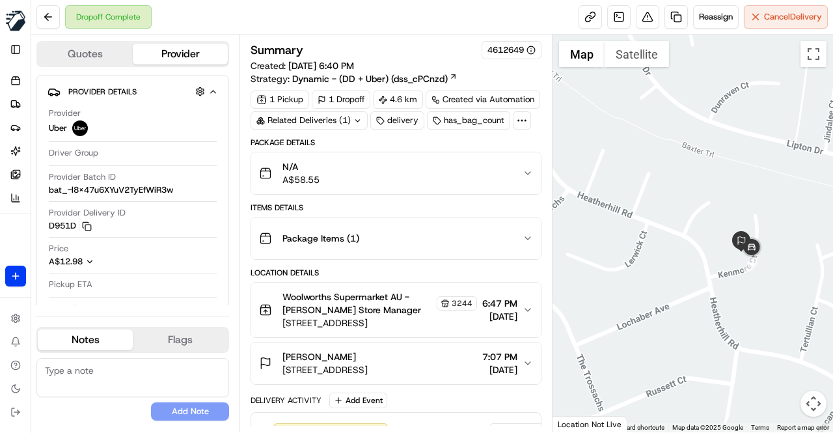
drag, startPoint x: 734, startPoint y: 335, endPoint x: 666, endPoint y: 355, distance: 71.3
click at [664, 357] on div at bounding box center [693, 233] width 280 height 398
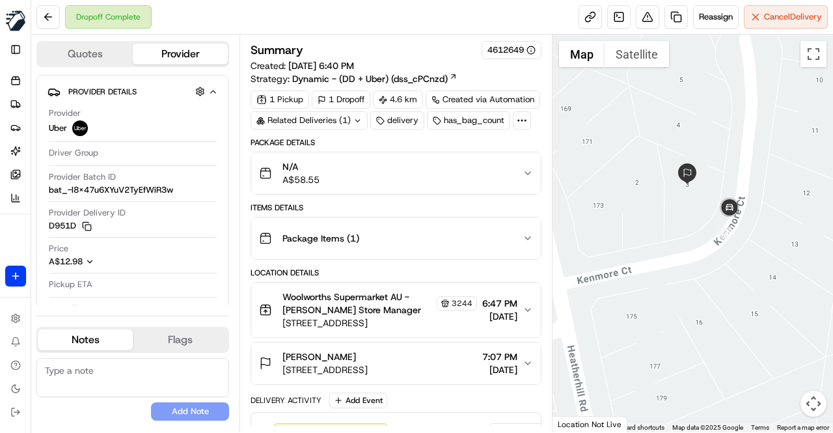
drag, startPoint x: 673, startPoint y: 268, endPoint x: 666, endPoint y: 318, distance: 49.9
click at [666, 318] on div at bounding box center [693, 233] width 280 height 398
click at [399, 171] on div "N/A A$58.55" at bounding box center [391, 173] width 264 height 26
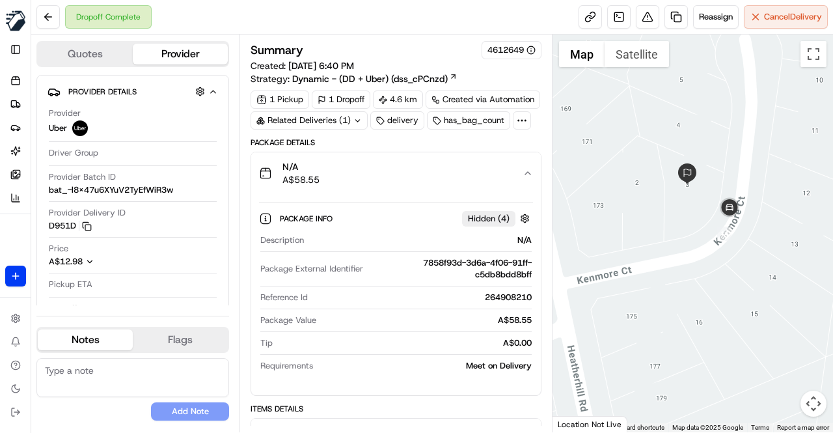
click at [399, 171] on div "N/A A$58.55" at bounding box center [391, 173] width 264 height 26
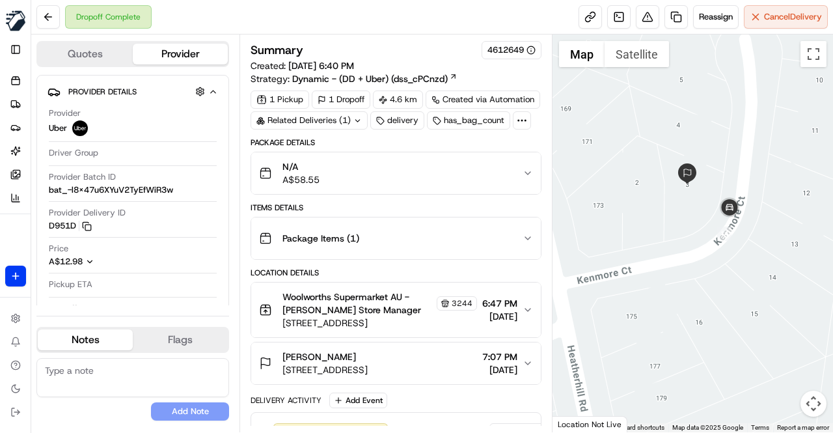
click at [415, 267] on div "Location Details" at bounding box center [396, 272] width 291 height 10
click at [409, 269] on div "Location Details" at bounding box center [396, 272] width 291 height 10
click at [331, 18] on div "Dropoff Complete Reassign Cancel Delivery" at bounding box center [432, 17] width 802 height 34
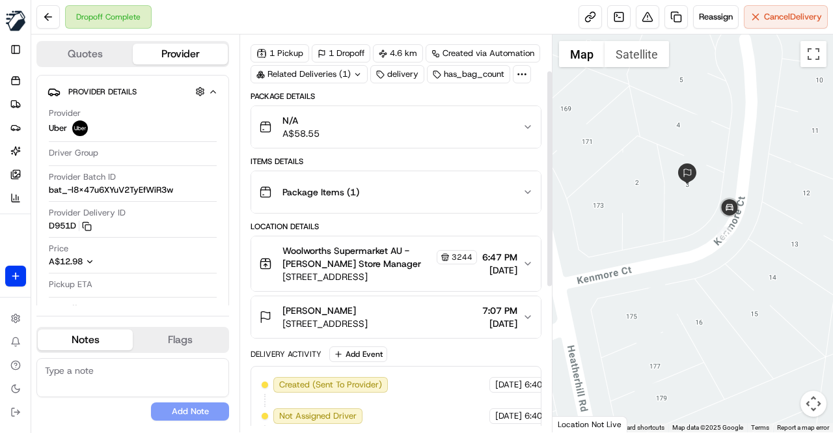
scroll to position [130, 0]
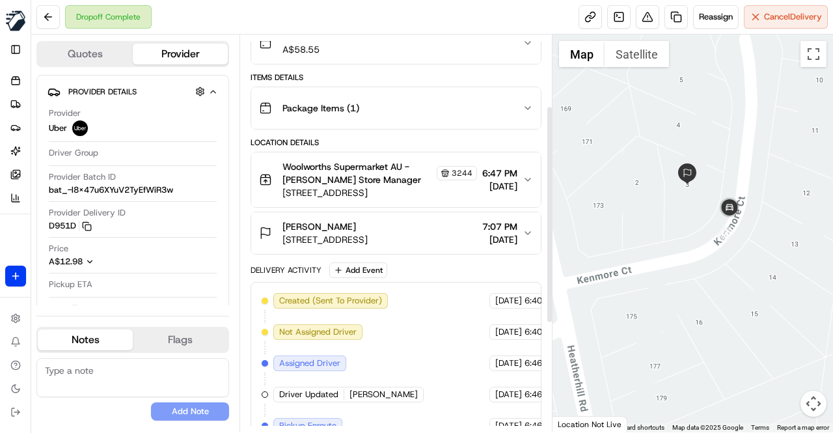
click at [354, 233] on span "3 Kenmore Ct, Frankston, VIC 3199, AU" at bounding box center [324, 239] width 85 height 13
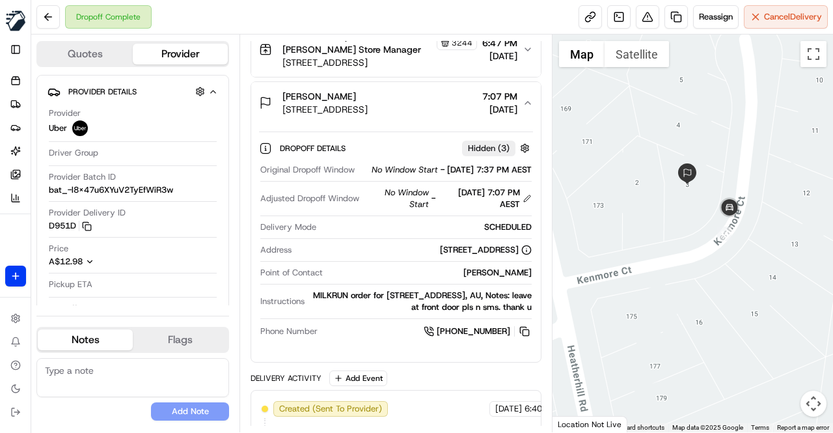
scroll to position [195, 0]
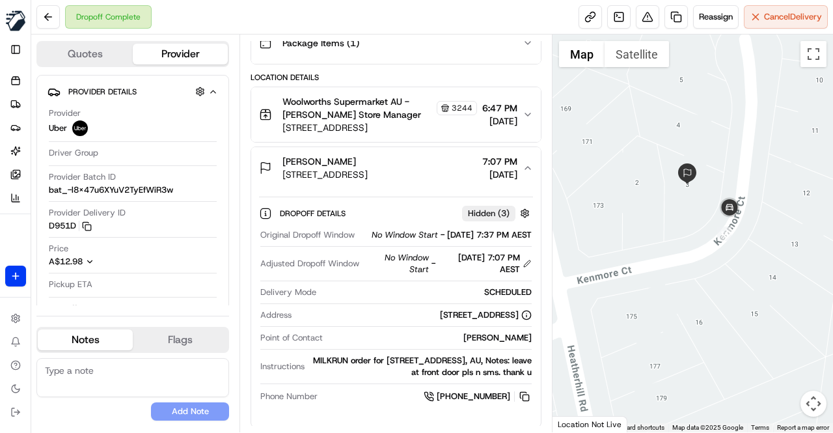
click at [358, 170] on span "3 Kenmore Ct, Frankston, VIC 3199, AU" at bounding box center [324, 174] width 85 height 13
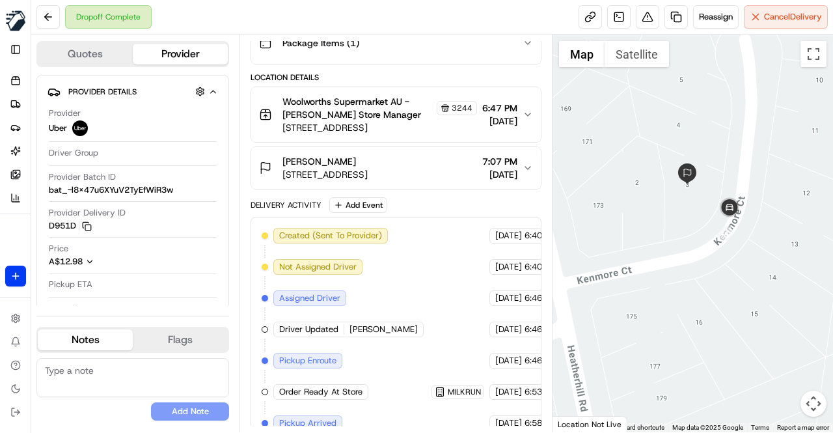
click at [413, 204] on div "Delivery Activity Add Event" at bounding box center [396, 205] width 291 height 16
click at [413, 198] on div "Delivery Activity Add Event" at bounding box center [396, 205] width 291 height 16
click at [418, 193] on div "Package Details N/A A$58.55 Items Details Package Items ( 1 ) Location Details …" at bounding box center [396, 254] width 291 height 625
click at [368, 169] on span "3 Kenmore Ct, Frankston, VIC 3199, AU" at bounding box center [324, 174] width 85 height 13
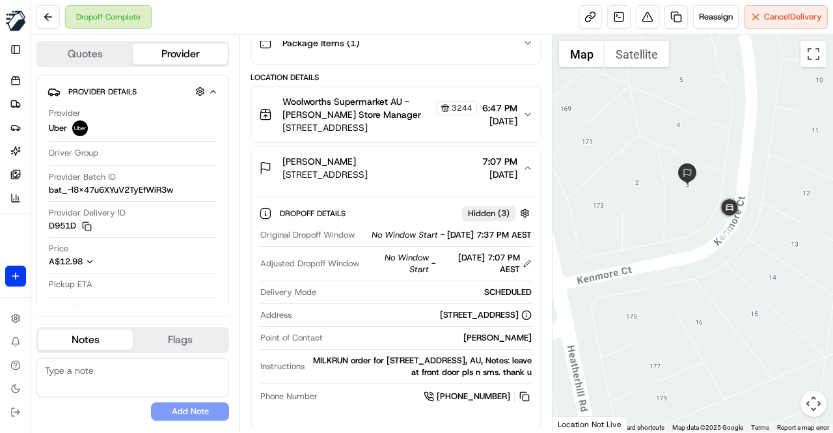
click at [368, 171] on span "3 Kenmore Ct, Frankston, VIC 3199, AU" at bounding box center [324, 174] width 85 height 13
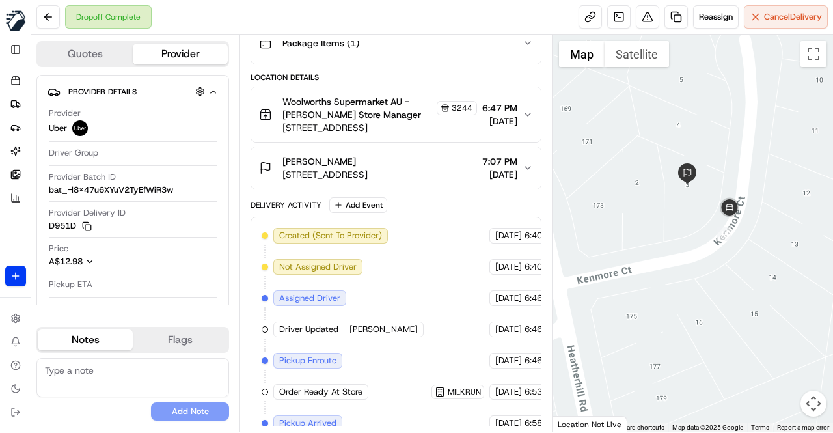
click at [420, 198] on div "Delivery Activity Add Event" at bounding box center [396, 205] width 291 height 16
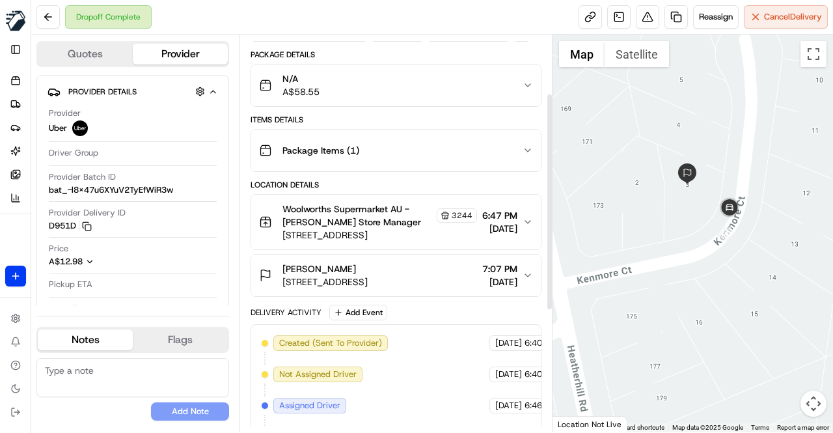
scroll to position [68, 0]
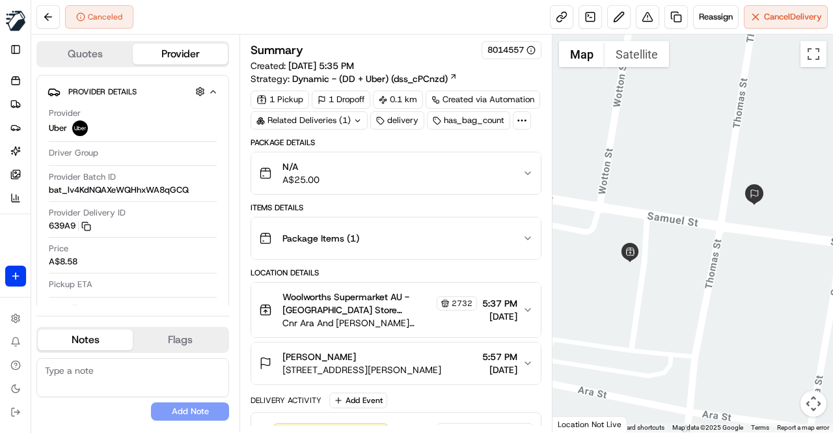
scroll to position [74, 0]
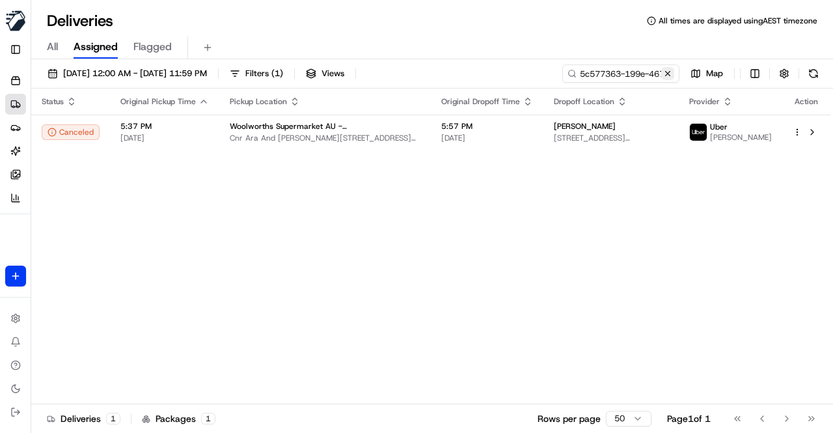
click at [671, 76] on button at bounding box center [667, 73] width 13 height 13
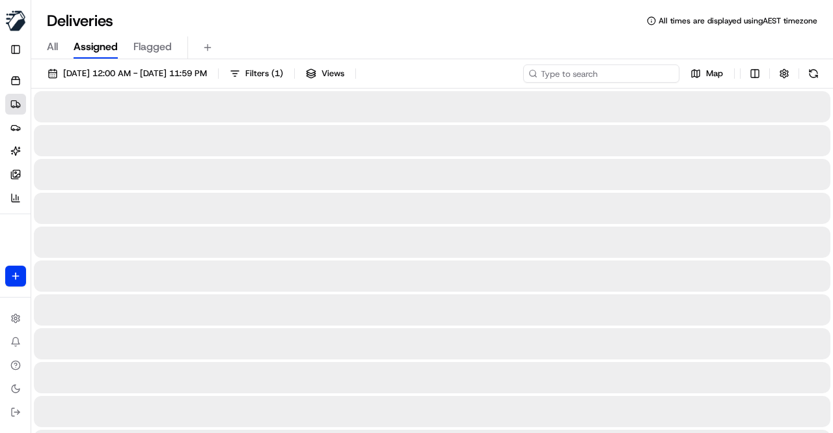
click at [601, 75] on input at bounding box center [601, 73] width 156 height 18
paste input "d1d7bc7e-45ff-4e78-b0fa-63733d5db745"
type input "d1d7bc7e-45ff-4e78-b0fa-63733d5db745"
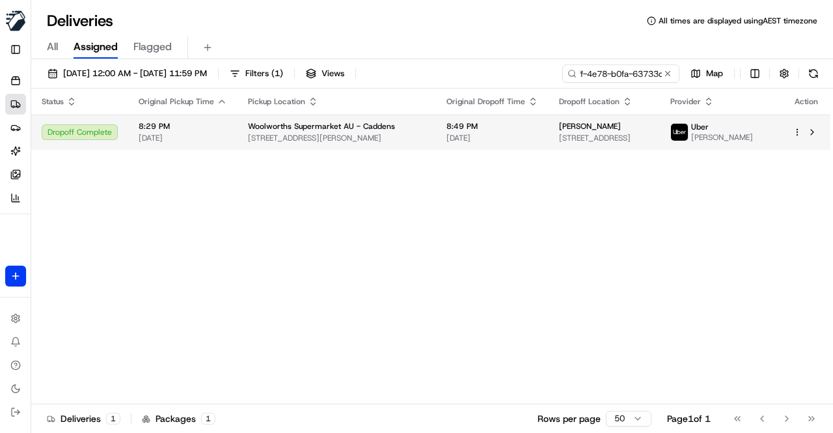
click at [446, 131] on span "8:49 PM" at bounding box center [492, 126] width 92 height 10
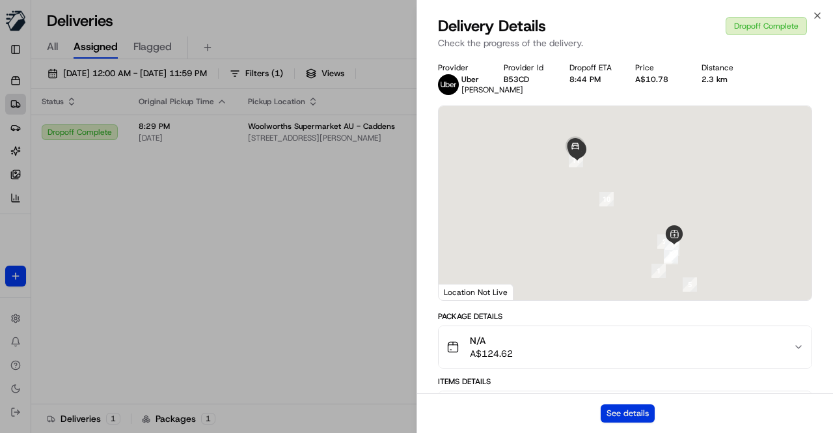
click at [620, 413] on button "See details" at bounding box center [628, 413] width 54 height 18
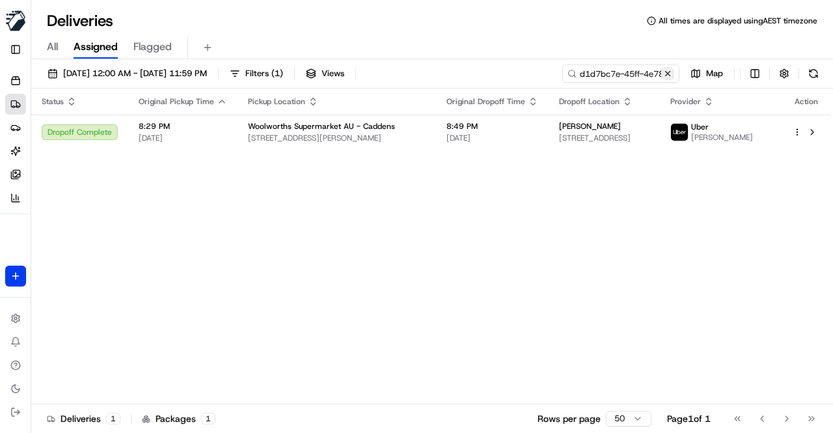
click at [664, 71] on button at bounding box center [667, 73] width 13 height 13
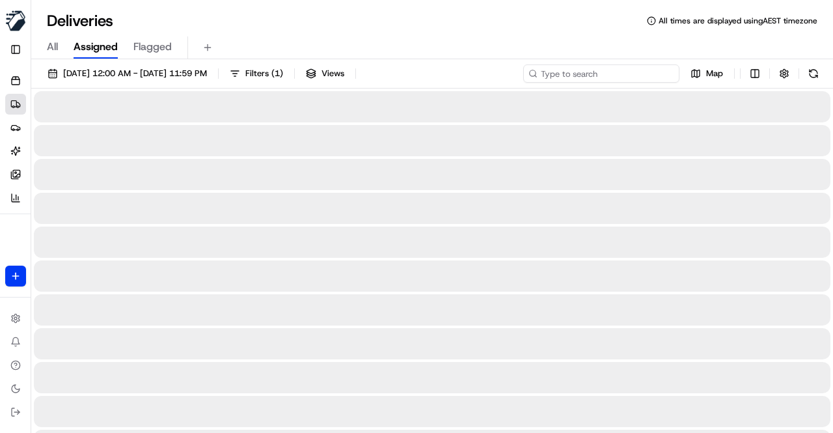
click at [579, 79] on input at bounding box center [601, 73] width 156 height 18
paste input "411ff528-58e2-4e2f-aa6b-61c4410f6613"
type input "411ff528-58e2-4e2f-aa6b-61c4410f6613"
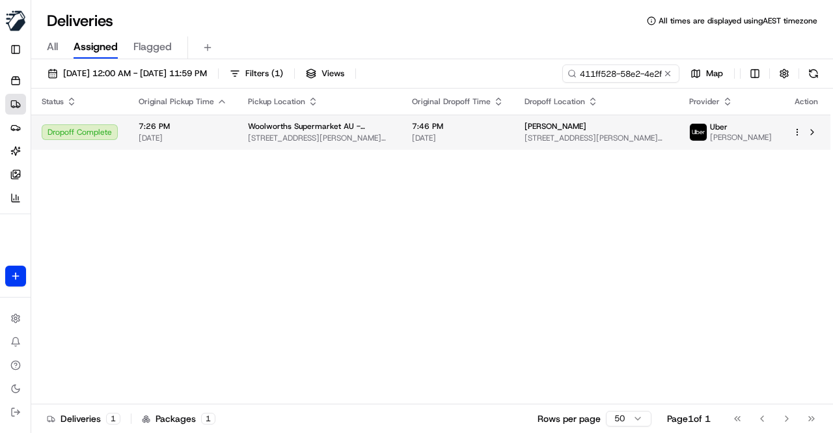
click at [402, 134] on td "Woolworths Supermarket AU - Conder 4 Sidney Nolan St, Conder, ACT 2906, AU" at bounding box center [320, 132] width 164 height 35
click at [391, 138] on span "4 Sidney Nolan St, Conder, ACT 2906, AU" at bounding box center [319, 138] width 143 height 10
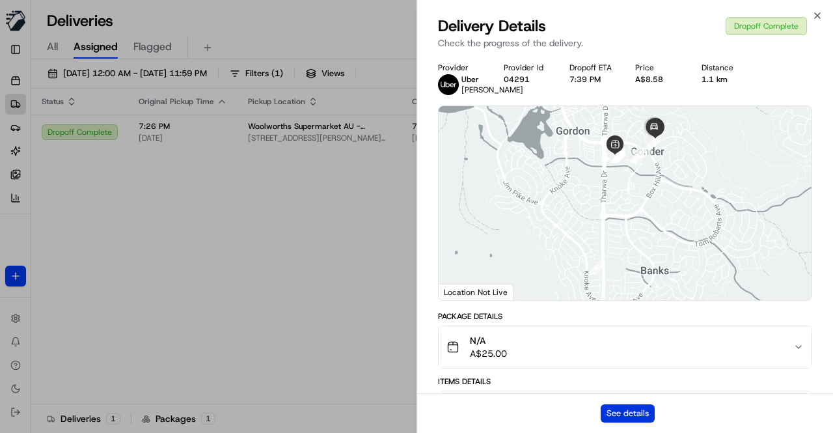
click at [626, 413] on button "See details" at bounding box center [628, 413] width 54 height 18
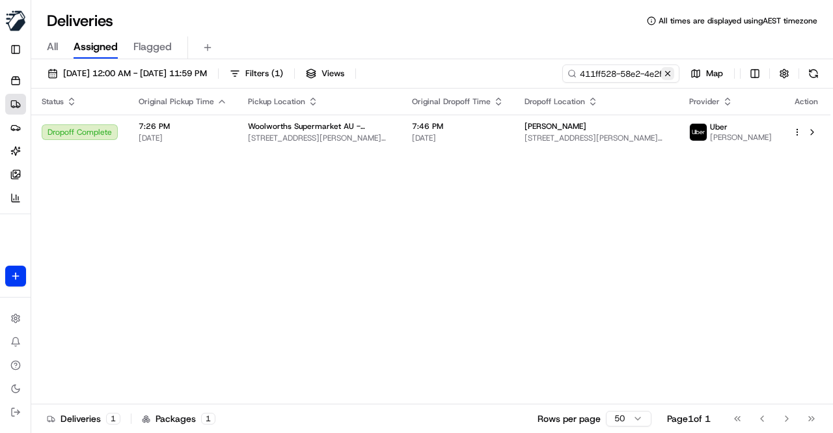
click at [666, 75] on button at bounding box center [667, 73] width 13 height 13
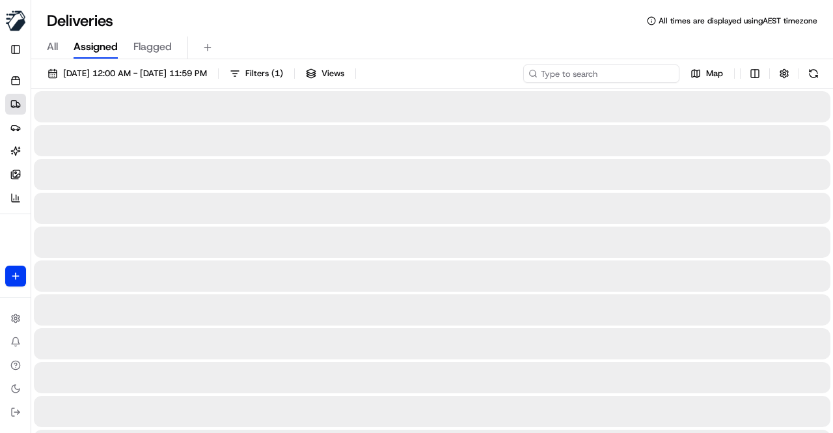
click at [606, 76] on input at bounding box center [601, 73] width 156 height 18
paste input "1ba3f03b-338a-4f6c-a47e-3070fcd430d5"
type input "1ba3f03b-338a-4f6c-a47e-3070fcd430d5"
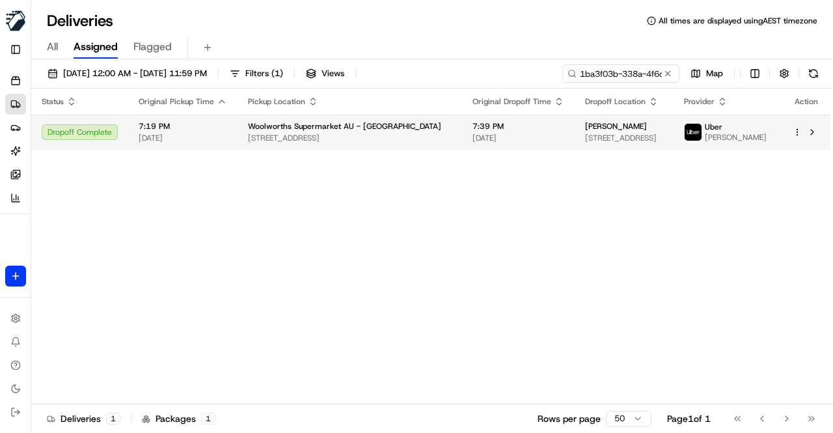
click at [462, 135] on td "7:39 PM 16/08/2025" at bounding box center [518, 132] width 113 height 35
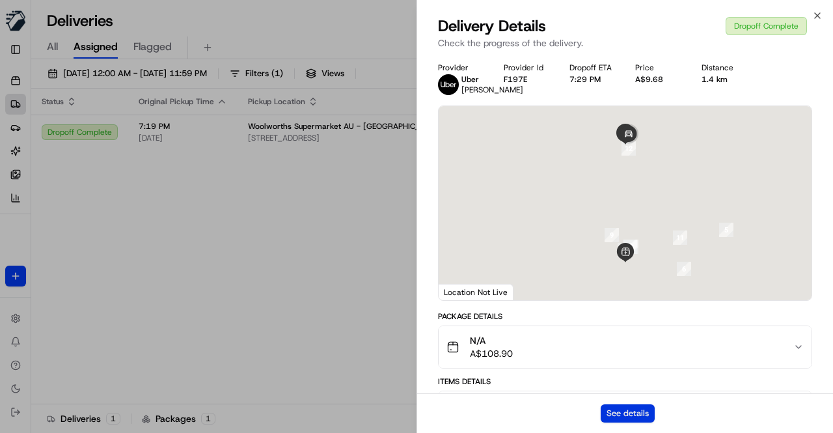
click at [633, 411] on button "See details" at bounding box center [628, 413] width 54 height 18
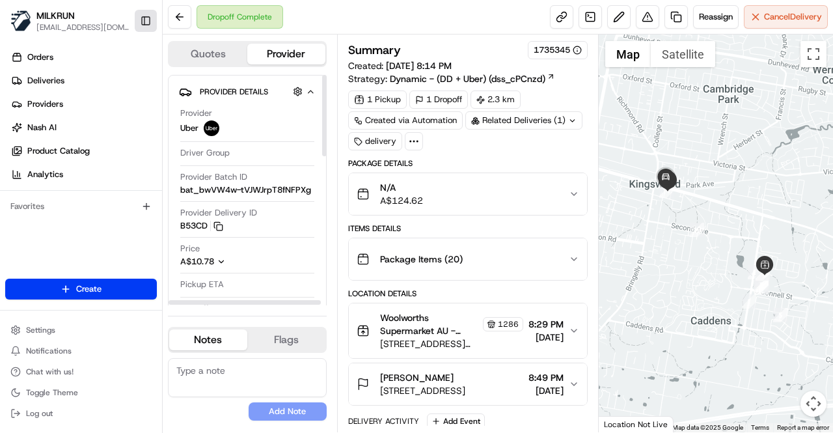
click at [148, 21] on button "Toggle Sidebar" at bounding box center [146, 21] width 22 height 22
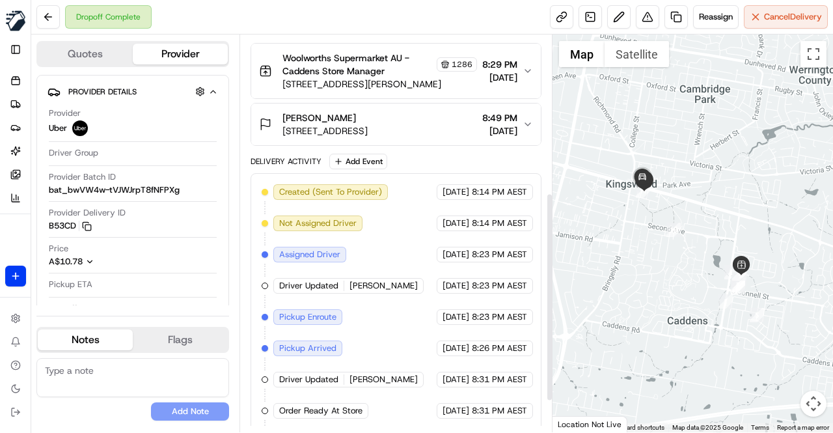
scroll to position [359, 0]
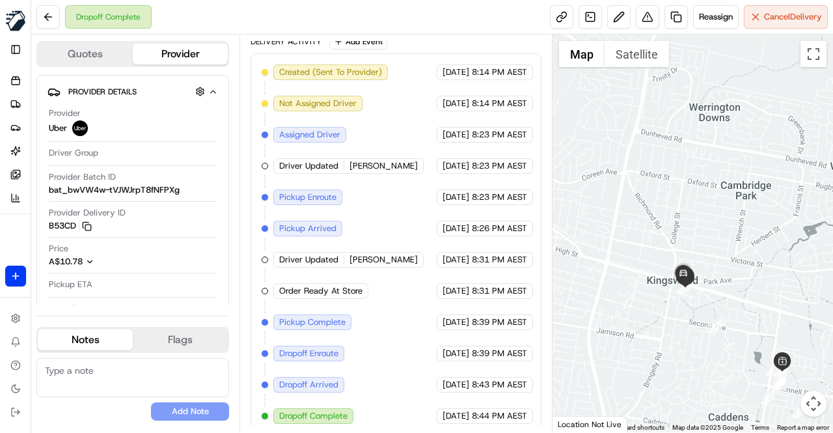
drag, startPoint x: 613, startPoint y: 215, endPoint x: 657, endPoint y: 317, distance: 110.5
click at [656, 316] on div at bounding box center [693, 233] width 280 height 398
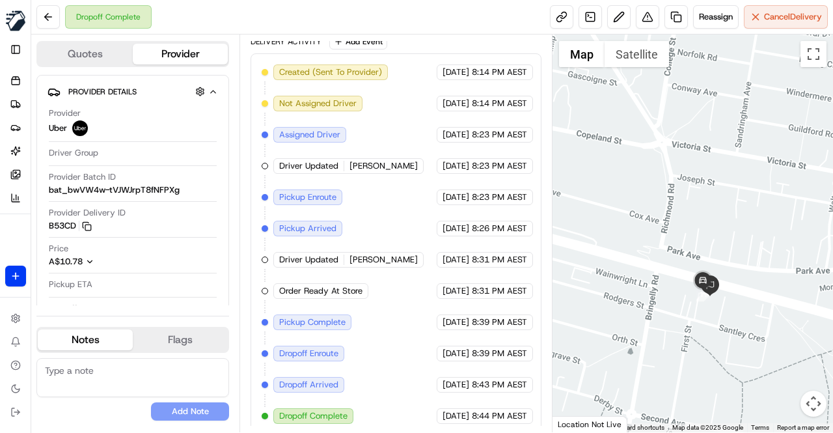
drag, startPoint x: 724, startPoint y: 291, endPoint x: 661, endPoint y: 348, distance: 85.2
click at [661, 348] on div at bounding box center [693, 233] width 280 height 398
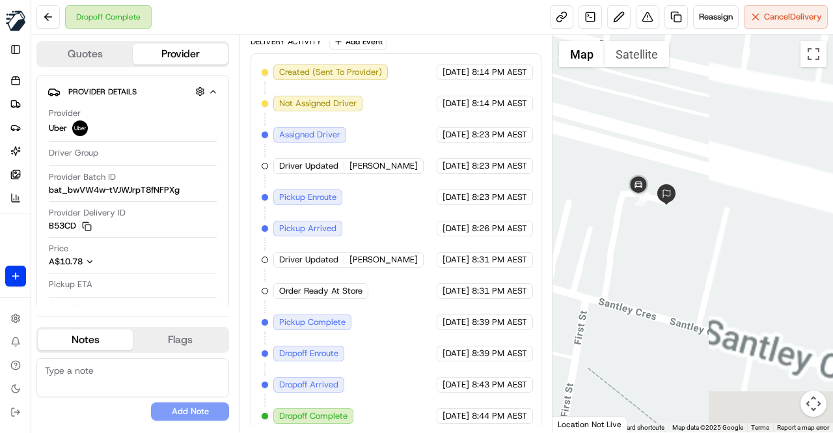
drag, startPoint x: 638, startPoint y: 317, endPoint x: 575, endPoint y: 328, distance: 63.4
click at [575, 328] on div at bounding box center [693, 233] width 280 height 398
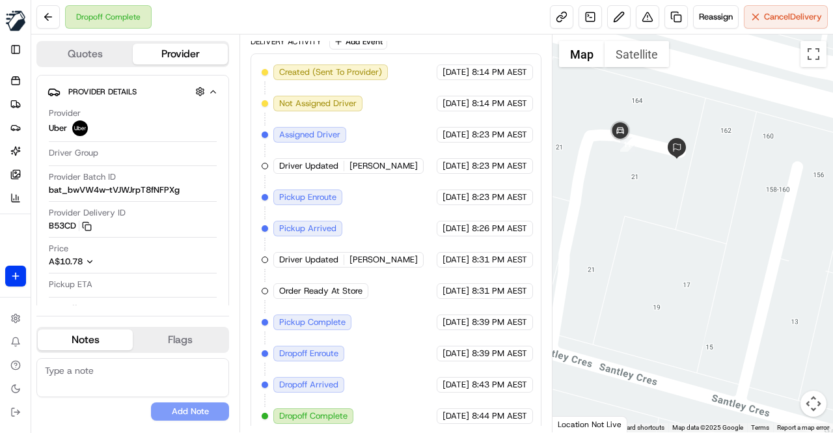
drag, startPoint x: 621, startPoint y: 268, endPoint x: 650, endPoint y: 310, distance: 51.5
click at [650, 310] on div at bounding box center [693, 233] width 280 height 398
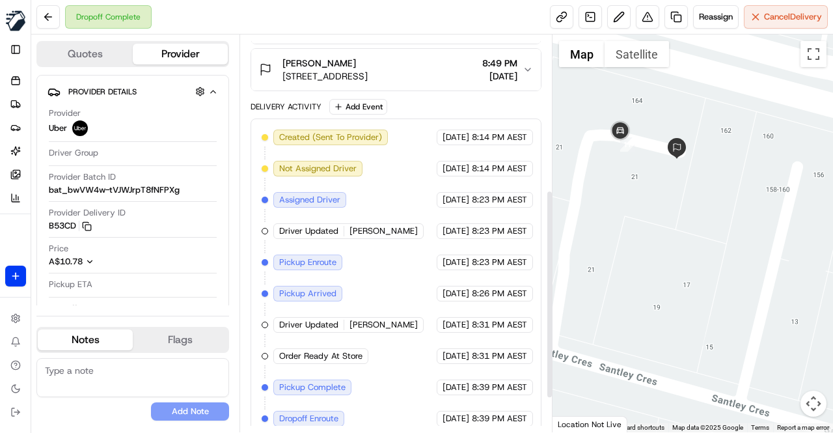
scroll to position [228, 0]
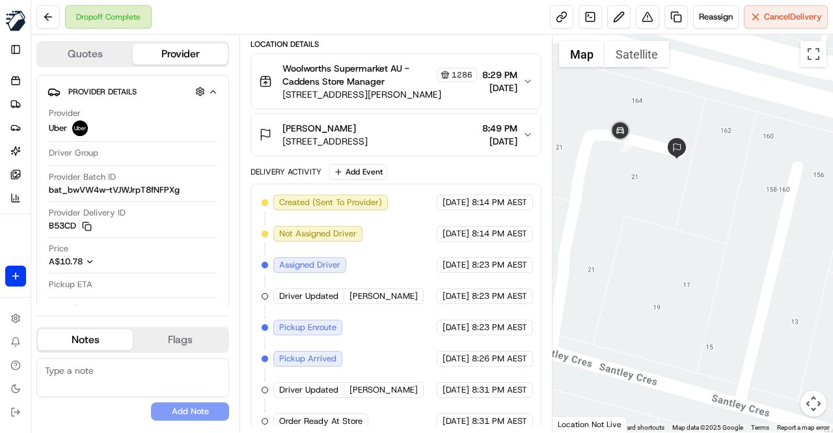
click at [405, 171] on div "Delivery Activity Add Event" at bounding box center [396, 172] width 291 height 16
click at [402, 167] on div "Delivery Activity Add Event" at bounding box center [396, 172] width 291 height 16
click at [407, 164] on div "Delivery Activity Add Event" at bounding box center [396, 172] width 291 height 16
click at [368, 136] on span "[STREET_ADDRESS]" at bounding box center [324, 141] width 85 height 13
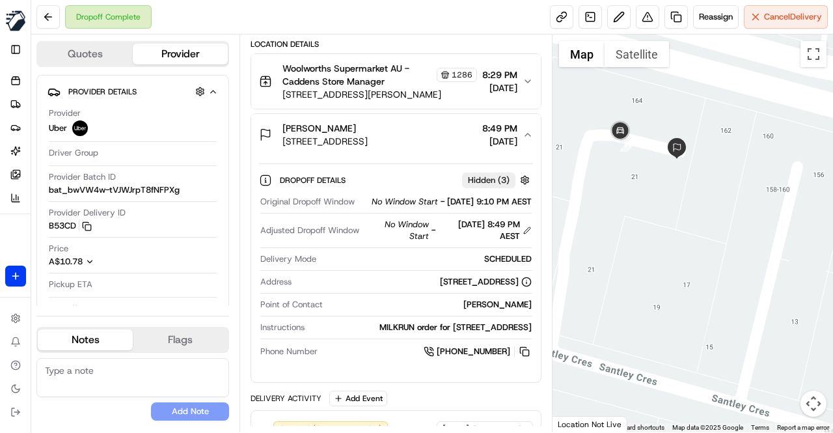
click at [368, 135] on span "[STREET_ADDRESS]" at bounding box center [324, 141] width 85 height 13
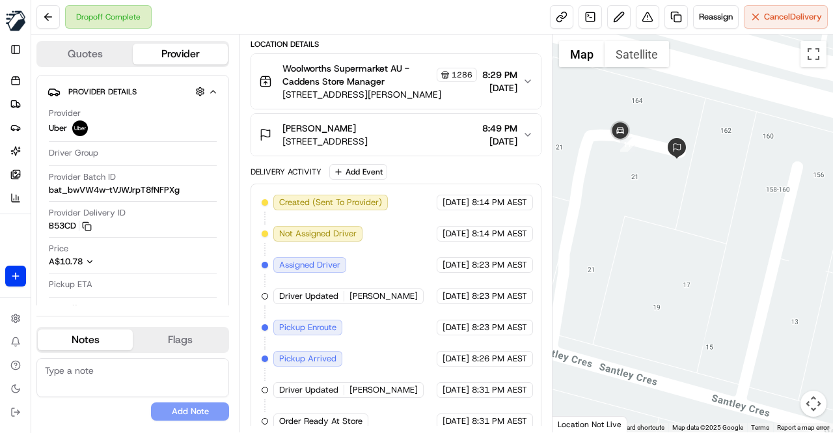
click at [368, 135] on span "[STREET_ADDRESS]" at bounding box center [324, 141] width 85 height 13
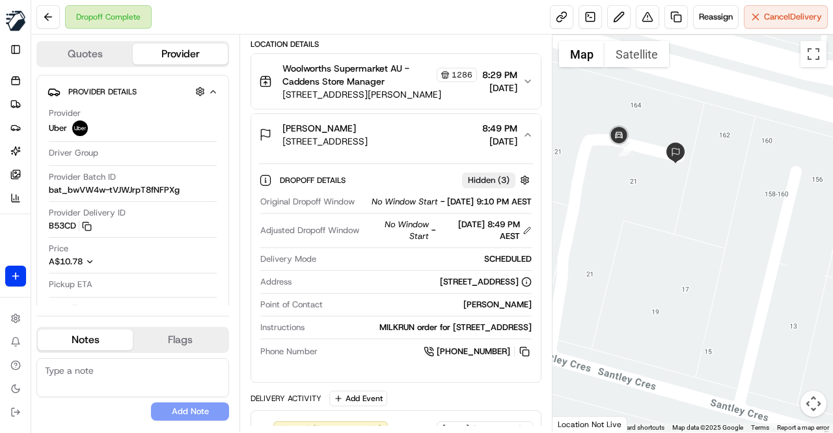
drag, startPoint x: 627, startPoint y: 185, endPoint x: 615, endPoint y: 224, distance: 41.0
click at [615, 224] on div at bounding box center [693, 233] width 280 height 398
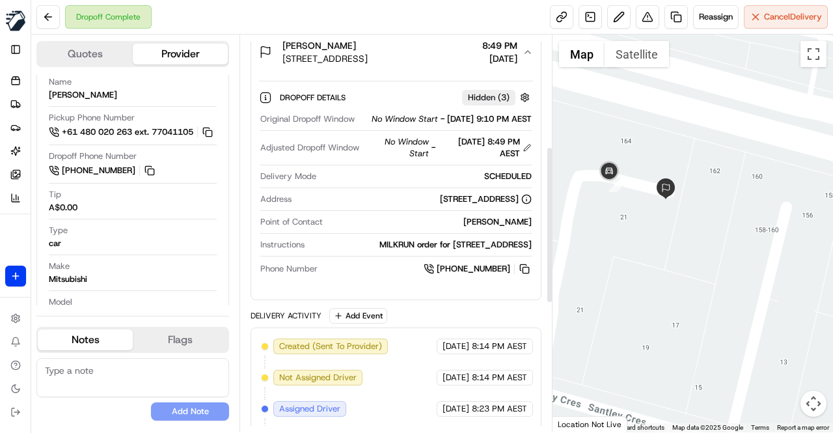
scroll to position [282, 0]
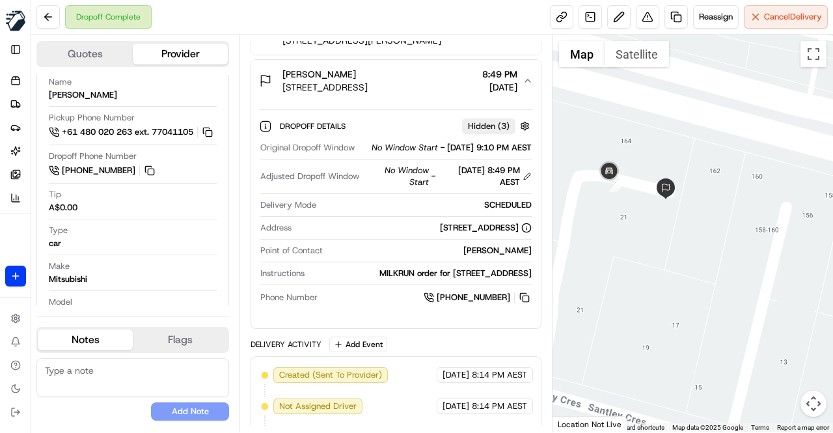
click at [368, 85] on span "[STREET_ADDRESS]" at bounding box center [324, 87] width 85 height 13
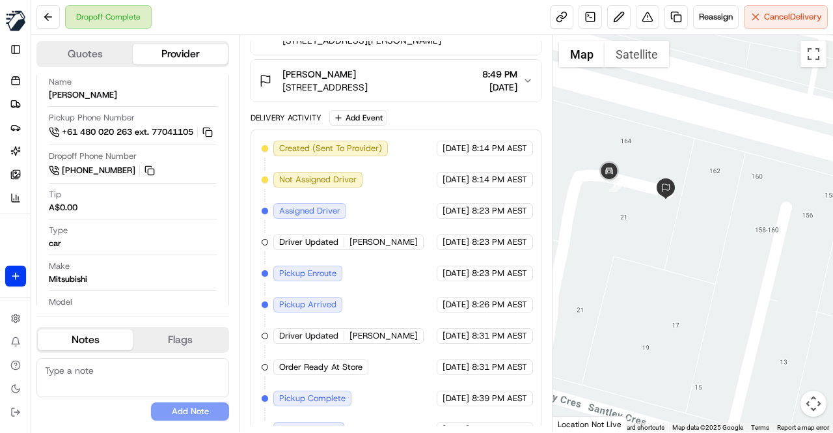
click at [419, 116] on div "Delivery Activity Add Event" at bounding box center [396, 118] width 291 height 16
click at [411, 115] on div "Delivery Activity Add Event" at bounding box center [396, 118] width 291 height 16
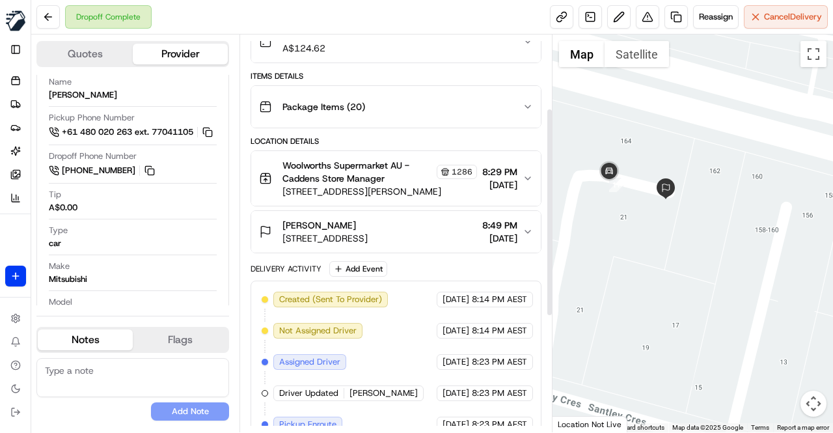
scroll to position [152, 0]
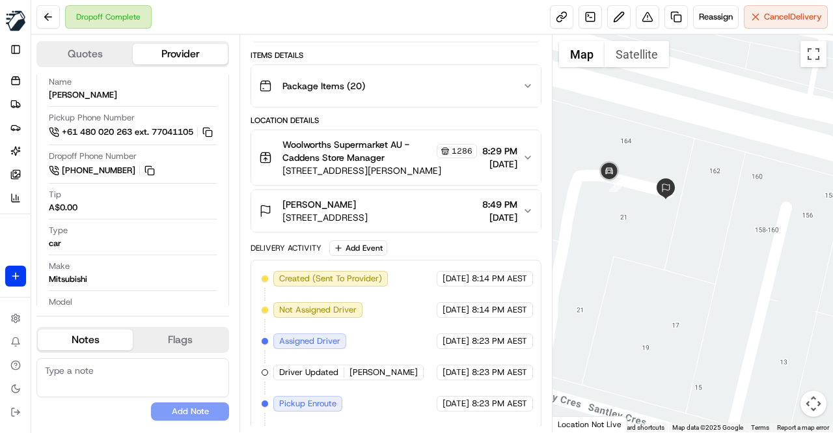
click at [420, 240] on div "Delivery Activity Add Event" at bounding box center [396, 248] width 291 height 16
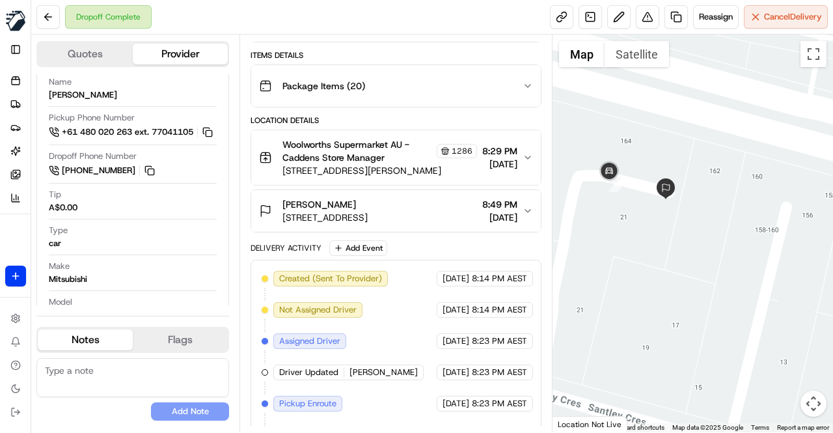
click at [420, 240] on div "Delivery Activity Add Event" at bounding box center [396, 248] width 291 height 16
click at [402, 240] on div "Delivery Activity Add Event" at bounding box center [396, 248] width 291 height 16
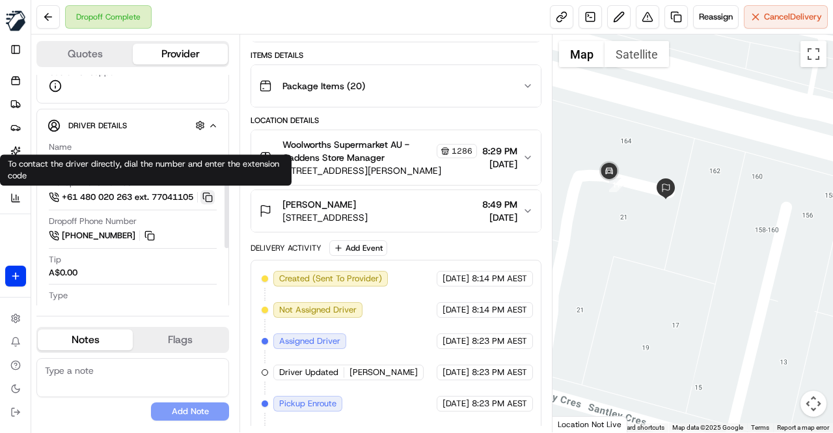
click at [213, 197] on button at bounding box center [207, 197] width 14 height 14
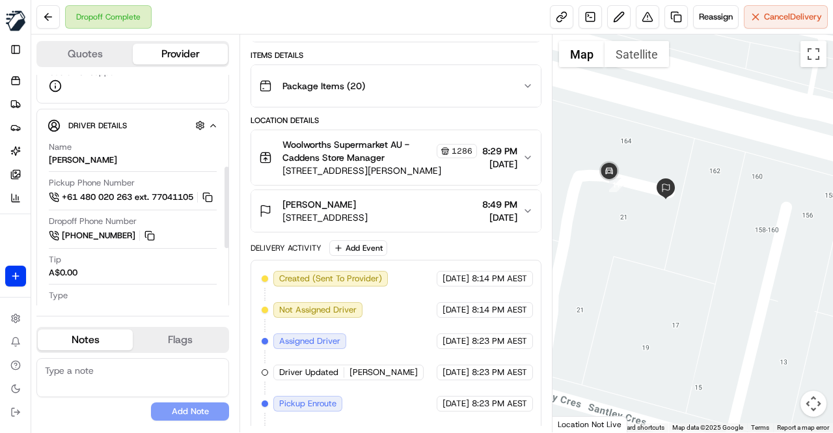
click at [420, 243] on div "Delivery Activity Add Event" at bounding box center [396, 248] width 291 height 16
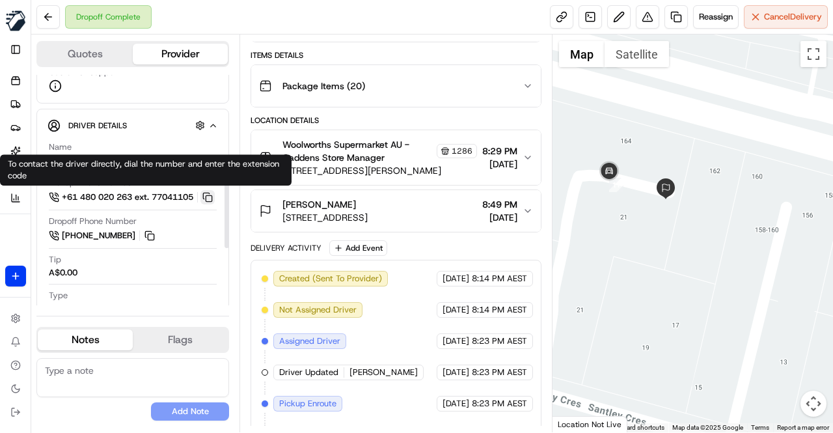
click at [208, 195] on button at bounding box center [207, 197] width 14 height 14
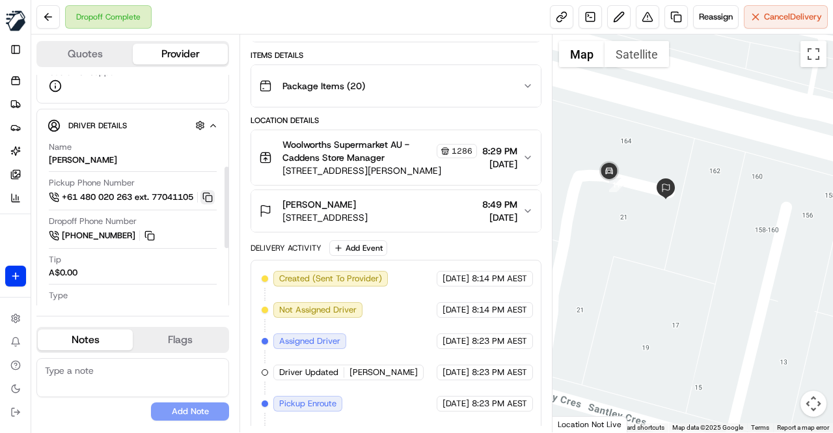
click at [210, 195] on button at bounding box center [207, 197] width 14 height 14
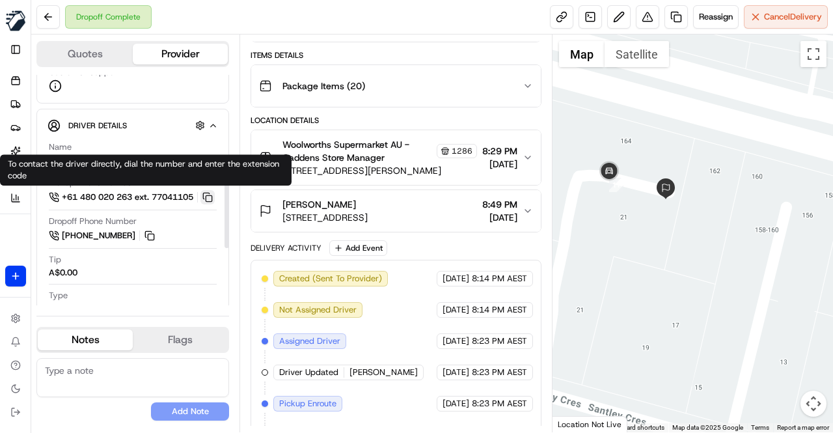
click at [211, 196] on button at bounding box center [207, 197] width 14 height 14
click at [403, 249] on div "Delivery Activity Add Event" at bounding box center [396, 248] width 291 height 16
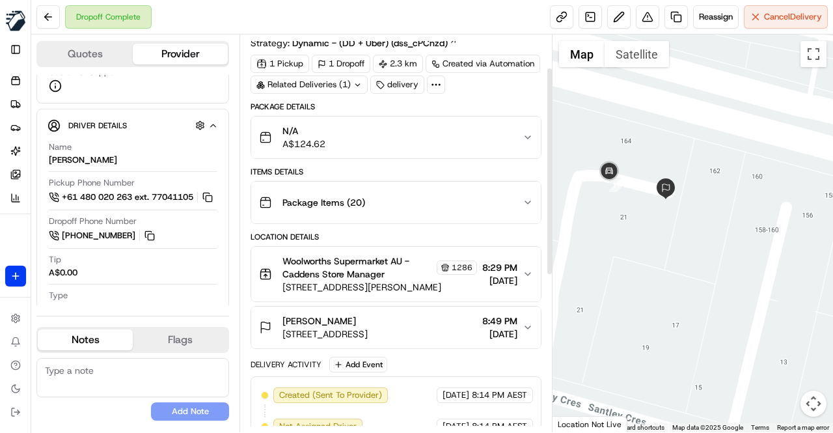
scroll to position [65, 0]
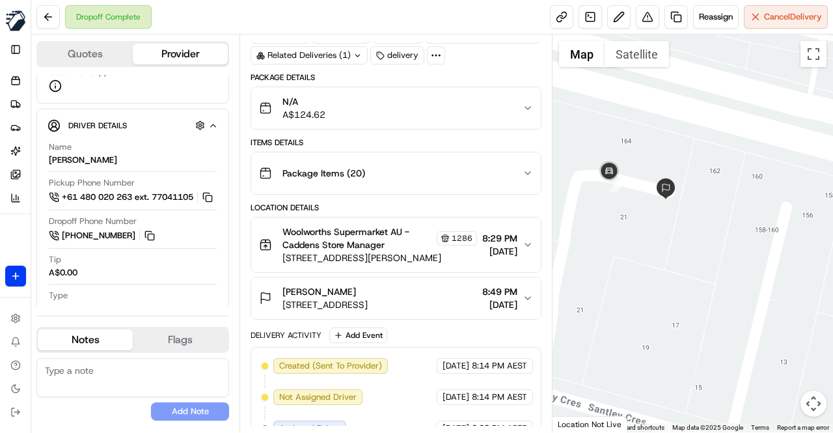
click at [402, 327] on div "Delivery Activity Add Event" at bounding box center [396, 335] width 291 height 16
click at [406, 323] on div "Package Details N/A A$124.62 Items Details Package Items ( 20 ) Location Detail…" at bounding box center [396, 400] width 291 height 656
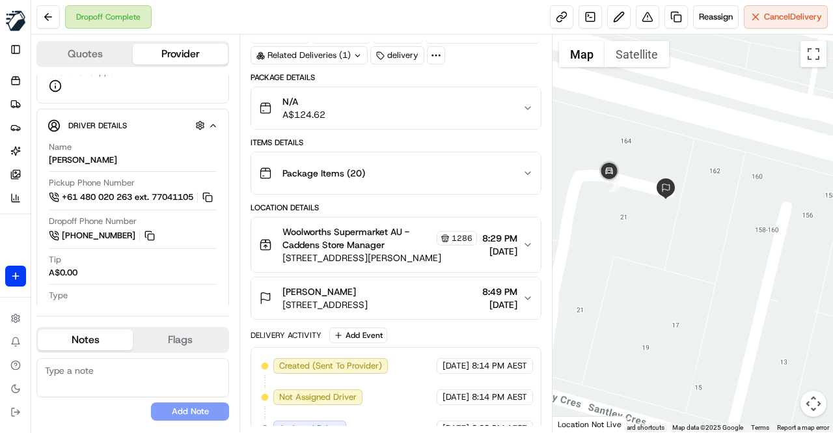
click at [428, 331] on div "Delivery Activity Add Event" at bounding box center [396, 335] width 291 height 16
click at [420, 330] on div "Delivery Activity Add Event" at bounding box center [396, 335] width 291 height 16
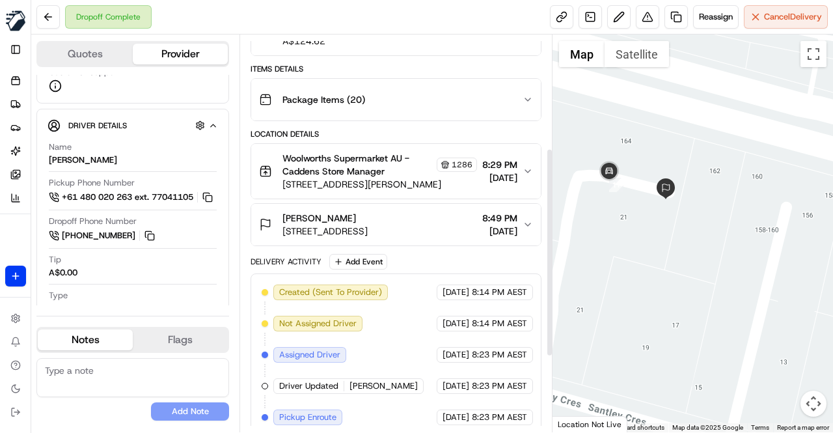
scroll to position [130, 0]
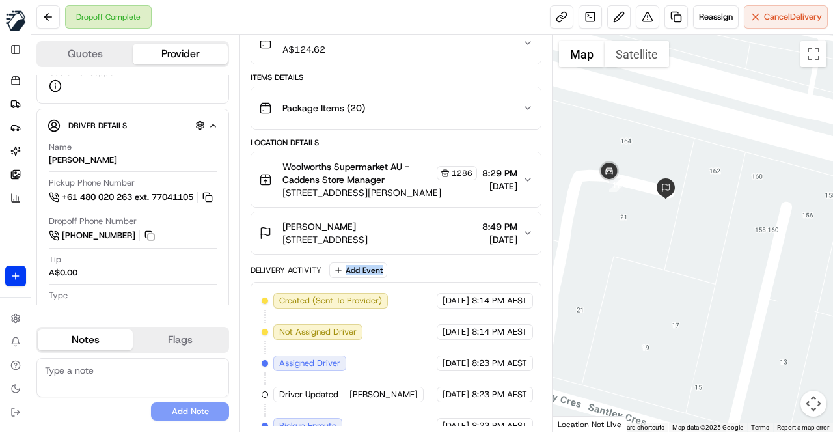
click at [417, 269] on div "Delivery Activity Add Event" at bounding box center [396, 270] width 291 height 16
click at [414, 269] on div "Delivery Activity Add Event" at bounding box center [396, 270] width 291 height 16
click at [413, 270] on div "Delivery Activity Add Event" at bounding box center [396, 270] width 291 height 16
click at [398, 272] on div "Delivery Activity Add Event" at bounding box center [396, 270] width 291 height 16
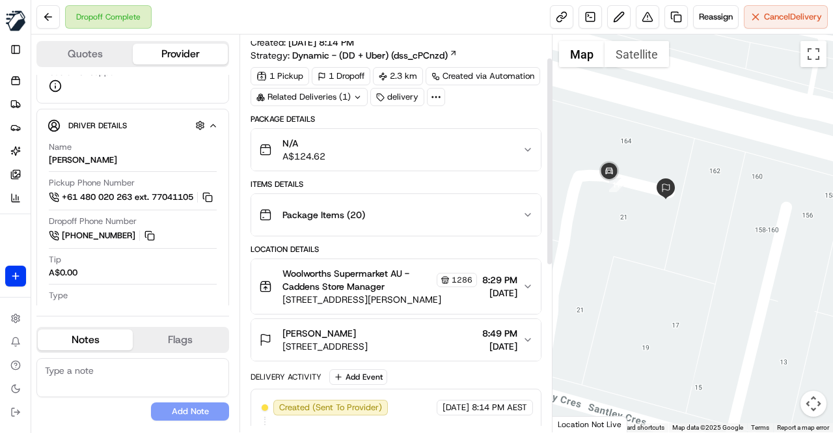
scroll to position [0, 0]
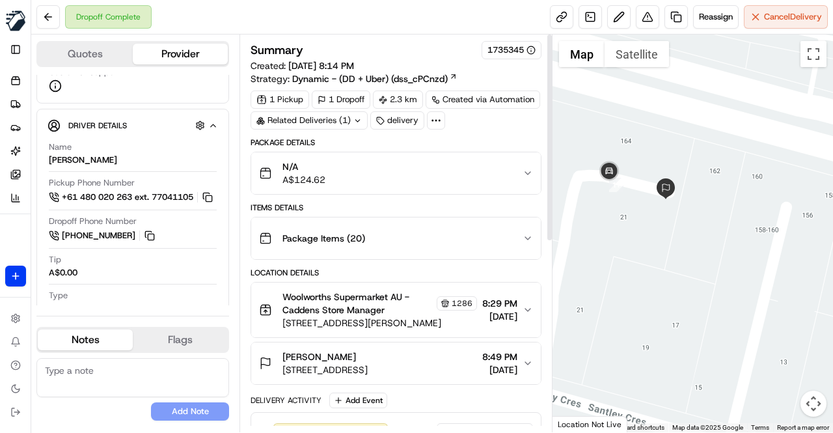
click at [416, 163] on div "N/A A$124.62" at bounding box center [391, 173] width 264 height 26
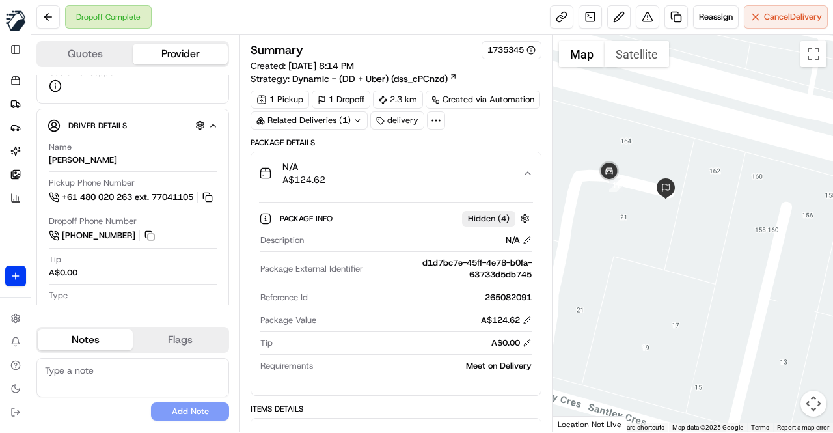
click at [415, 163] on div "N/A A$124.62" at bounding box center [391, 173] width 264 height 26
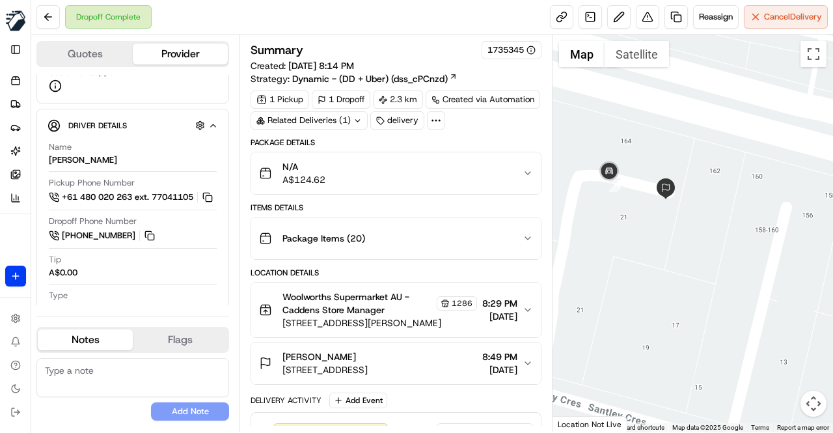
click at [396, 267] on div "Location Details" at bounding box center [396, 272] width 291 height 10
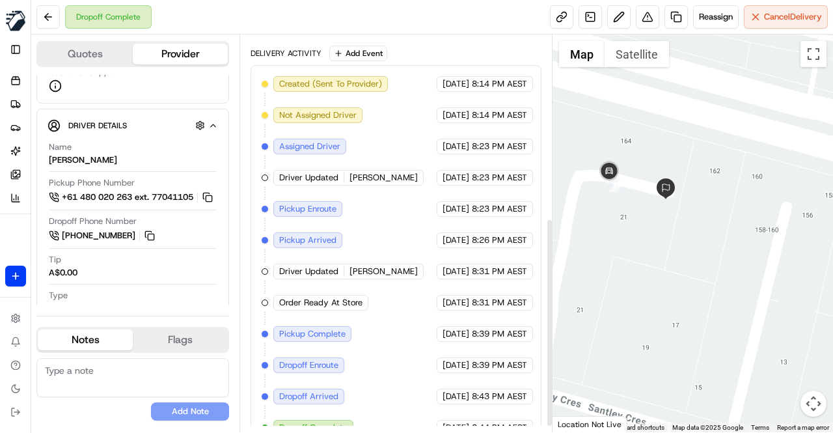
scroll to position [359, 0]
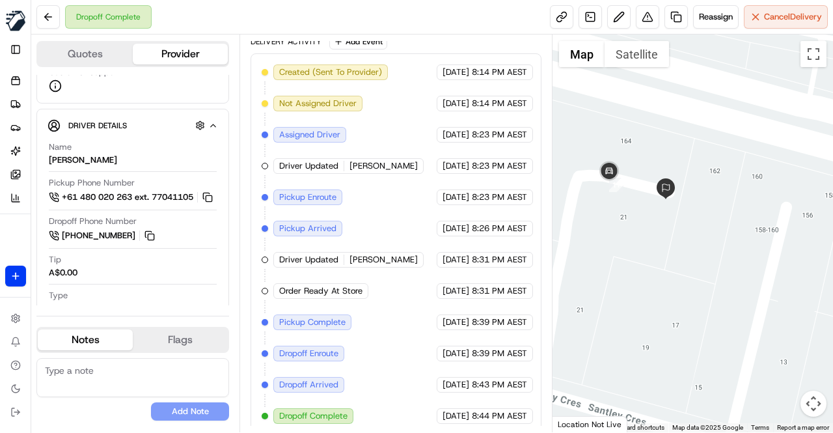
click at [394, 270] on div "Created (Sent To Provider) Uber 16/08/2025 8:14 PM AEST Not Assigned Driver Ube…" at bounding box center [396, 243] width 269 height 359
click at [404, 275] on div "Created (Sent To Provider) Uber 16/08/2025 8:14 PM AEST Not Assigned Driver Ube…" at bounding box center [396, 243] width 269 height 359
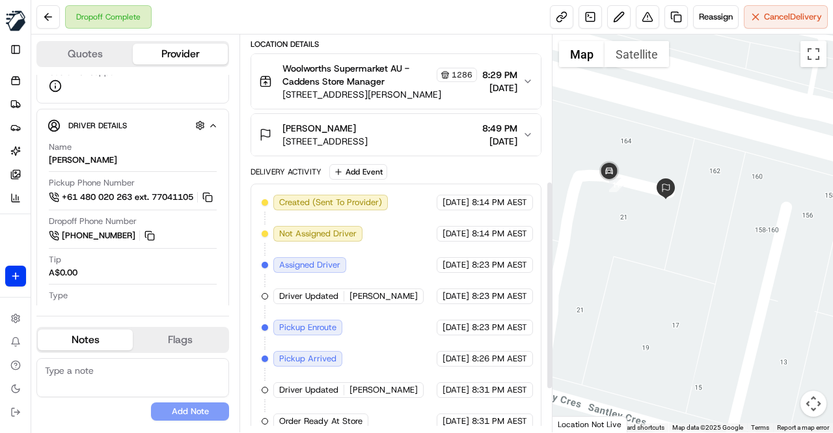
scroll to position [294, 0]
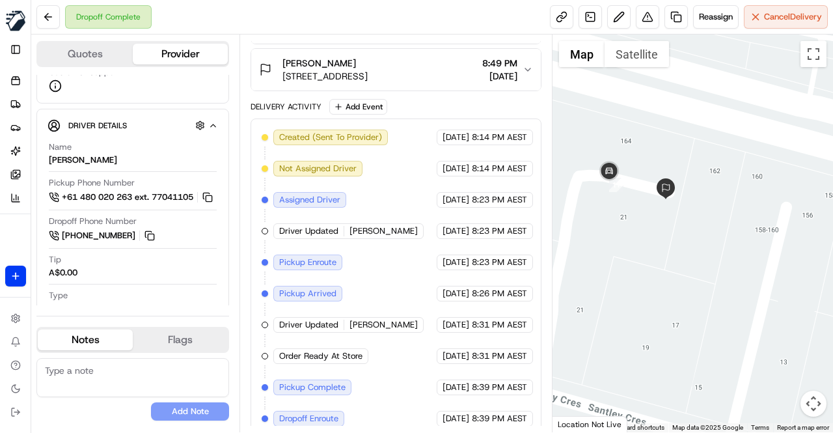
click at [397, 204] on div "Created (Sent To Provider) Uber 16/08/2025 8:14 PM AEST Not Assigned Driver Ube…" at bounding box center [396, 309] width 269 height 359
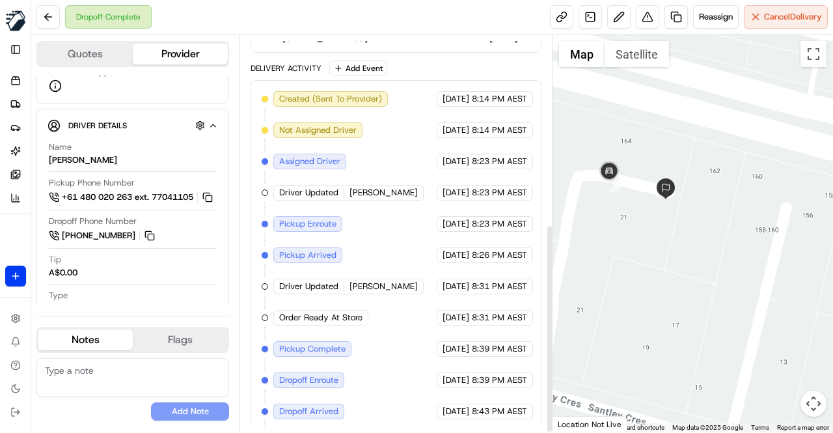
scroll to position [359, 0]
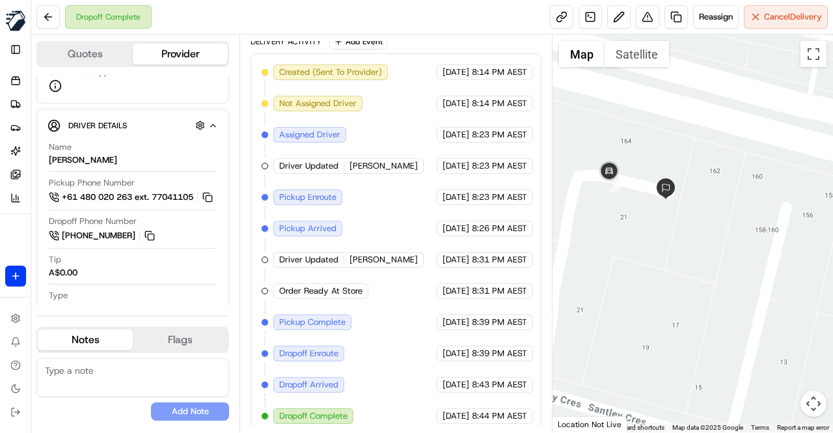
click at [369, 346] on div "Created (Sent To Provider) Uber 16/08/2025 8:14 PM AEST Not Assigned Driver Ube…" at bounding box center [396, 243] width 269 height 359
click at [372, 232] on div "Created (Sent To Provider) Uber 16/08/2025 8:14 PM AEST Not Assigned Driver Ube…" at bounding box center [396, 243] width 269 height 359
click at [369, 198] on div "Created (Sent To Provider) Uber 16/08/2025 8:14 PM AEST Not Assigned Driver Ube…" at bounding box center [396, 243] width 269 height 359
click at [389, 219] on div "Created (Sent To Provider) Uber 16/08/2025 8:14 PM AEST Not Assigned Driver Ube…" at bounding box center [396, 243] width 269 height 359
click at [383, 206] on div "Created (Sent To Provider) Uber 16/08/2025 8:14 PM AEST Not Assigned Driver Ube…" at bounding box center [396, 243] width 269 height 359
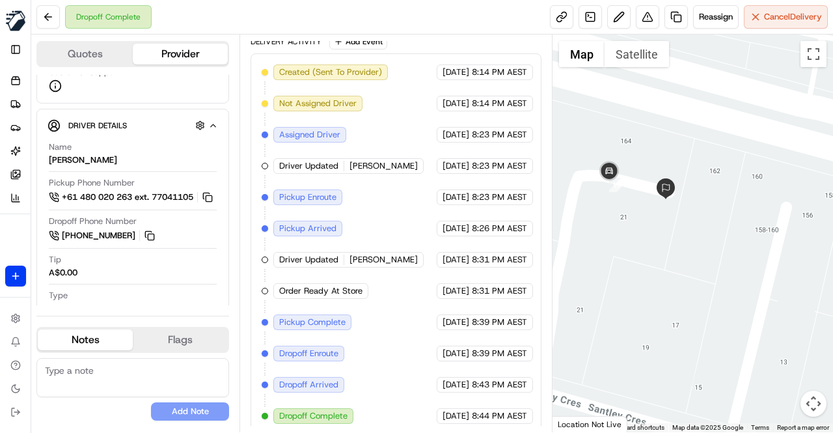
click at [383, 206] on div "Created (Sent To Provider) Uber 16/08/2025 8:14 PM AEST Not Assigned Driver Ube…" at bounding box center [396, 243] width 269 height 359
click at [387, 235] on div "Created (Sent To Provider) Uber 16/08/2025 8:14 PM AEST Not Assigned Driver Ube…" at bounding box center [396, 243] width 269 height 359
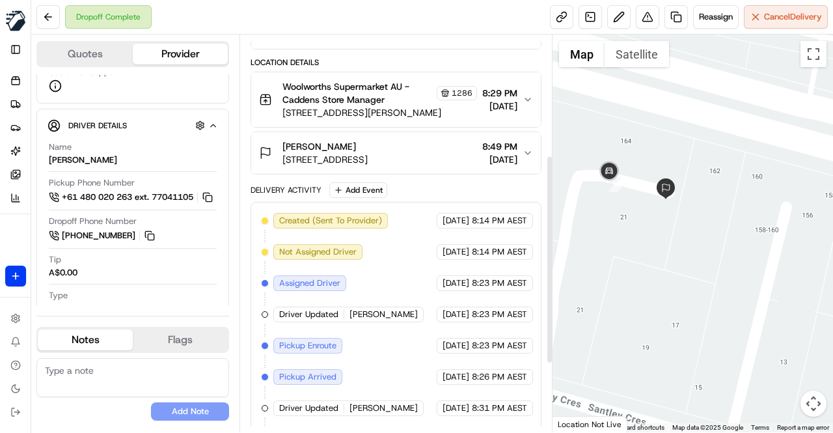
scroll to position [228, 0]
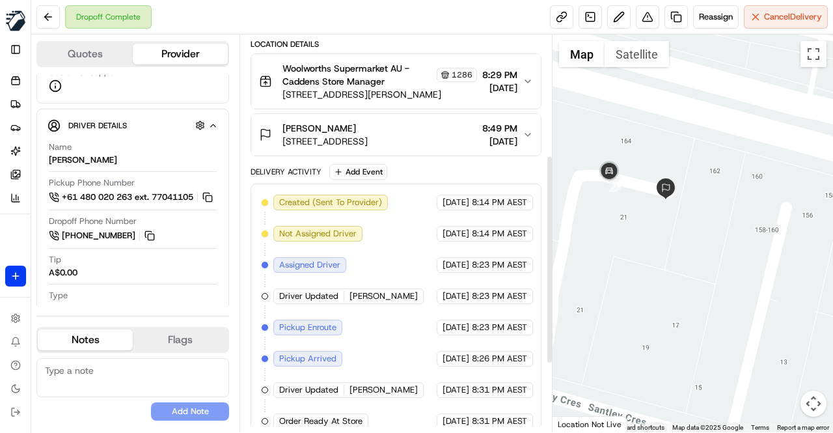
click at [382, 235] on div "Created (Sent To Provider) Uber 16/08/2025 8:14 PM AEST Not Assigned Driver Ube…" at bounding box center [396, 374] width 269 height 359
click at [383, 236] on div "Created (Sent To Provider) Uber 16/08/2025 8:14 PM AEST Not Assigned Driver Ube…" at bounding box center [396, 374] width 269 height 359
click at [370, 248] on div "Created (Sent To Provider) Uber 16/08/2025 8:14 PM AEST Not Assigned Driver Ube…" at bounding box center [396, 374] width 269 height 359
click at [368, 247] on div "Created (Sent To Provider) Uber 16/08/2025 8:14 PM AEST Not Assigned Driver Ube…" at bounding box center [396, 374] width 269 height 359
click at [387, 268] on div "Created (Sent To Provider) Uber 16/08/2025 8:14 PM AEST Not Assigned Driver Ube…" at bounding box center [396, 374] width 269 height 359
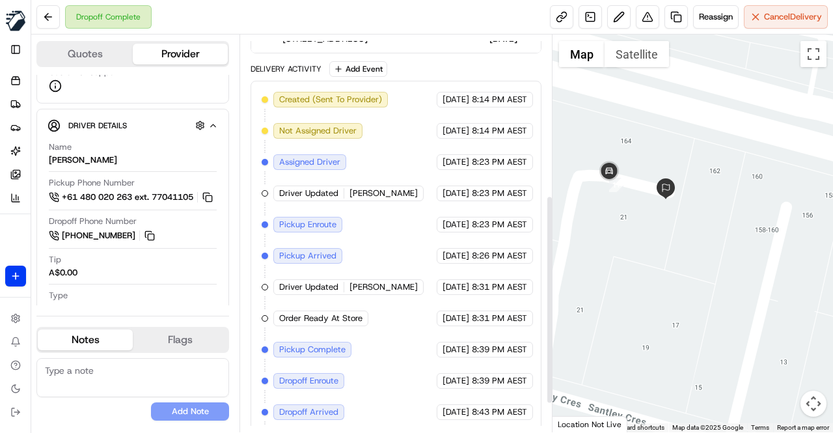
scroll to position [359, 0]
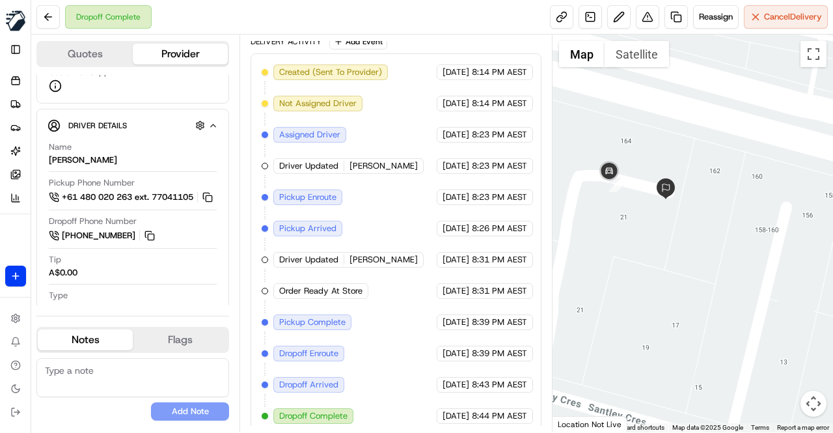
click at [367, 297] on div "Created (Sent To Provider) Uber 16/08/2025 8:14 PM AEST Not Assigned Driver Ube…" at bounding box center [396, 243] width 269 height 359
click at [377, 296] on div "Created (Sent To Provider) Uber 16/08/2025 8:14 PM AEST Not Assigned Driver Ube…" at bounding box center [396, 243] width 269 height 359
click at [379, 294] on div "Created (Sent To Provider) Uber 16/08/2025 8:14 PM AEST Not Assigned Driver Ube…" at bounding box center [396, 243] width 269 height 359
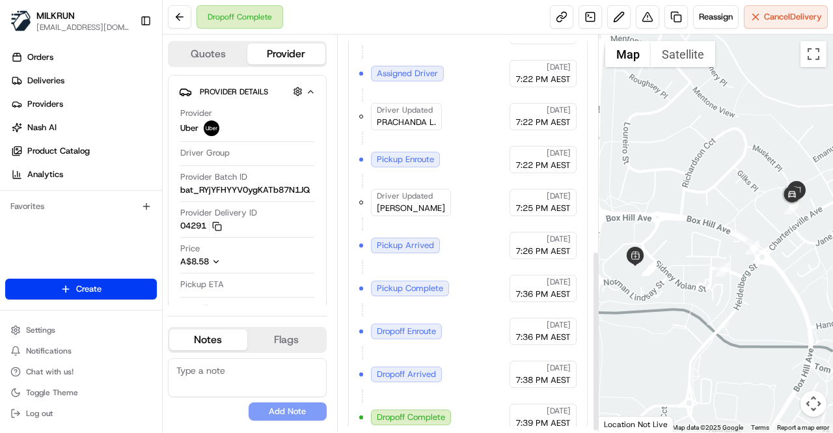
scroll to position [477, 0]
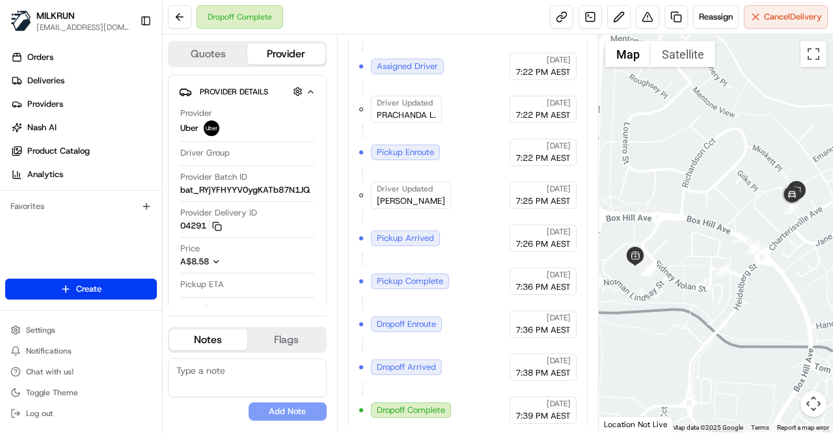
click at [146, 18] on button "Toggle Sidebar" at bounding box center [146, 21] width 22 height 22
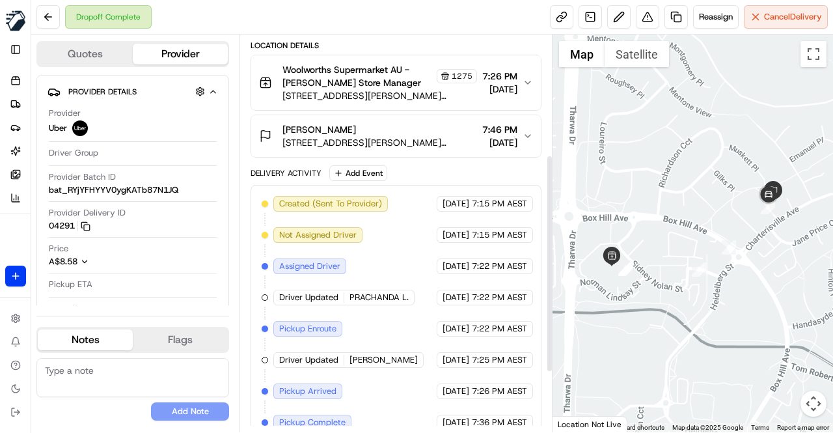
scroll to position [198, 0]
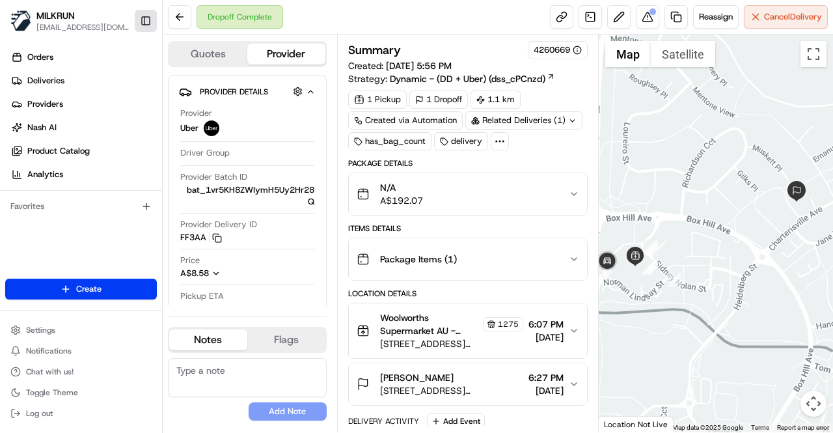
click at [148, 18] on button "Toggle Sidebar" at bounding box center [146, 21] width 22 height 22
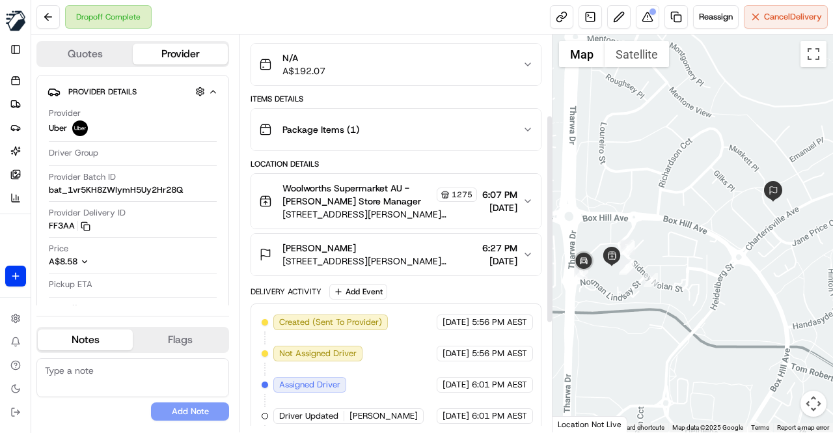
scroll to position [98, 0]
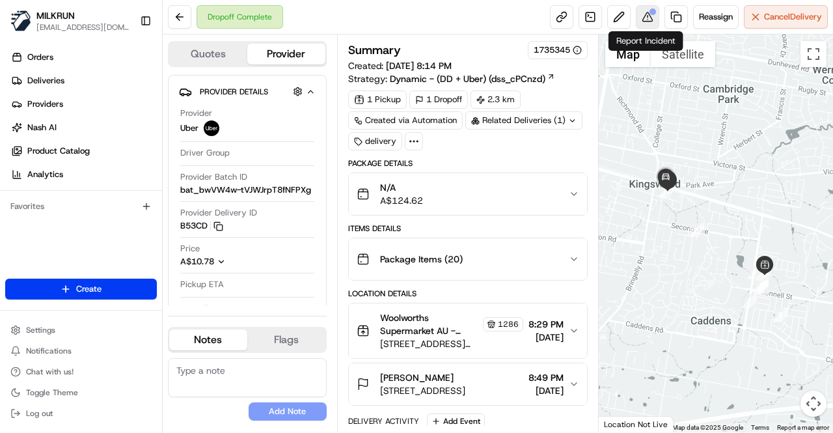
click at [646, 21] on button at bounding box center [647, 16] width 23 height 23
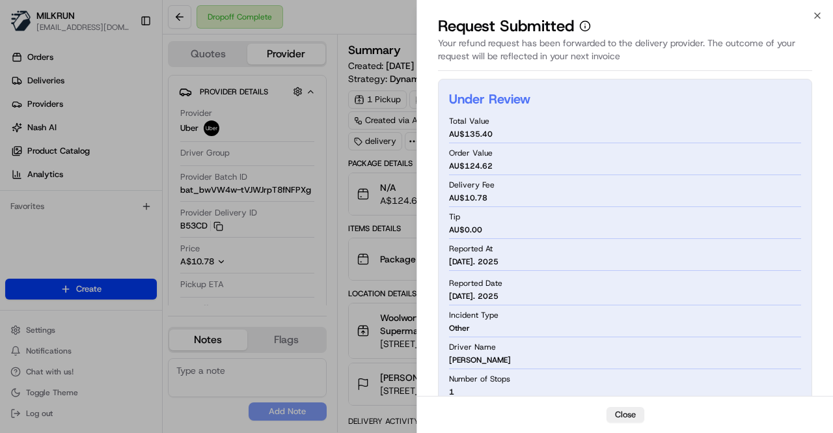
click at [555, 55] on div "Your refund request has been forwarded to the delivery provider. The outcome of…" at bounding box center [625, 53] width 374 height 34
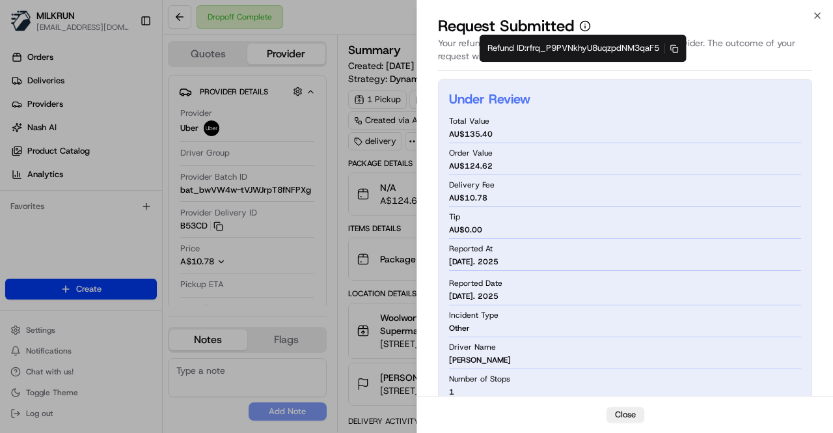
click at [582, 23] on icon "button" at bounding box center [585, 26] width 12 height 12
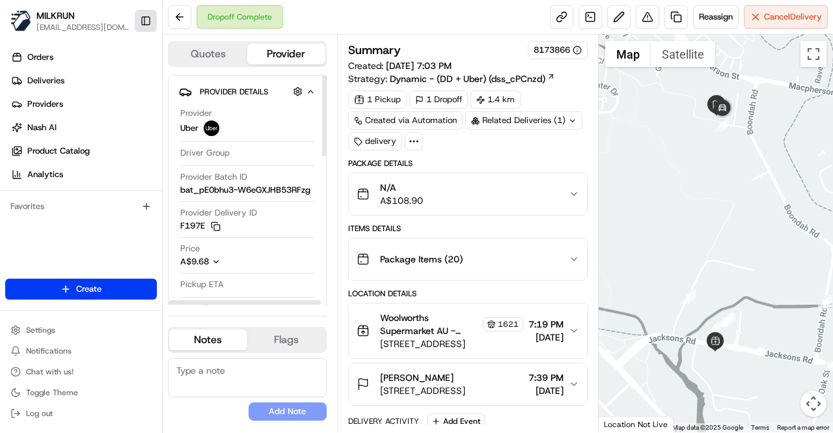
click at [142, 22] on button "Toggle Sidebar" at bounding box center [146, 21] width 22 height 22
click at [141, 14] on button "Toggle Sidebar" at bounding box center [146, 21] width 22 height 22
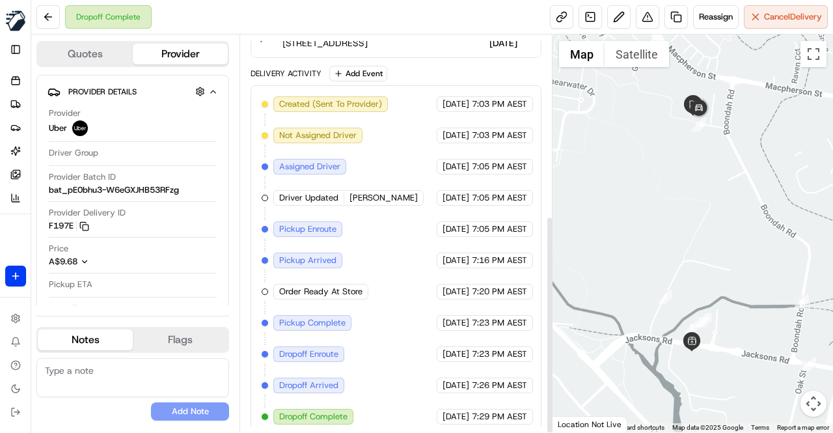
scroll to position [328, 0]
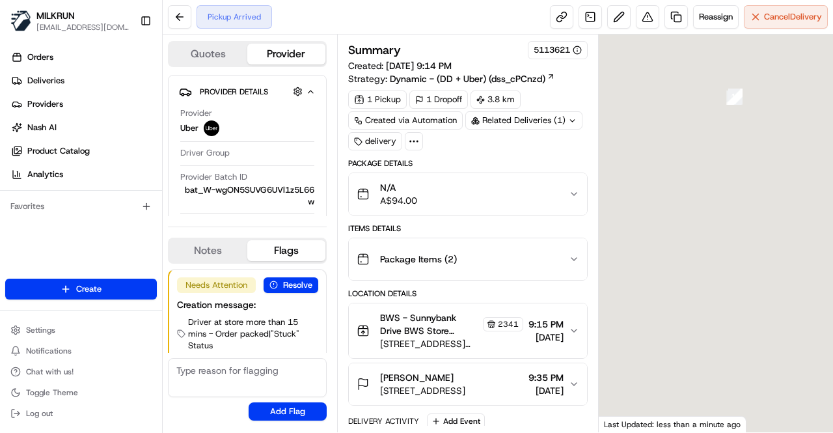
scroll to position [25, 0]
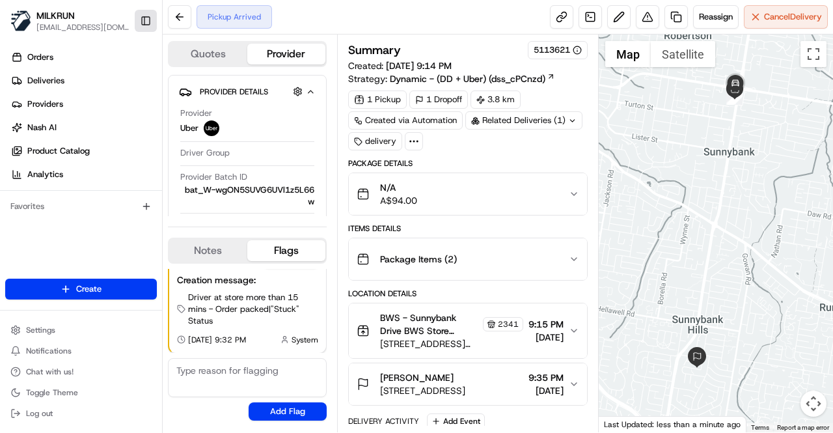
click at [141, 20] on button "Toggle Sidebar" at bounding box center [146, 21] width 22 height 22
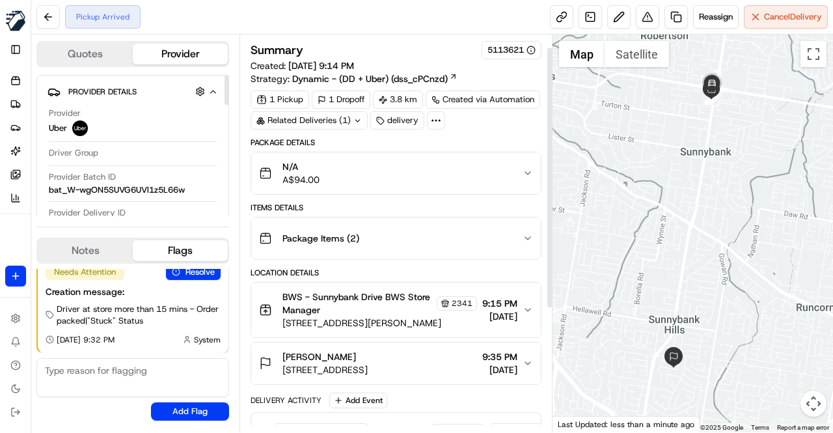
scroll to position [204, 0]
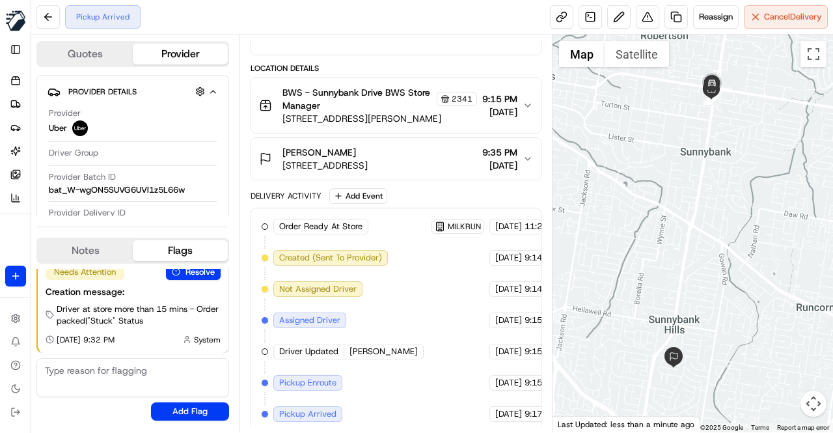
click at [406, 369] on div "Order Ready At Store MILKRUN [DATE] 11:26 AM AEST Created (Sent To Provider) Ub…" at bounding box center [396, 320] width 269 height 203
click at [390, 326] on div "Order Ready At Store MILKRUN [DATE] 11:26 AM AEST Created (Sent To Provider) Ub…" at bounding box center [396, 320] width 269 height 203
click at [414, 330] on div "Order Ready At Store MILKRUN [DATE] 11:26 AM AEST Created (Sent To Provider) Ub…" at bounding box center [396, 320] width 269 height 203
click at [413, 331] on div "Order Ready At Store MILKRUN [DATE] 11:26 AM AEST Created (Sent To Provider) Ub…" at bounding box center [396, 320] width 269 height 203
click at [411, 333] on div "Order Ready At Store MILKRUN [DATE] 11:26 AM AEST Created (Sent To Provider) Ub…" at bounding box center [396, 320] width 269 height 203
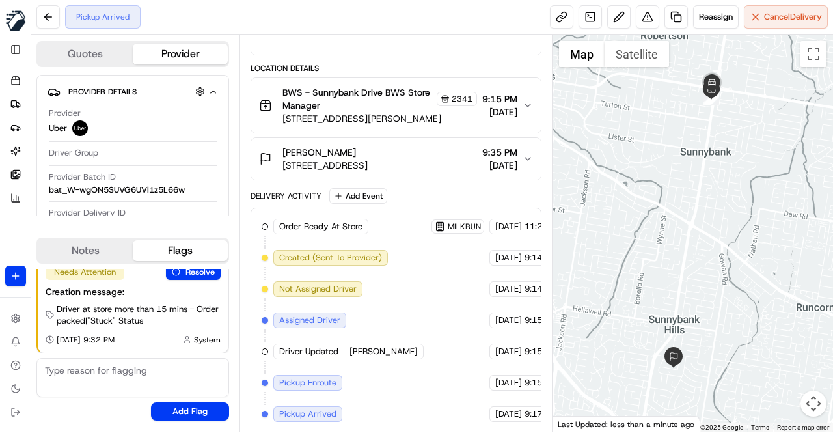
click at [402, 188] on div "Delivery Activity Add Event" at bounding box center [396, 196] width 291 height 16
click at [400, 188] on div "Delivery Activity Add Event" at bounding box center [396, 196] width 291 height 16
click at [389, 308] on div "Order Ready At Store MILKRUN [DATE] 11:26 AM AEST Created (Sent To Provider) Ub…" at bounding box center [396, 320] width 269 height 203
click at [403, 320] on div "Order Ready At Store MILKRUN [DATE] 11:26 AM AEST Created (Sent To Provider) Ub…" at bounding box center [396, 320] width 269 height 203
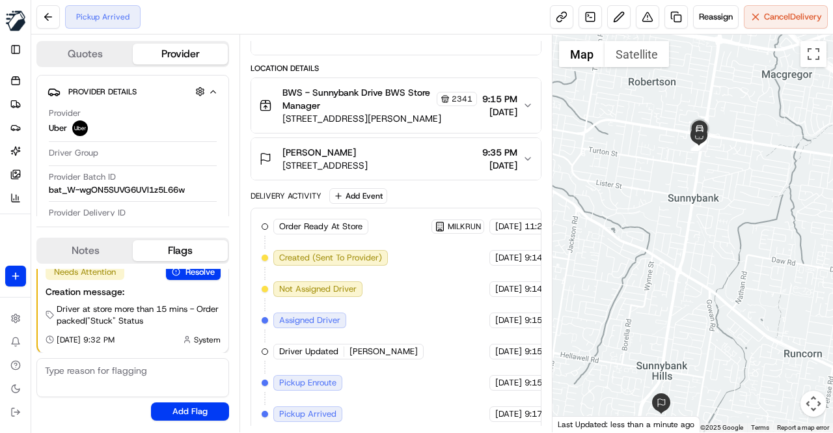
drag, startPoint x: 682, startPoint y: 157, endPoint x: 668, endPoint y: 206, distance: 50.9
click at [668, 206] on div at bounding box center [693, 233] width 280 height 398
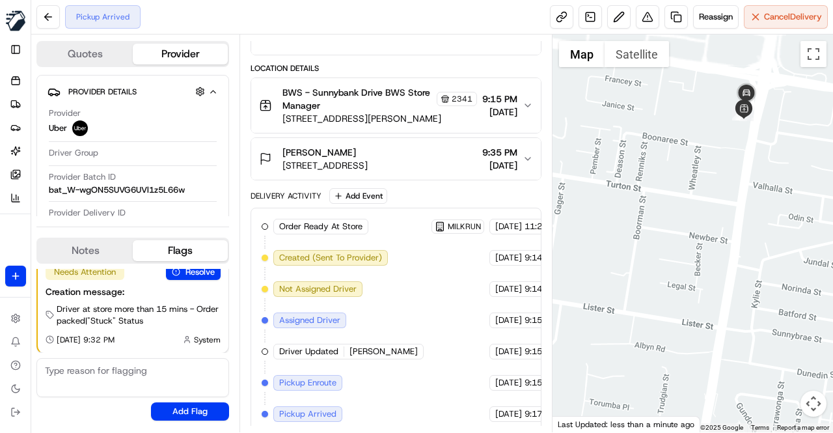
drag, startPoint x: 732, startPoint y: 149, endPoint x: 704, endPoint y: 267, distance: 121.6
click at [704, 267] on div at bounding box center [693, 233] width 280 height 398
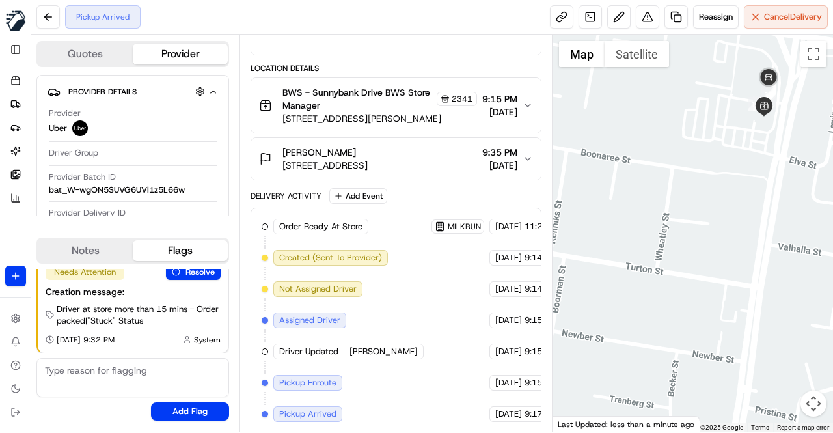
click at [431, 188] on div "Delivery Activity Add Event" at bounding box center [396, 196] width 291 height 16
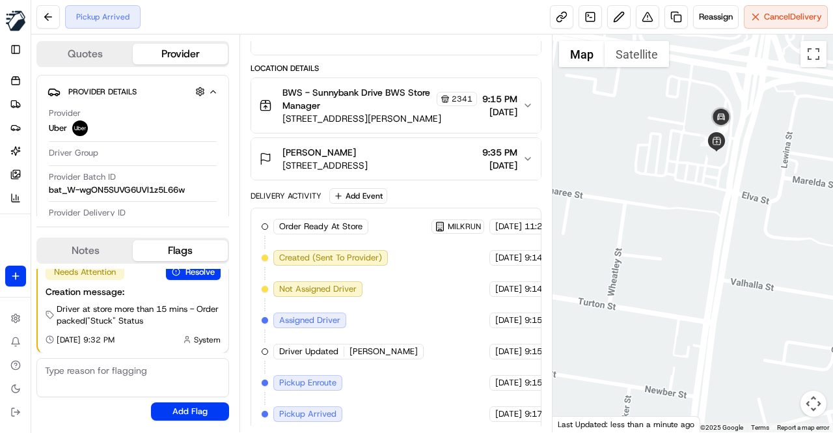
drag, startPoint x: 729, startPoint y: 209, endPoint x: 683, endPoint y: 244, distance: 58.1
click at [683, 244] on div at bounding box center [693, 233] width 280 height 398
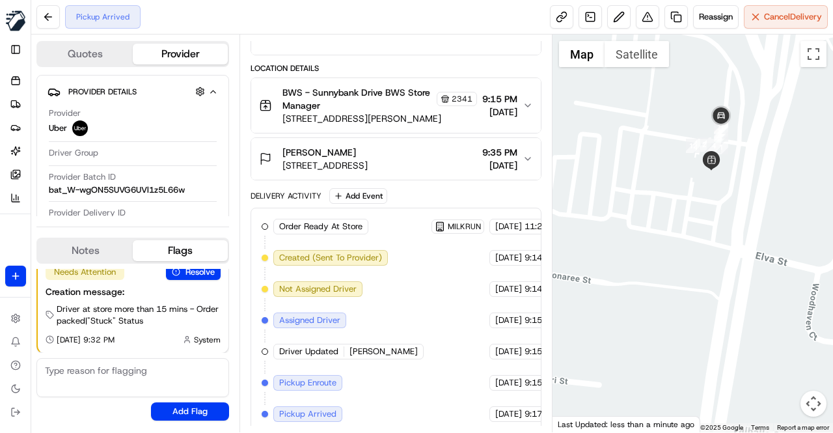
drag, startPoint x: 700, startPoint y: 189, endPoint x: 674, endPoint y: 280, distance: 94.8
click at [674, 280] on div at bounding box center [693, 233] width 280 height 398
click at [426, 196] on div "Delivery Activity Add Event" at bounding box center [396, 196] width 291 height 16
click at [398, 283] on div "Order Ready At Store MILKRUN 16/08/2025 11:26 AM AEST Created (Sent To Provider…" at bounding box center [396, 320] width 269 height 203
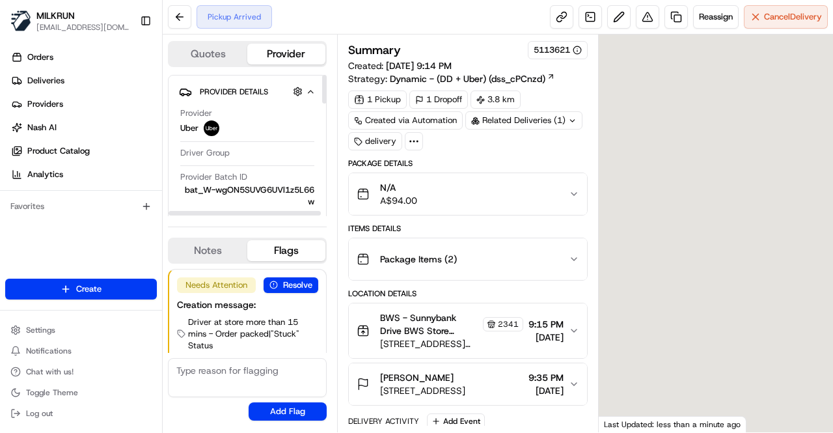
scroll to position [25, 0]
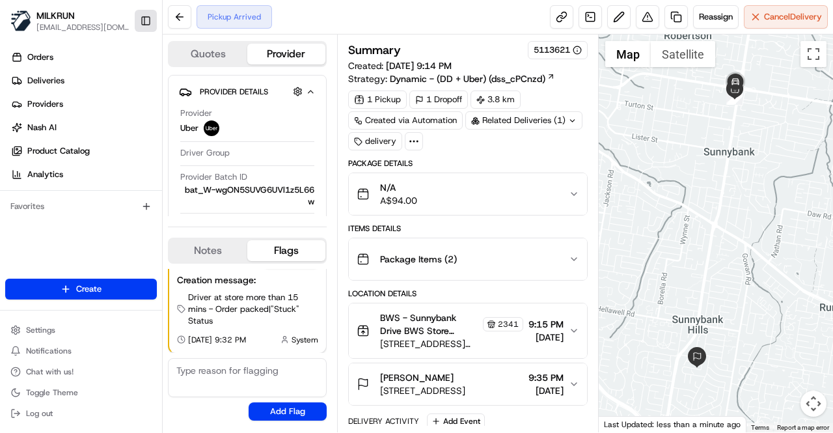
click at [148, 26] on button "Toggle Sidebar" at bounding box center [146, 21] width 22 height 22
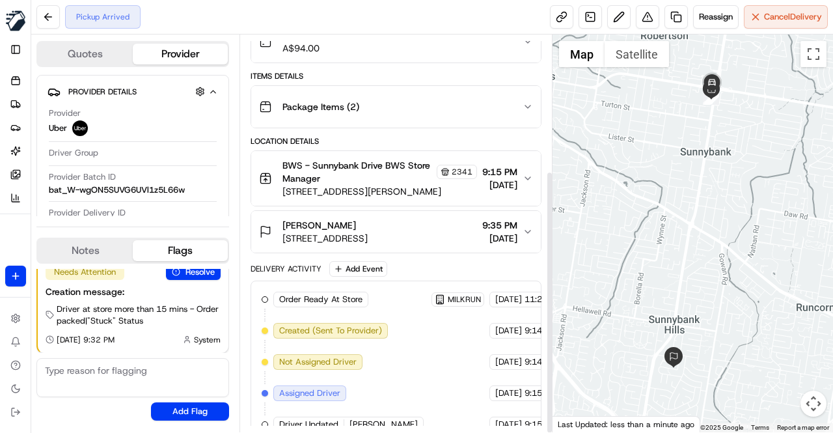
scroll to position [204, 0]
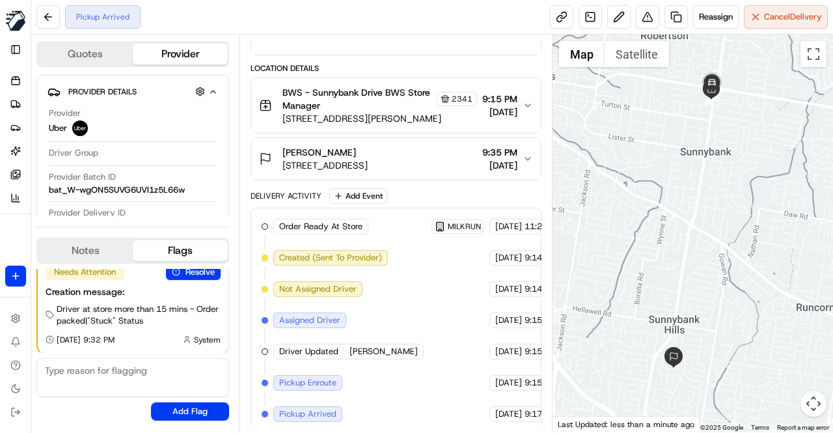
click at [392, 269] on div "Order Ready At Store MILKRUN [DATE] 11:26 AM AEST Created (Sent To Provider) Ub…" at bounding box center [396, 320] width 269 height 203
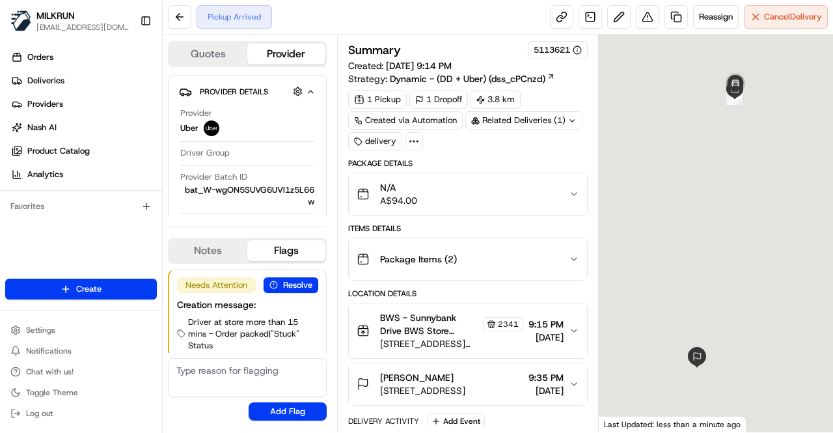
scroll to position [25, 0]
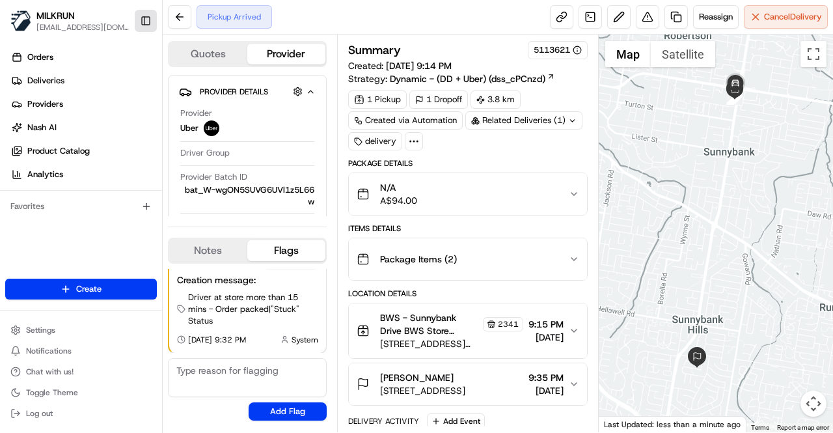
click at [144, 21] on button "Toggle Sidebar" at bounding box center [146, 21] width 22 height 22
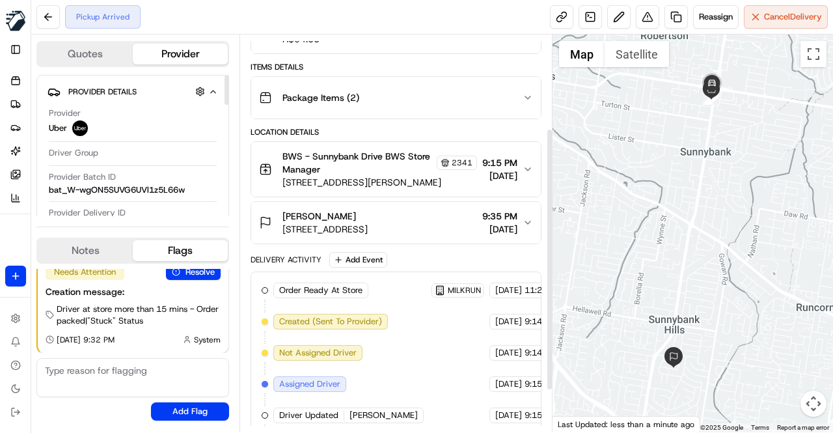
scroll to position [204, 0]
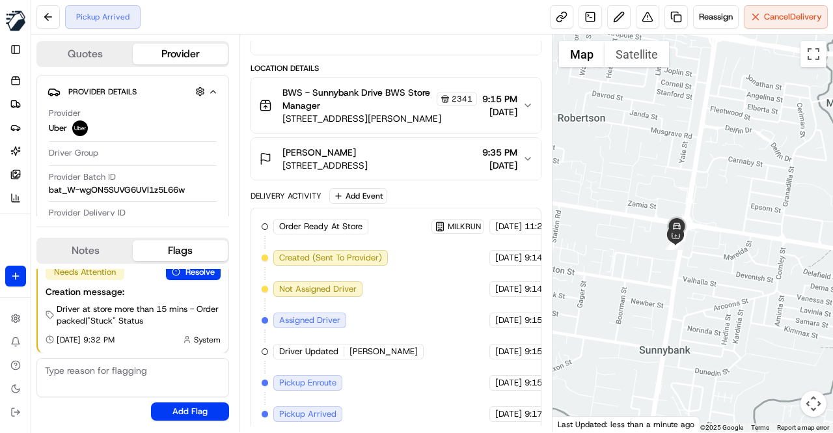
drag, startPoint x: 695, startPoint y: 130, endPoint x: 649, endPoint y: 319, distance: 194.9
click at [649, 319] on div at bounding box center [693, 233] width 280 height 398
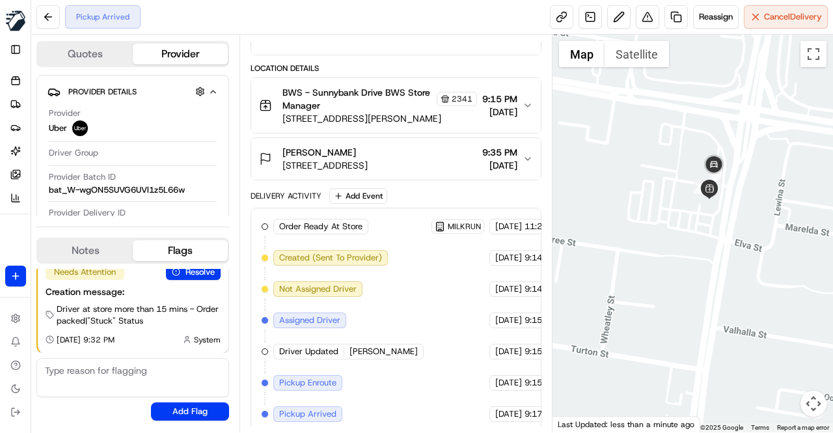
drag, startPoint x: 695, startPoint y: 229, endPoint x: 657, endPoint y: 316, distance: 94.4
click at [657, 316] on div at bounding box center [693, 233] width 280 height 398
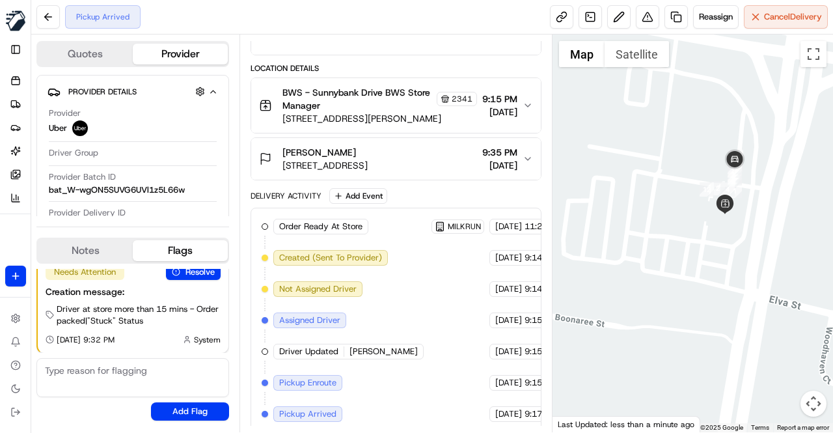
drag, startPoint x: 694, startPoint y: 238, endPoint x: 666, endPoint y: 338, distance: 103.3
click at [666, 338] on div at bounding box center [693, 233] width 280 height 398
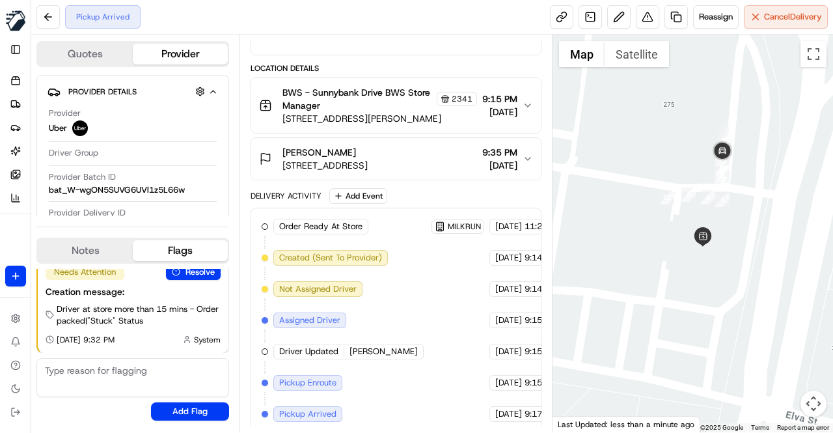
drag, startPoint x: 715, startPoint y: 266, endPoint x: 651, endPoint y: 362, distance: 115.9
click at [651, 362] on div at bounding box center [693, 233] width 280 height 398
click at [428, 192] on div "Delivery Activity Add Event" at bounding box center [396, 196] width 291 height 16
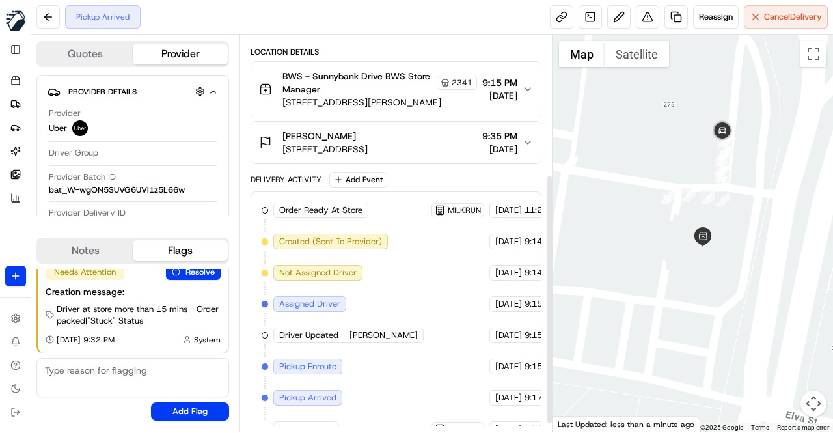
scroll to position [236, 0]
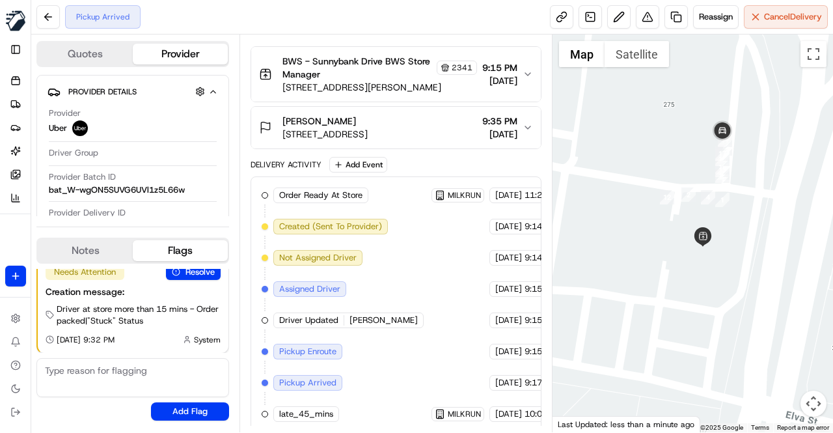
click at [422, 163] on div "Delivery Activity Add Event" at bounding box center [396, 165] width 291 height 16
click at [427, 166] on div "Delivery Activity Add Event" at bounding box center [396, 165] width 291 height 16
click at [425, 161] on div "Delivery Activity Add Event" at bounding box center [396, 165] width 291 height 16
click at [295, 20] on div "Pickup Arrived Reassign Cancel Delivery" at bounding box center [432, 17] width 802 height 34
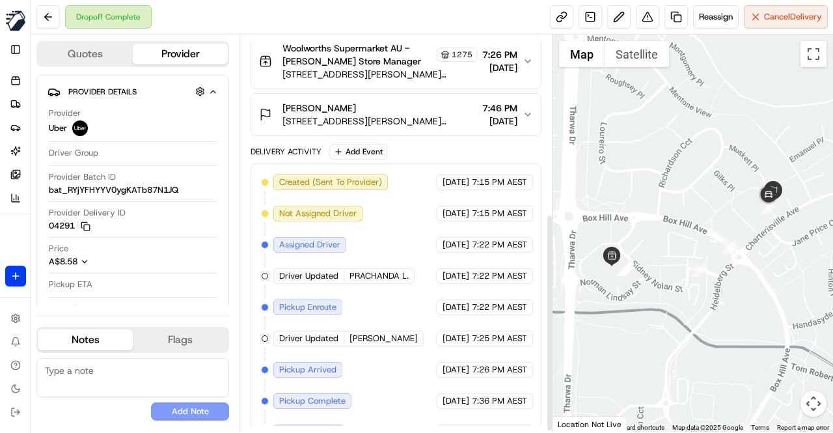
scroll to position [3, 0]
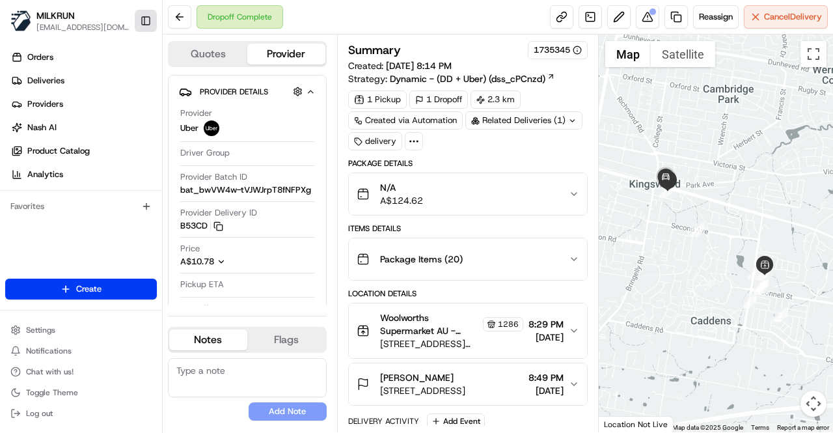
click at [150, 20] on button "Toggle Sidebar" at bounding box center [146, 21] width 22 height 22
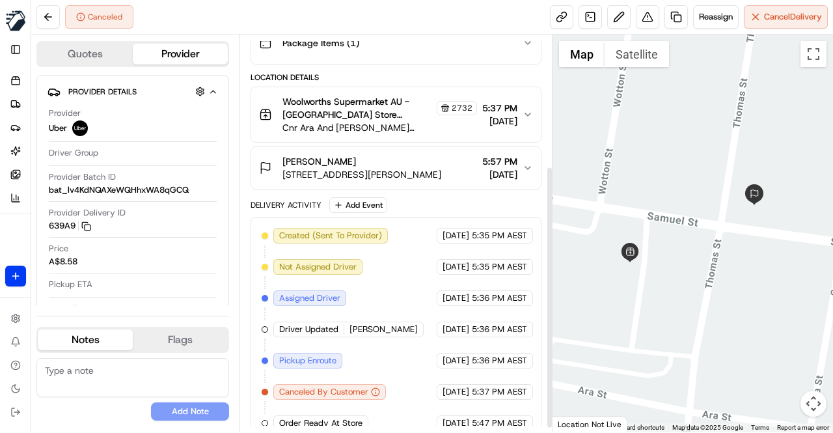
scroll to position [204, 0]
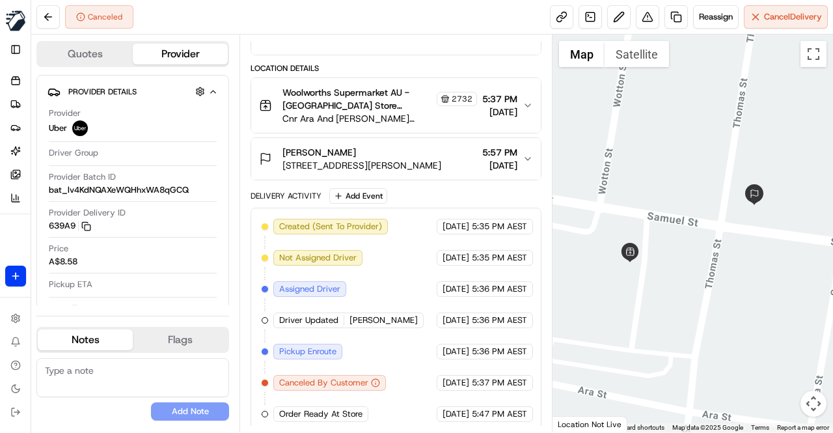
click div "Created (Sent To Provider) Uber 16/08/2025 5:35 PM AEST Not Assigned Driver Ube…"
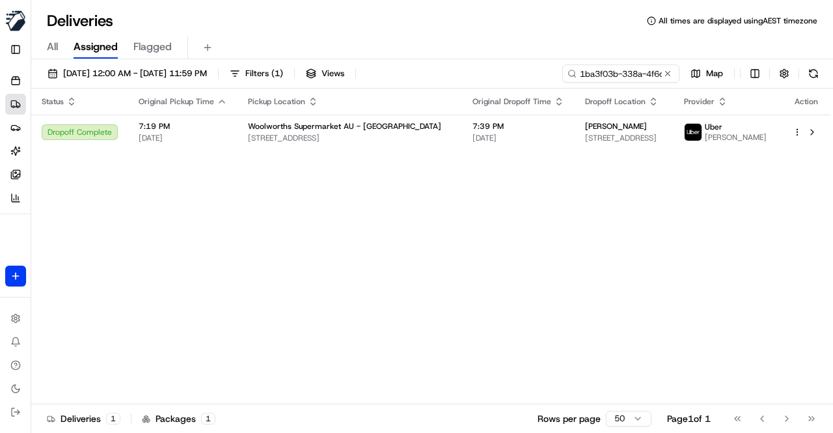
drag, startPoint x: 364, startPoint y: 191, endPoint x: 362, endPoint y: 197, distance: 7.0
click at [365, 193] on div "Status Original Pickup Time Pickup Location Original Dropoff Time Dropoff Locat…" at bounding box center [430, 247] width 799 height 316
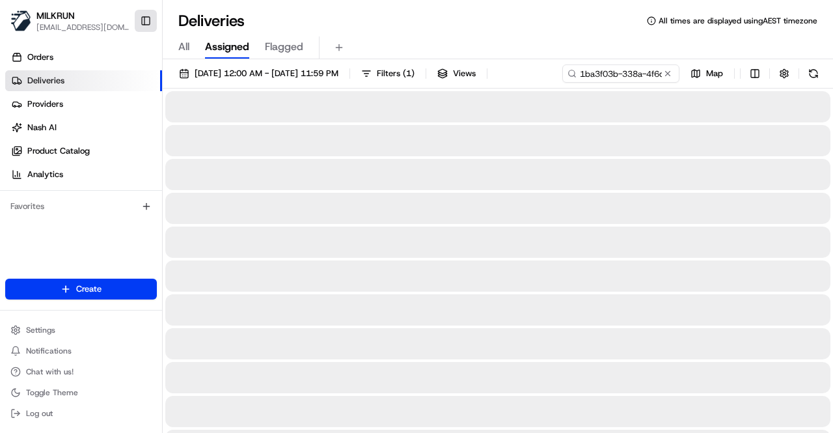
click at [144, 21] on button "Toggle Sidebar" at bounding box center [146, 21] width 22 height 22
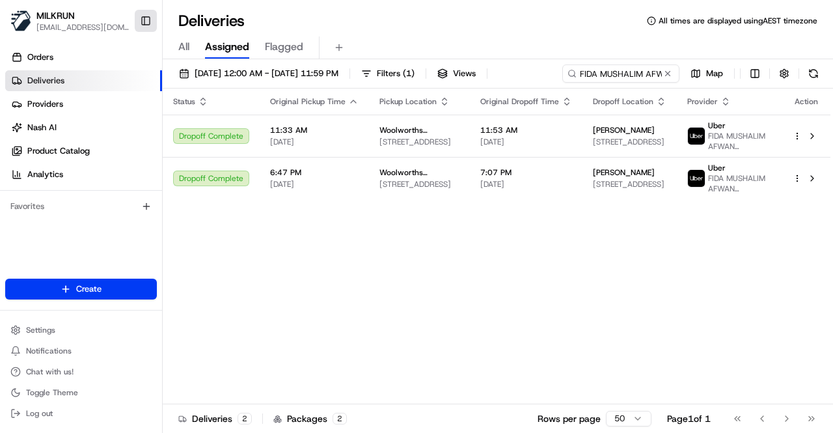
click at [143, 24] on button "Toggle Sidebar" at bounding box center [146, 21] width 22 height 22
